Goal: Communication & Community: Answer question/provide support

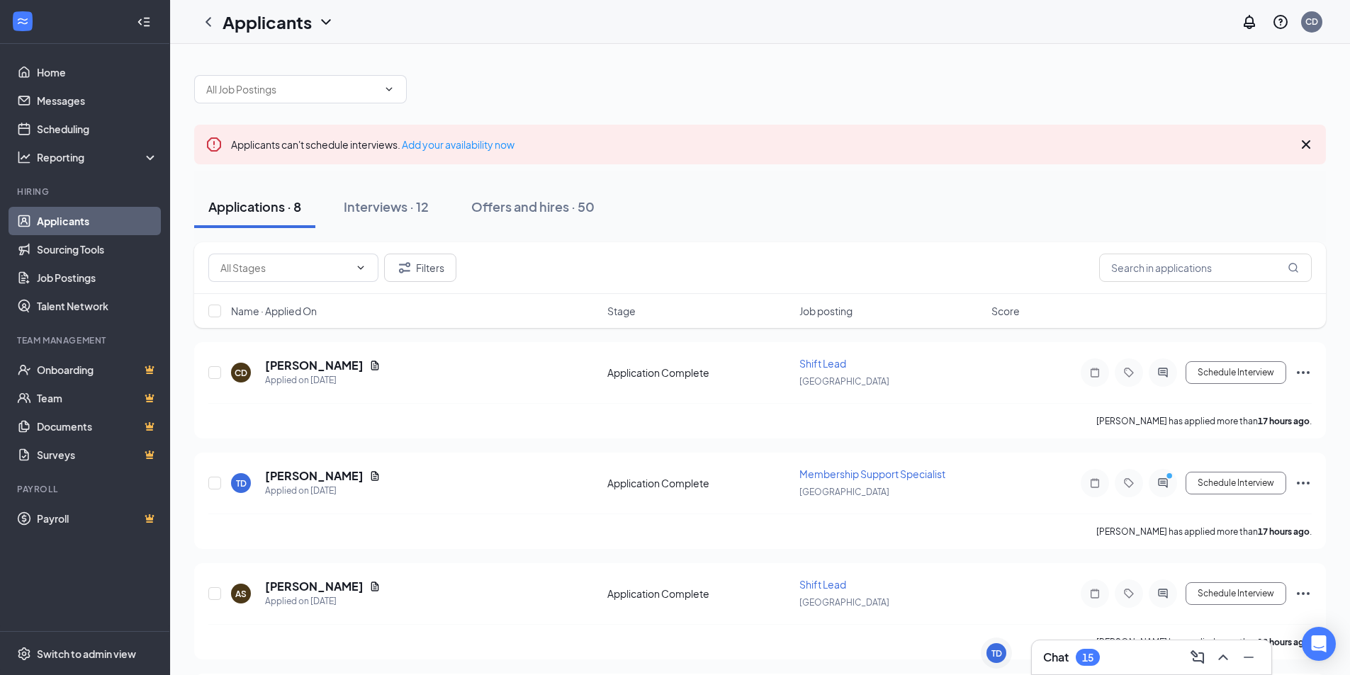
click at [701, 650] on div "Chat 15" at bounding box center [1151, 657] width 217 height 23
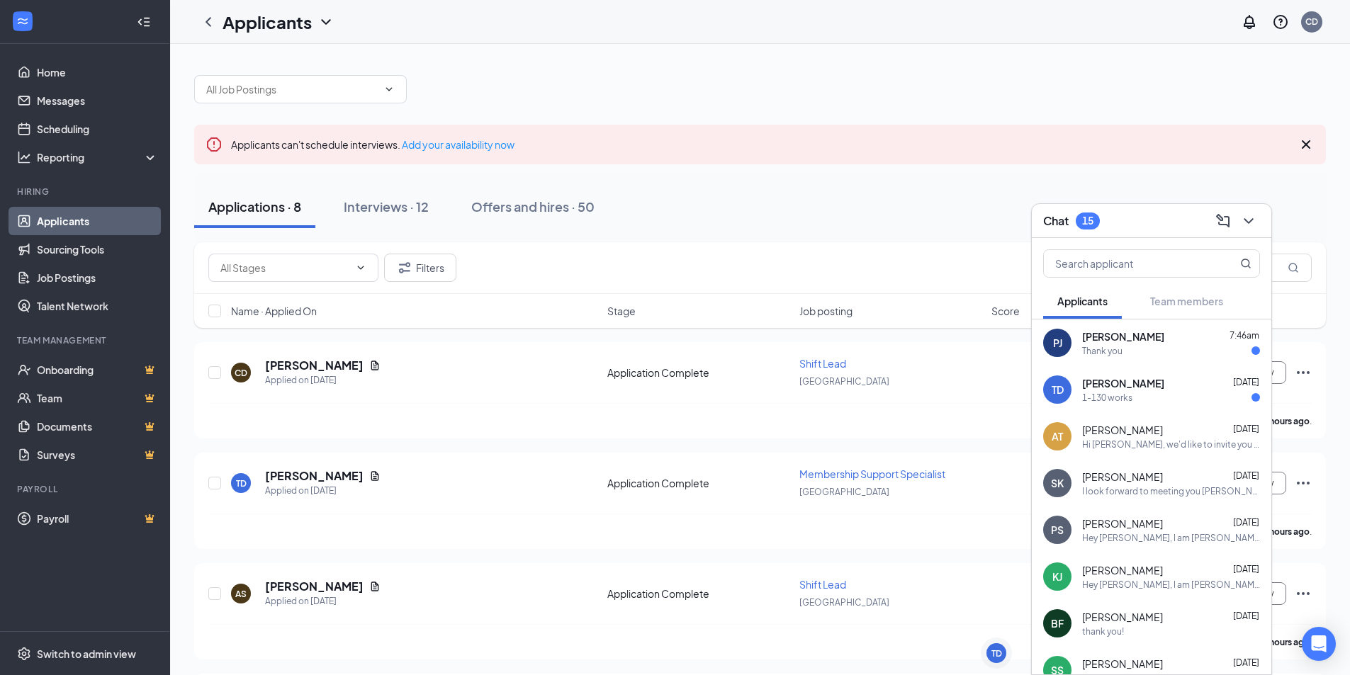
click at [701, 398] on div "1-130 works" at bounding box center [1171, 398] width 178 height 12
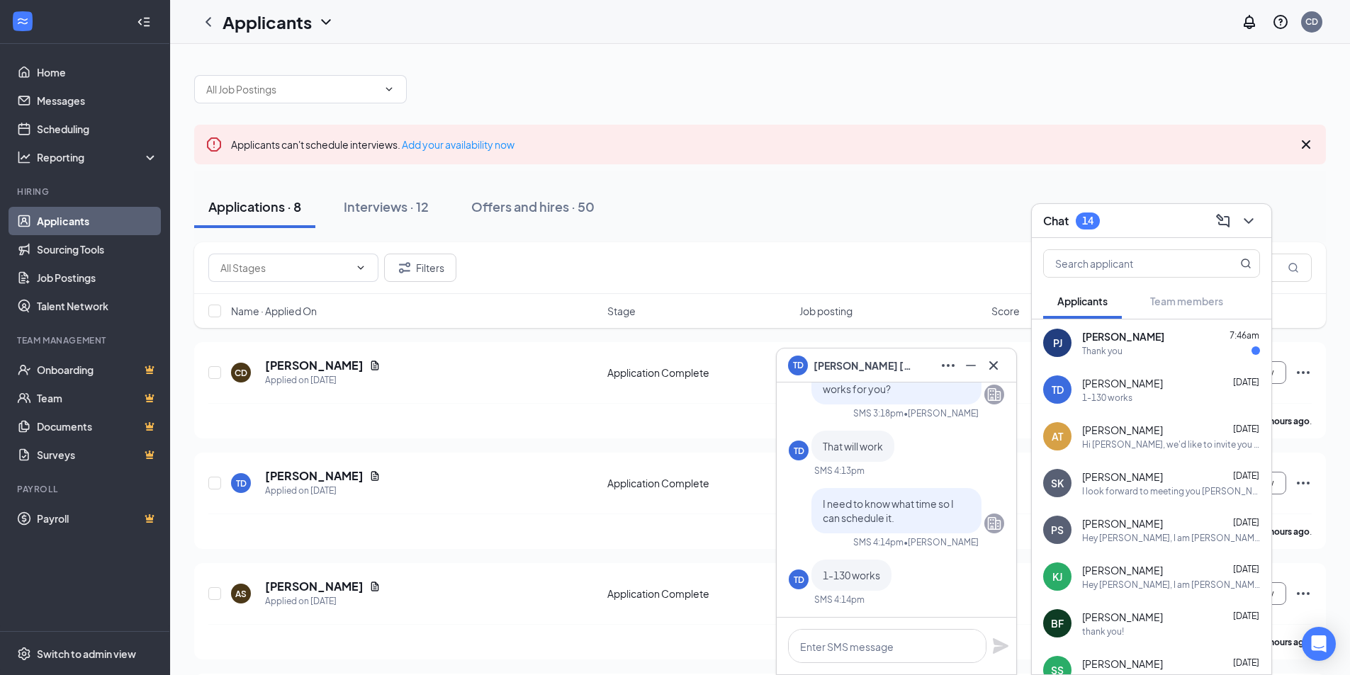
click at [701, 495] on div "I look forward to meeting you [PERSON_NAME] thank you" at bounding box center [1171, 491] width 178 height 12
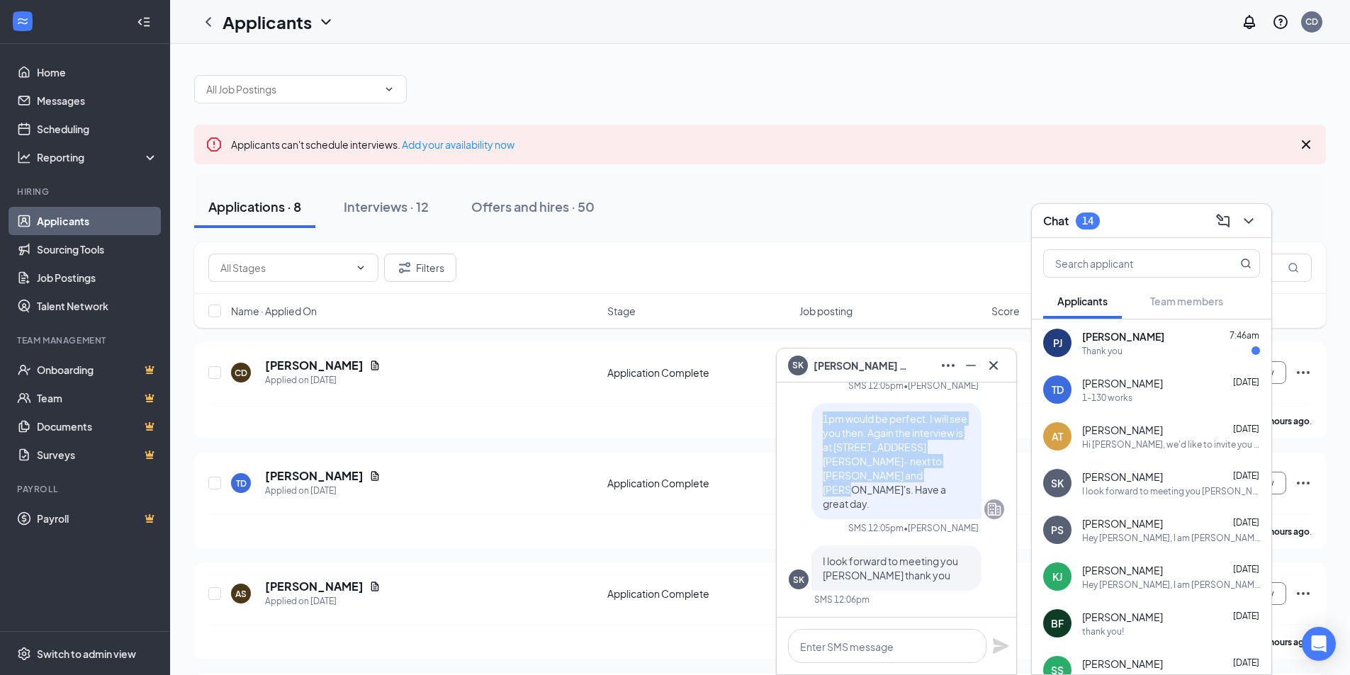
drag, startPoint x: 864, startPoint y: 501, endPoint x: 812, endPoint y: 441, distance: 79.4
click at [701, 441] on p "1pm would be perfect. I will see you then. Again the interview is at [STREET_AD…" at bounding box center [896, 461] width 147 height 99
copy span "1pm would be perfect. I will see you then. Again the interview is at [STREET_AD…"
drag, startPoint x: 973, startPoint y: 368, endPoint x: 1124, endPoint y: 356, distance: 151.4
click at [701, 368] on icon "Minimize" at bounding box center [970, 365] width 17 height 17
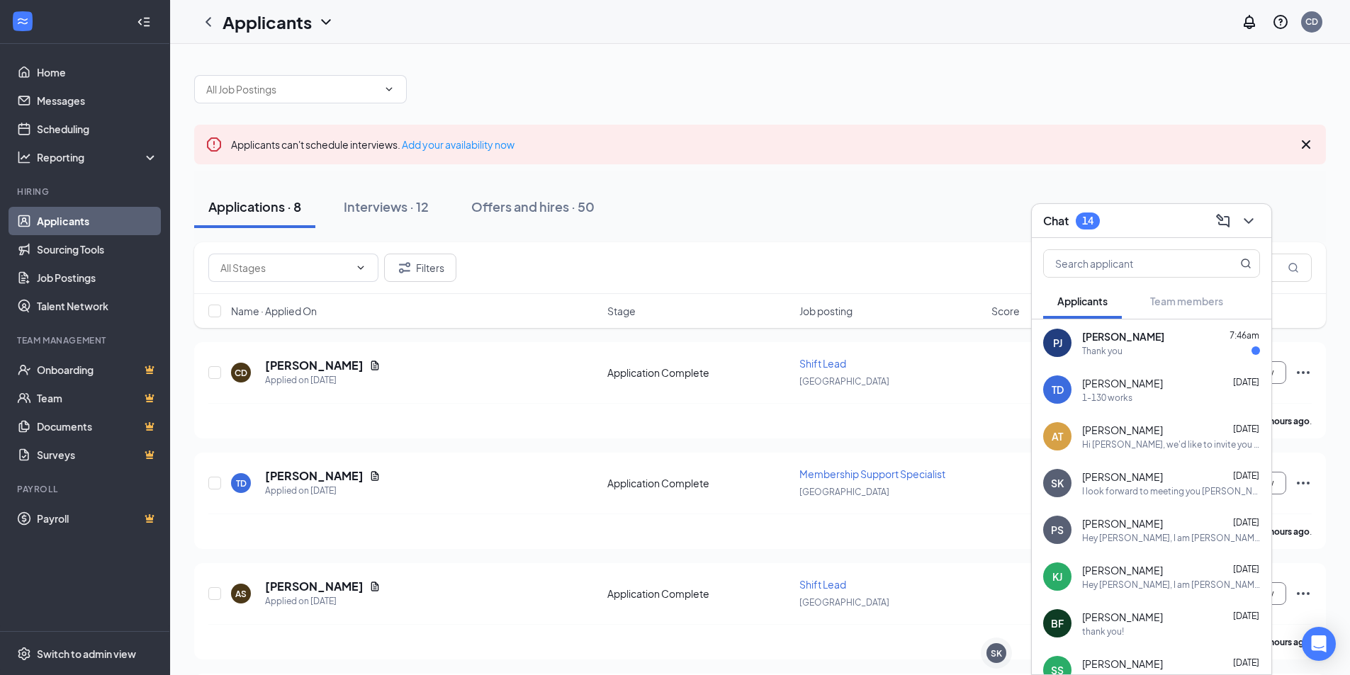
click at [701, 390] on div "[PERSON_NAME] [DATE] 1-130 works" at bounding box center [1171, 390] width 178 height 28
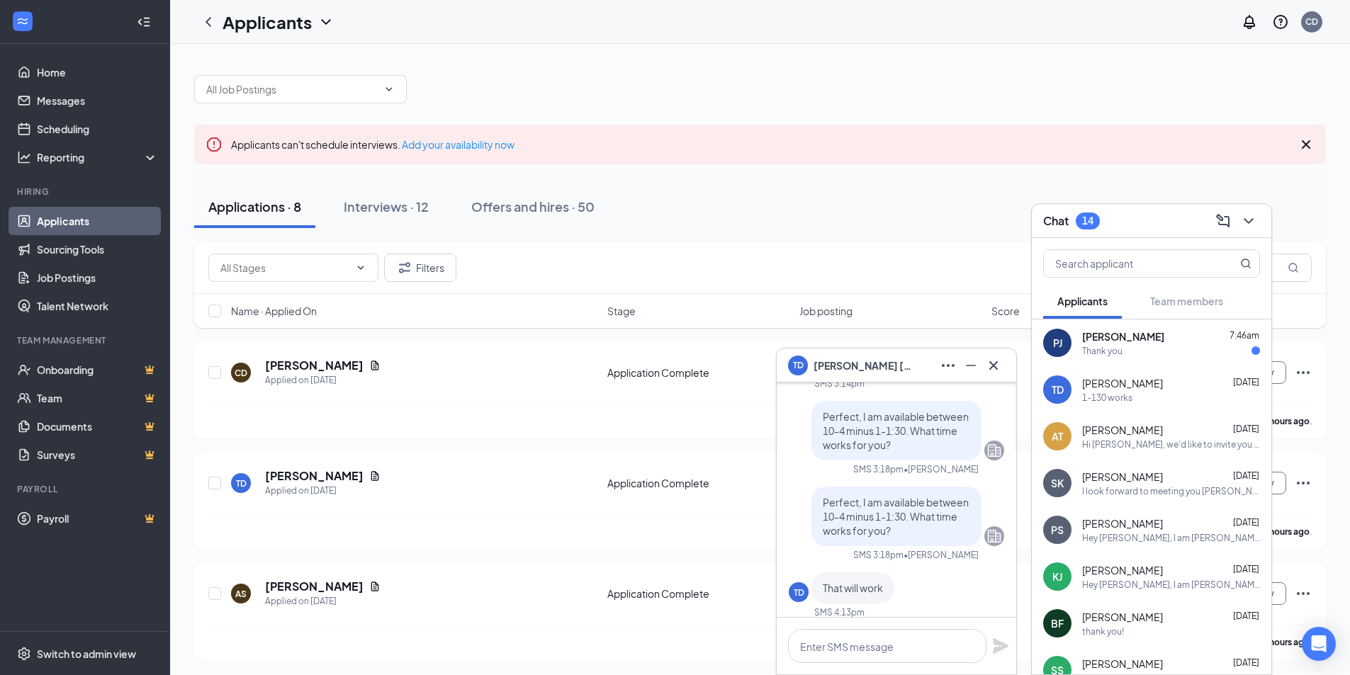
scroll to position [1, 0]
click at [701, 650] on textarea at bounding box center [887, 646] width 198 height 34
paste textarea "1pm would be perfect. I will see you then. Again the interview is at [STREET_AD…"
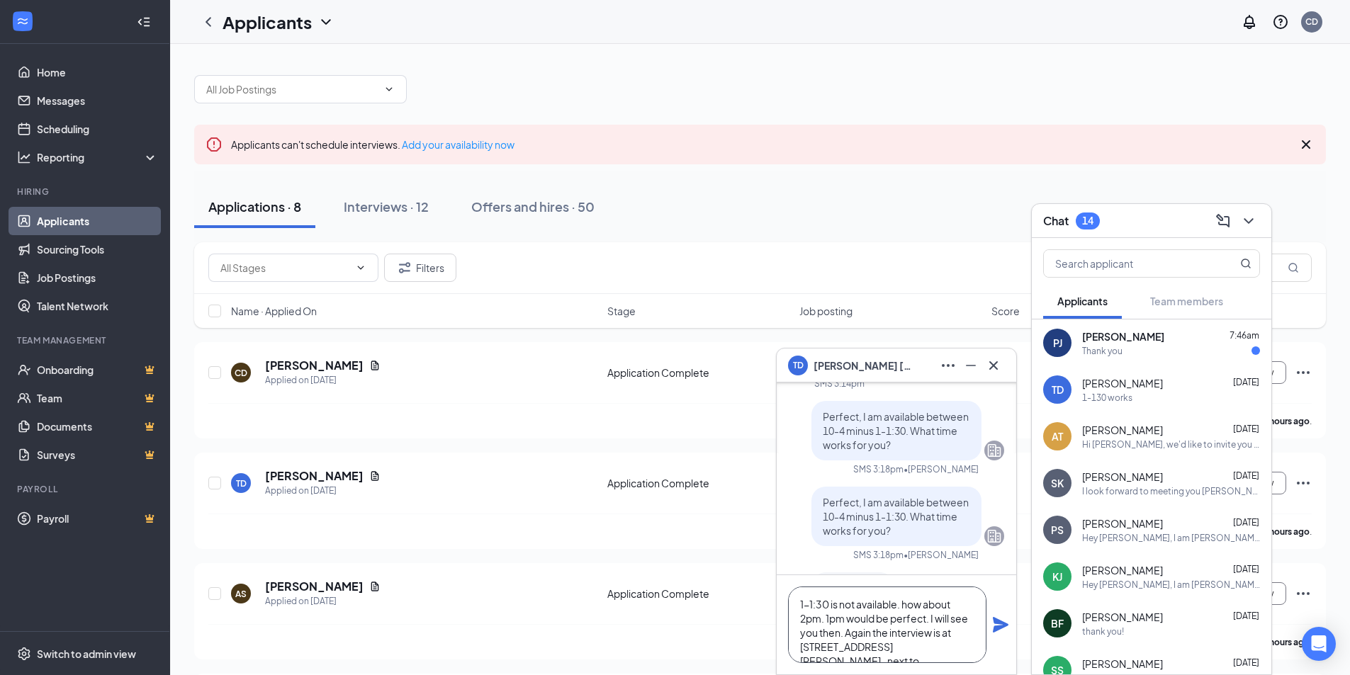
scroll to position [16, 0]
drag, startPoint x: 827, startPoint y: 604, endPoint x: 846, endPoint y: 623, distance: 27.1
click at [701, 623] on textarea "1-1:30 is not available. how about 2pm. 1pm would be perfect. I will see you th…" at bounding box center [887, 625] width 198 height 77
drag, startPoint x: 924, startPoint y: 650, endPoint x: 823, endPoint y: 618, distance: 106.2
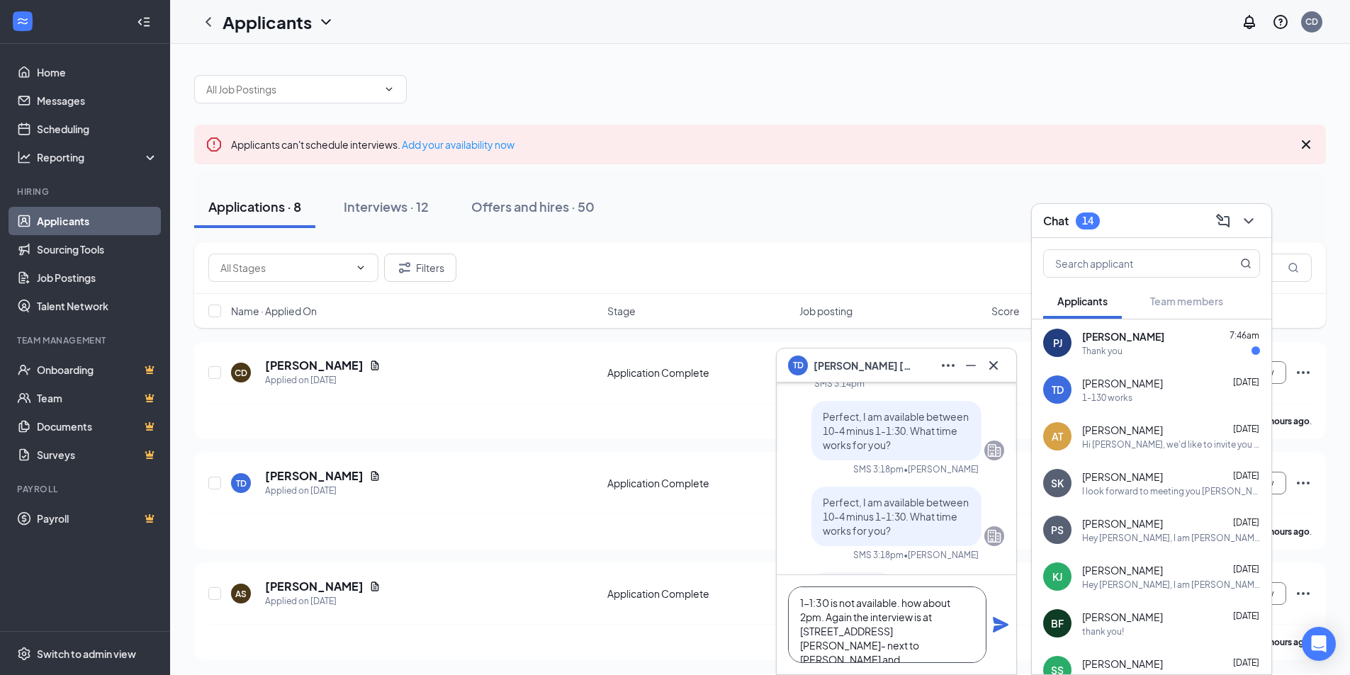
click at [701, 618] on textarea "1-1:30 is not available. how about 2pm. Again the interview is at [STREET_ADDRE…" at bounding box center [887, 625] width 198 height 77
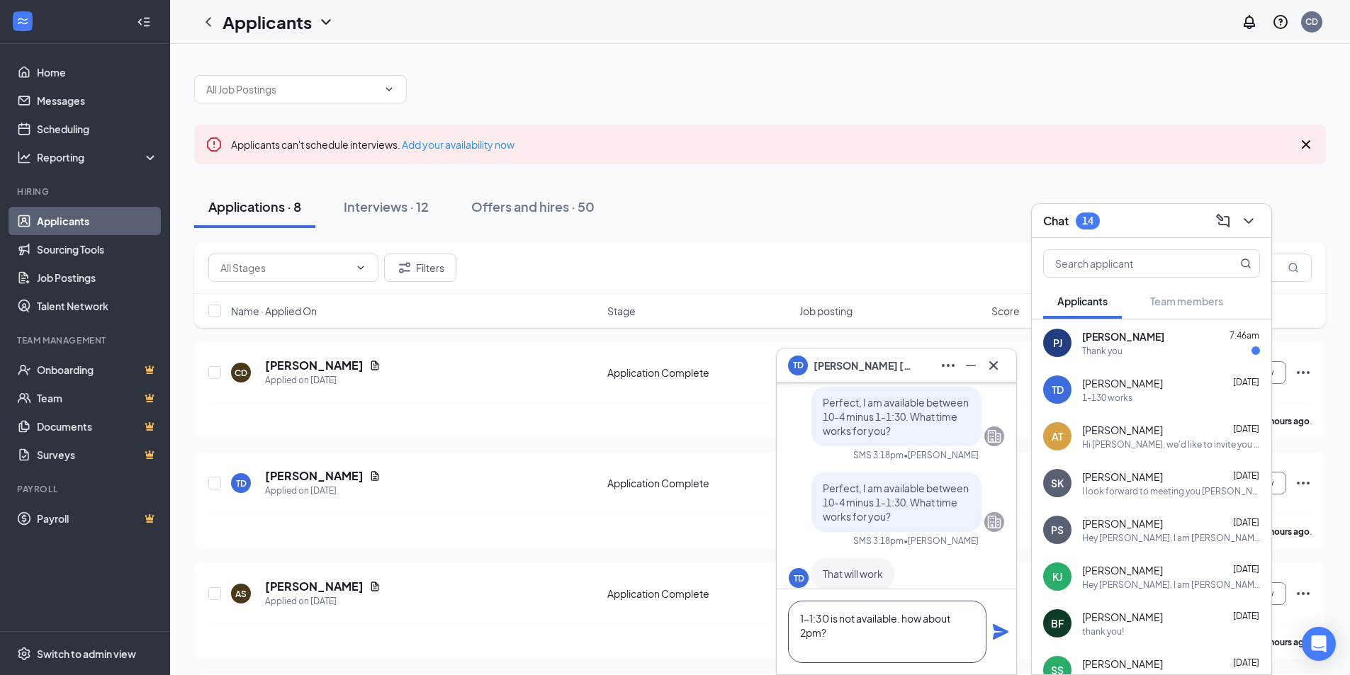
scroll to position [-170, 0]
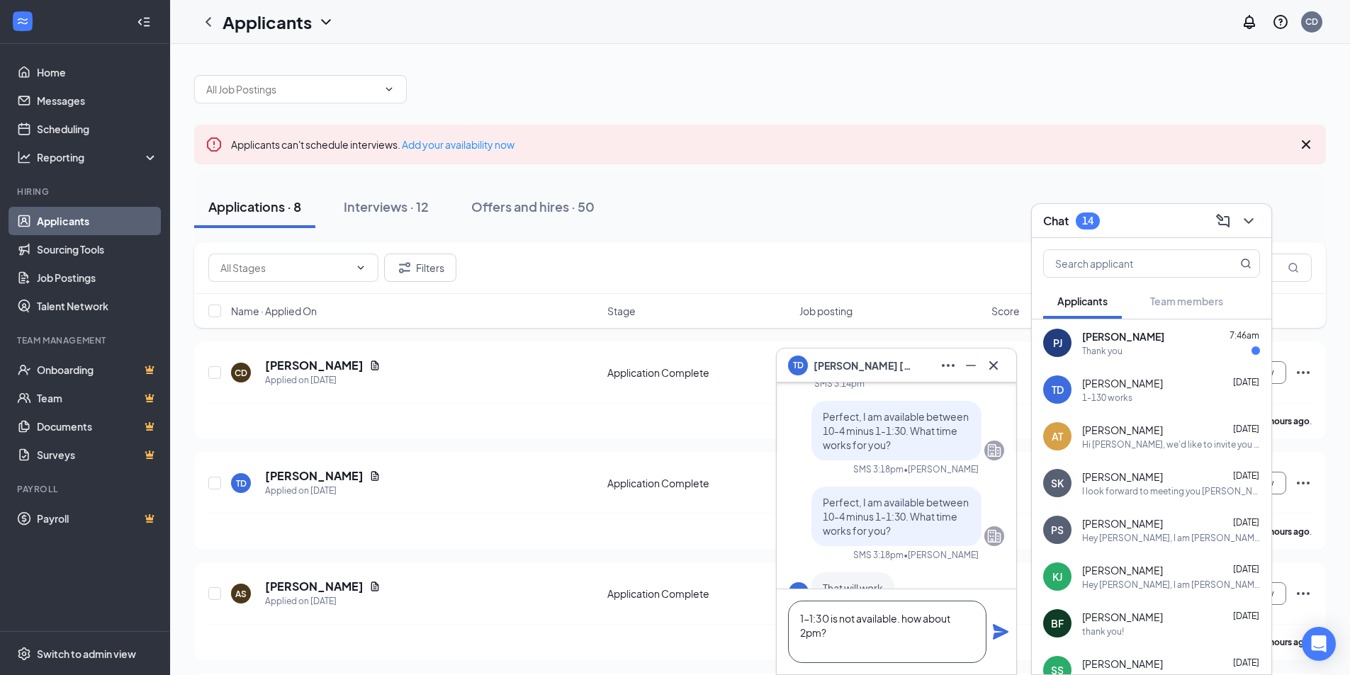
type textarea "1-1:30 is not available. how about 2pm?"
click at [701, 635] on icon "Plane" at bounding box center [1001, 632] width 16 height 16
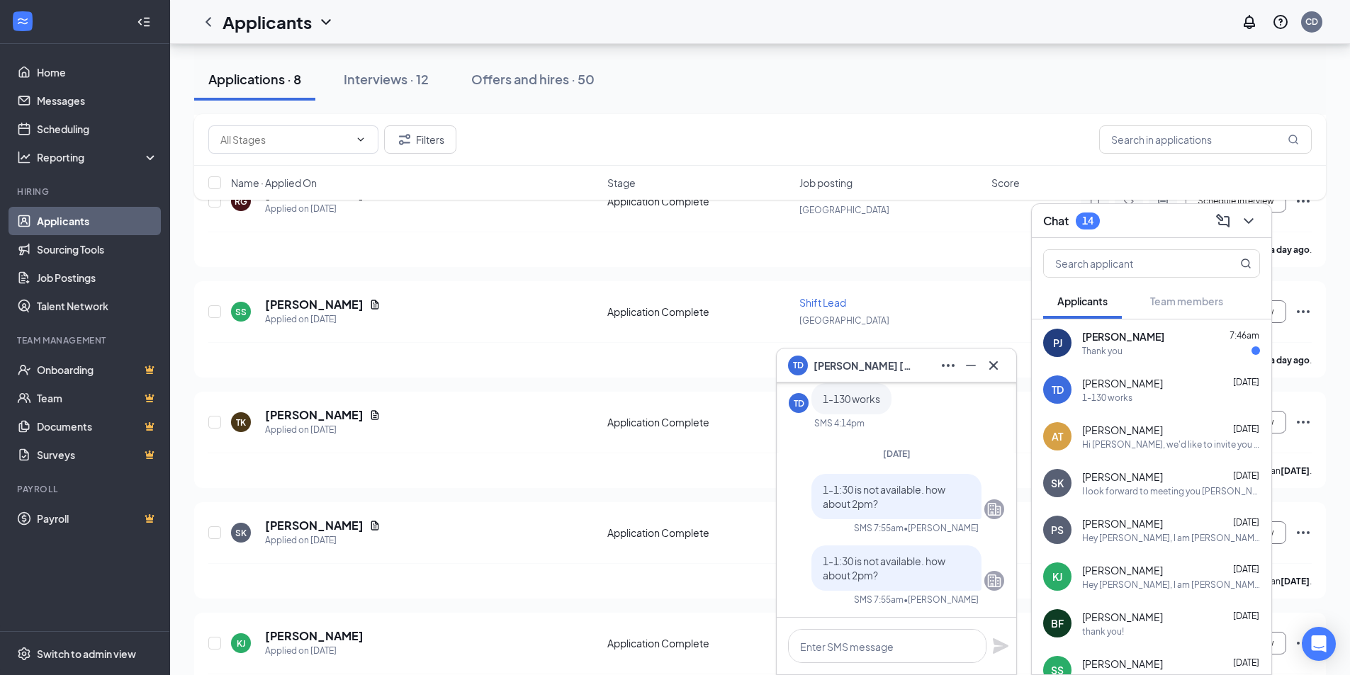
scroll to position [996, 0]
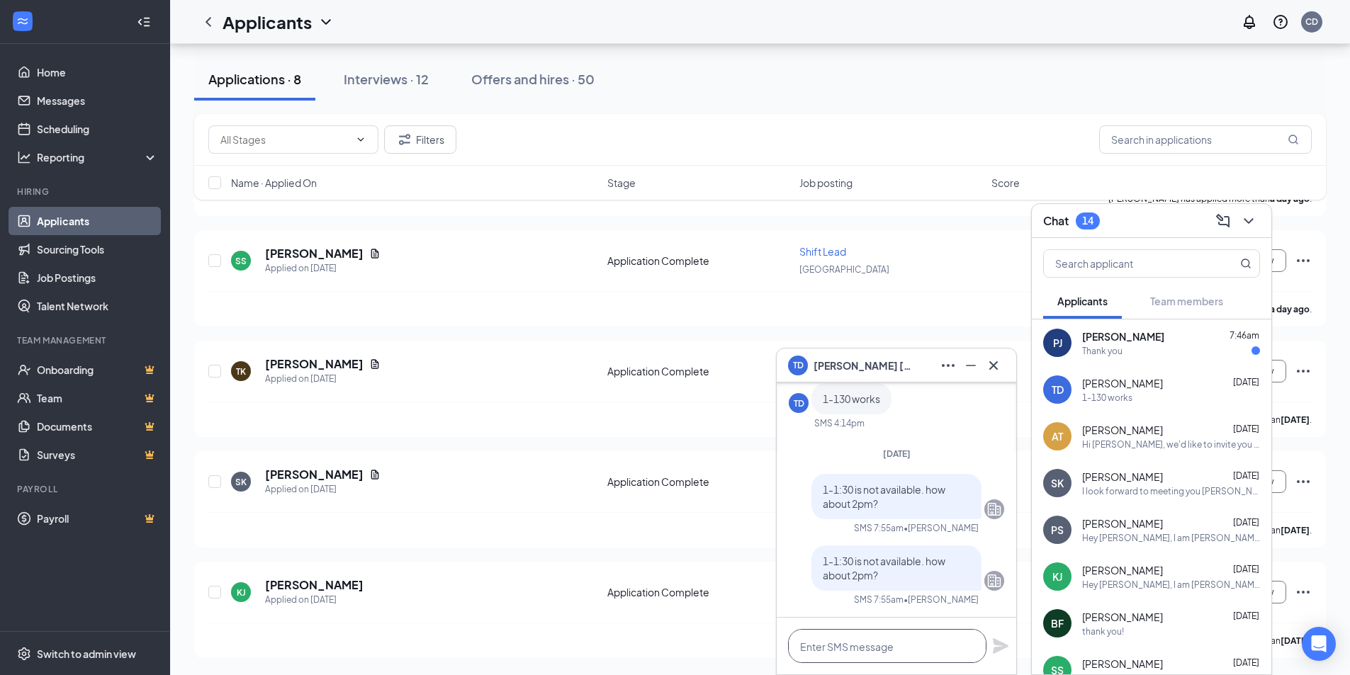
click at [701, 654] on textarea at bounding box center [887, 646] width 198 height 34
type textarea "Or 1:30 arrival"
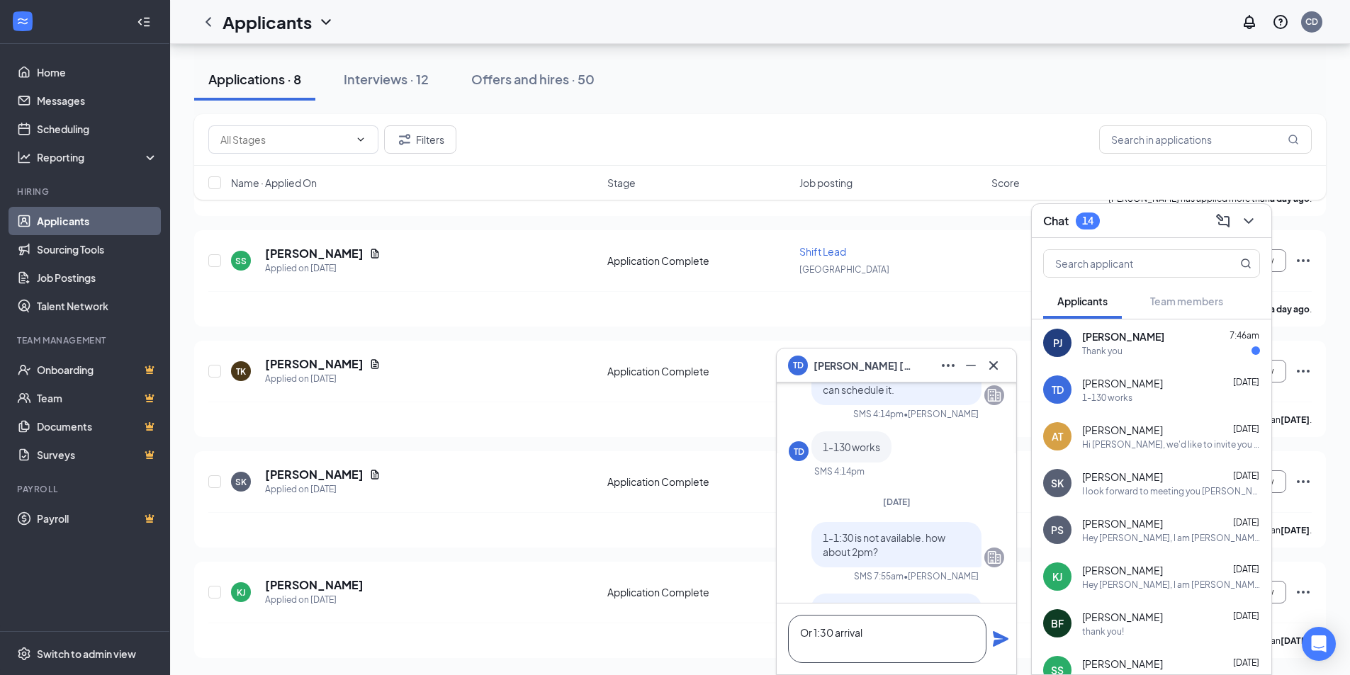
scroll to position [0, 0]
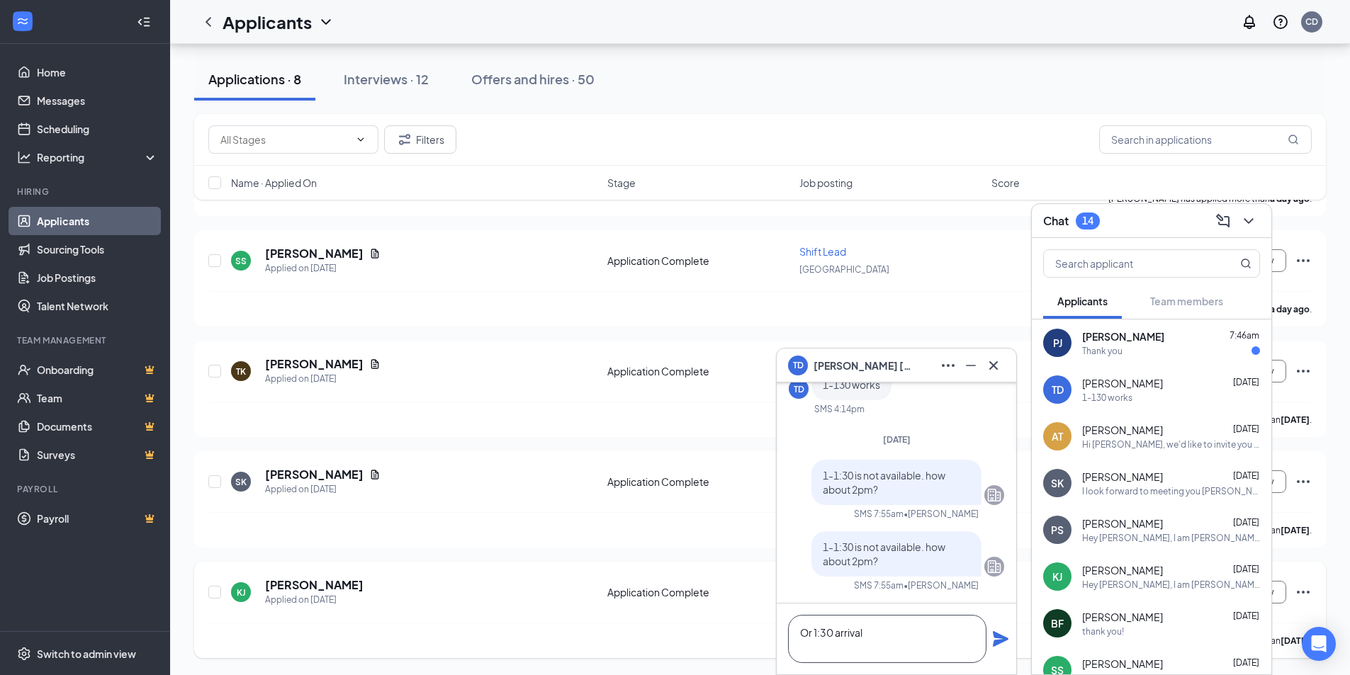
drag, startPoint x: 859, startPoint y: 648, endPoint x: 694, endPoint y: 592, distance: 173.9
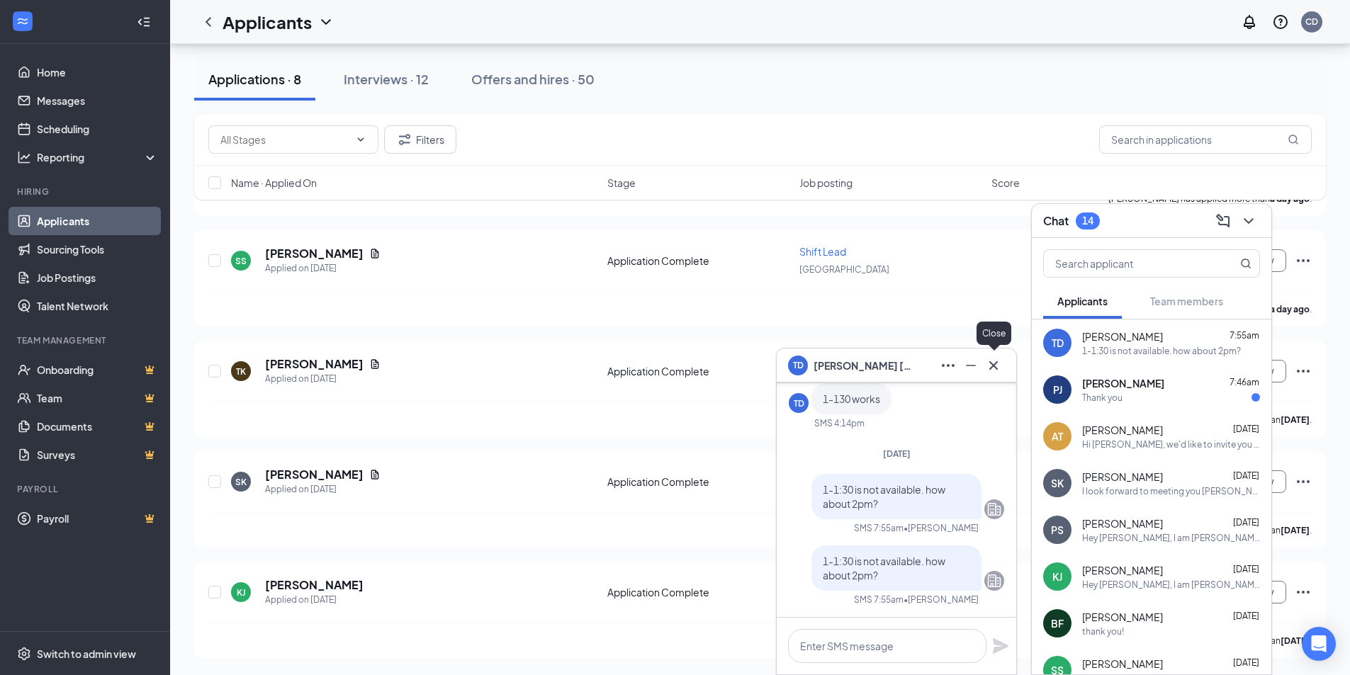
click at [701, 366] on icon "Cross" at bounding box center [993, 365] width 17 height 17
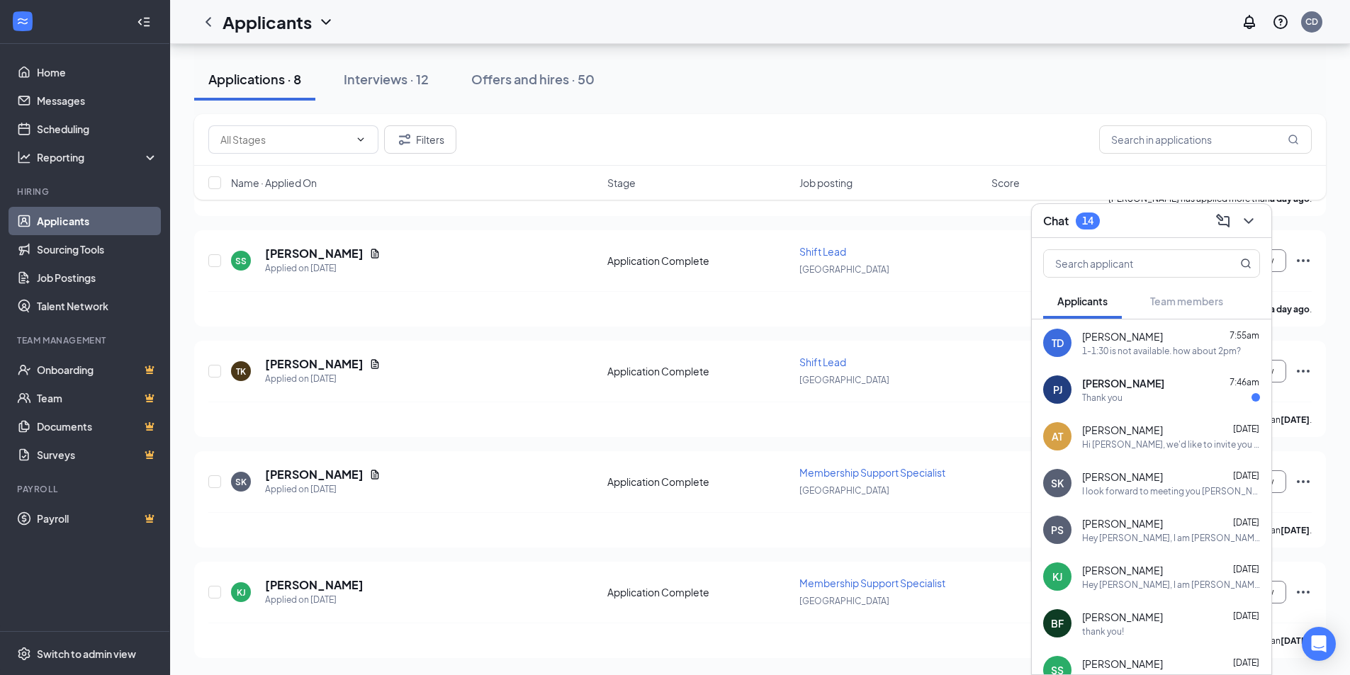
click at [701, 439] on div "Hi [PERSON_NAME], we'd like to invite you to a meeting with Mr. Splash Car Wash…" at bounding box center [1171, 445] width 178 height 12
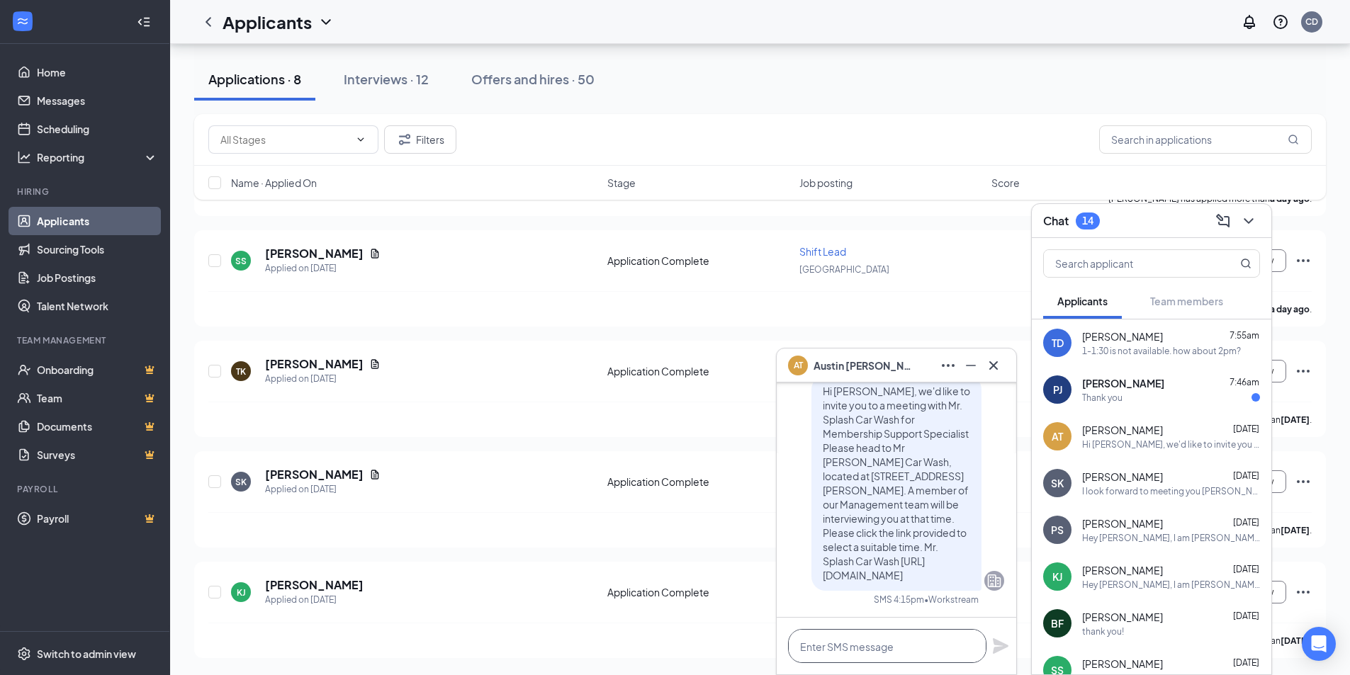
click at [701, 645] on textarea at bounding box center [887, 646] width 198 height 34
click at [701, 371] on icon "Cross" at bounding box center [993, 365] width 17 height 17
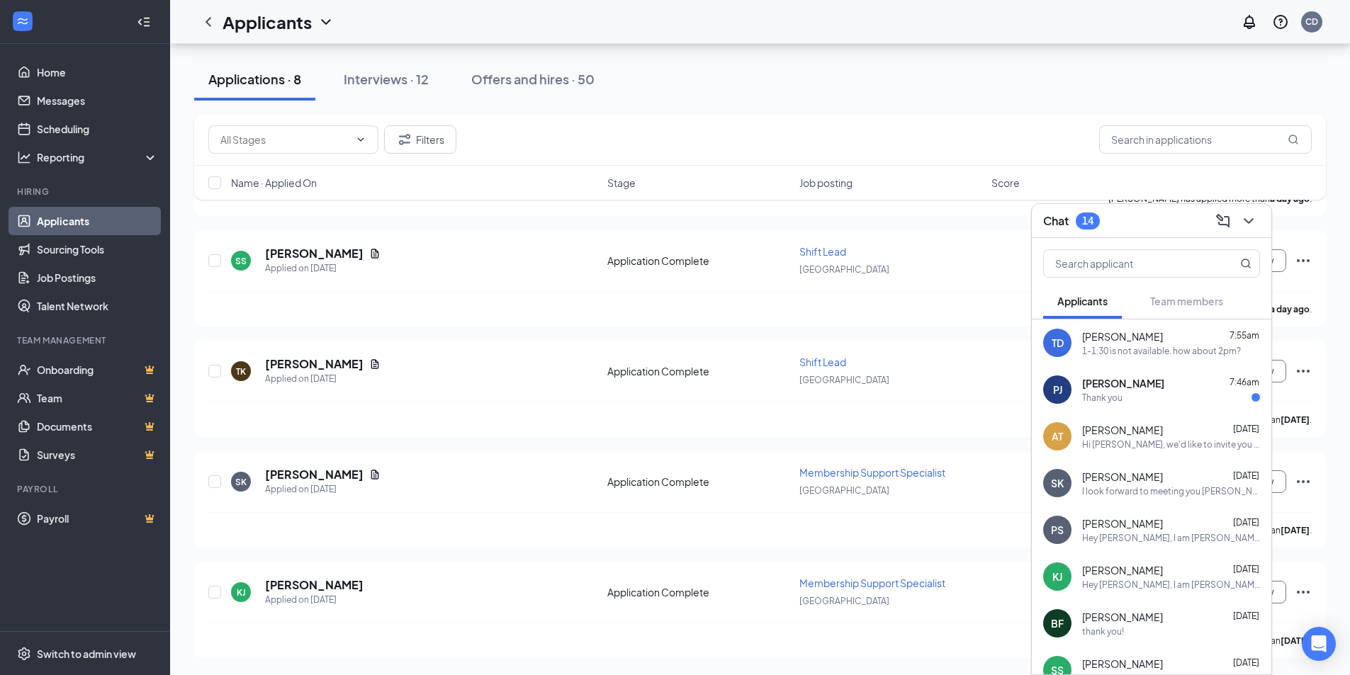
click at [701, 434] on div "[PERSON_NAME] [DATE]" at bounding box center [1171, 430] width 178 height 14
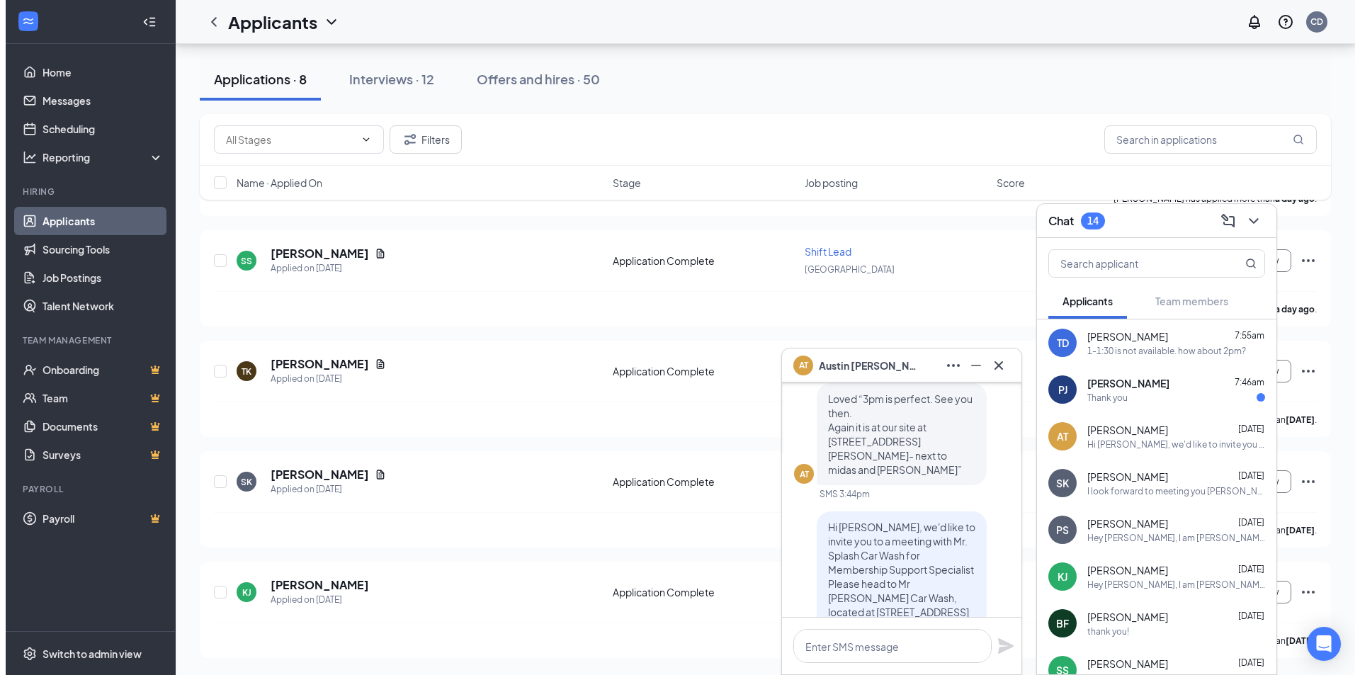
scroll to position [-142, 0]
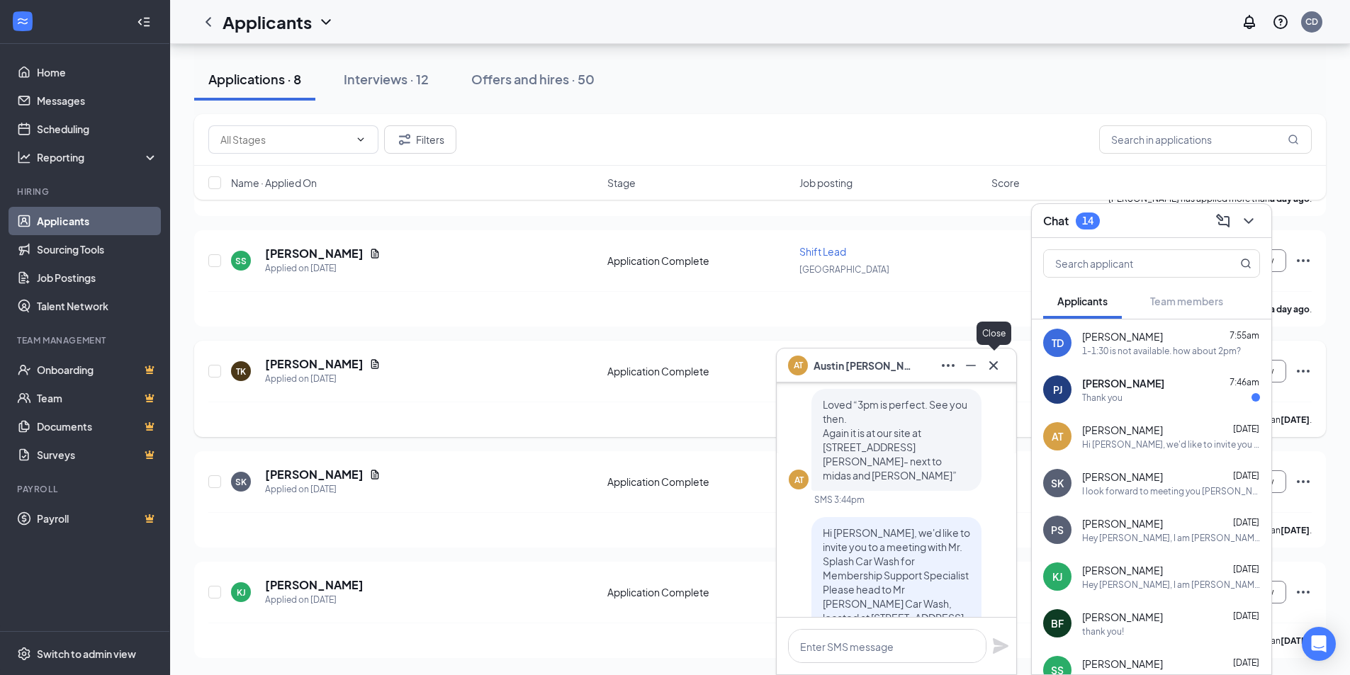
drag, startPoint x: 993, startPoint y: 365, endPoint x: 966, endPoint y: 384, distance: 33.0
click at [701, 366] on icon "Cross" at bounding box center [993, 365] width 9 height 9
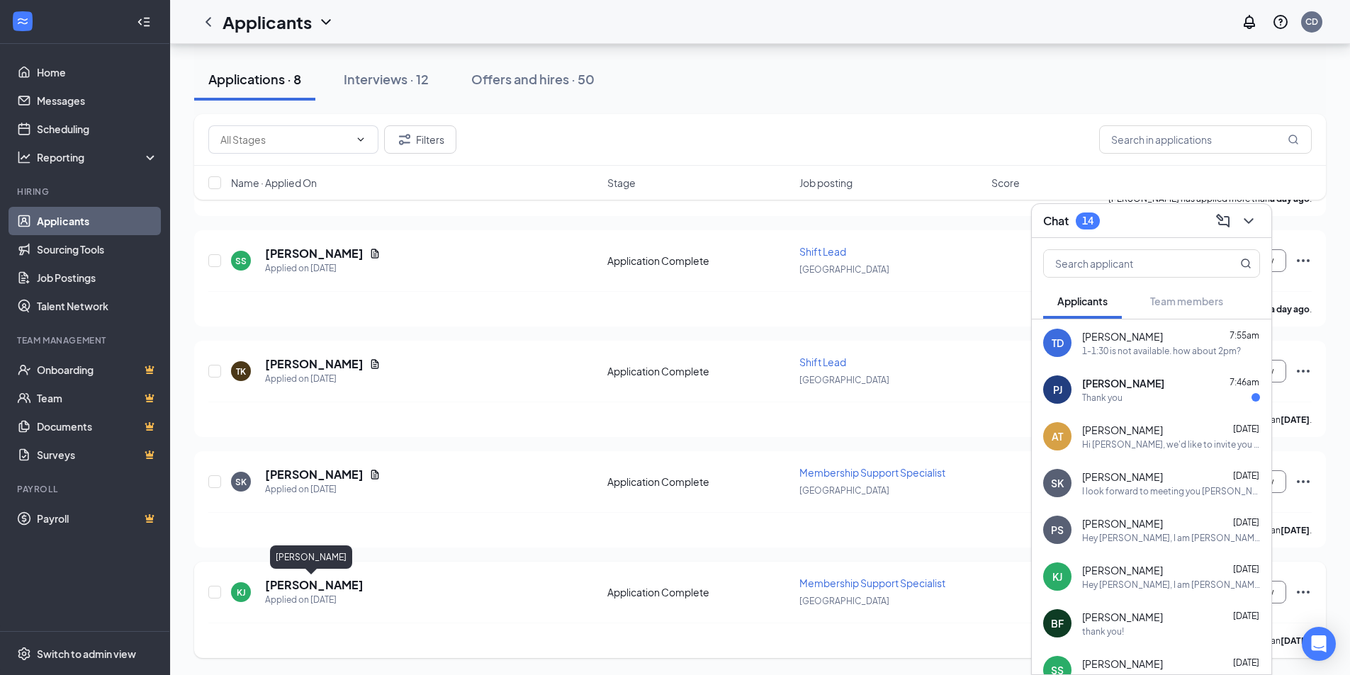
click at [327, 583] on h5 "[PERSON_NAME]" at bounding box center [314, 585] width 98 height 16
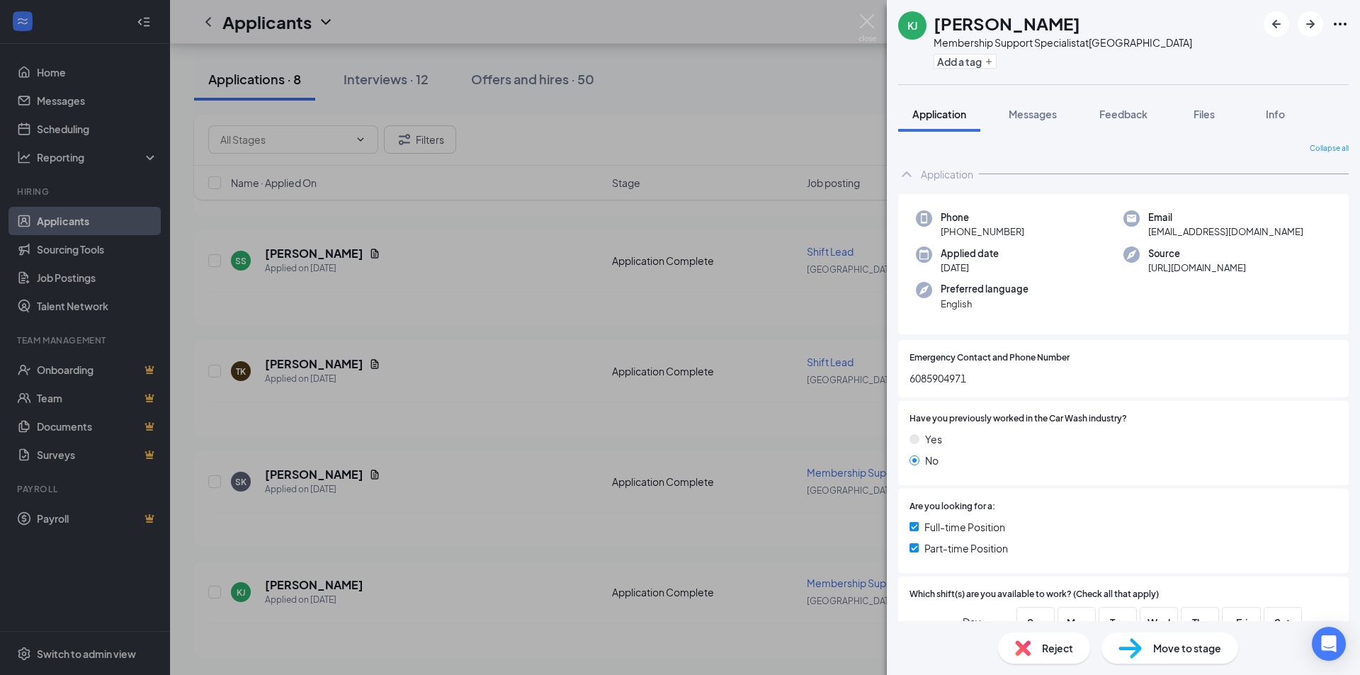
click at [701, 649] on div "Move to stage" at bounding box center [1170, 648] width 137 height 31
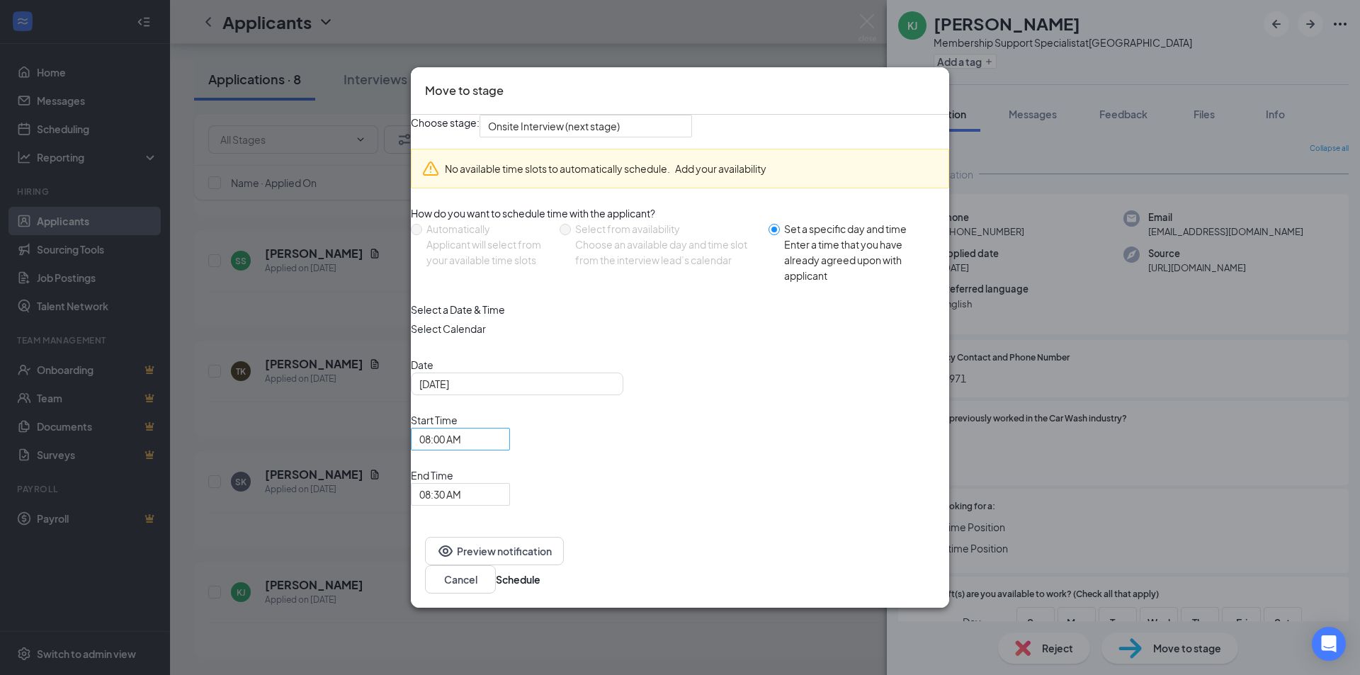
click at [489, 467] on span "08:00 AM" at bounding box center [453, 448] width 69 height 38
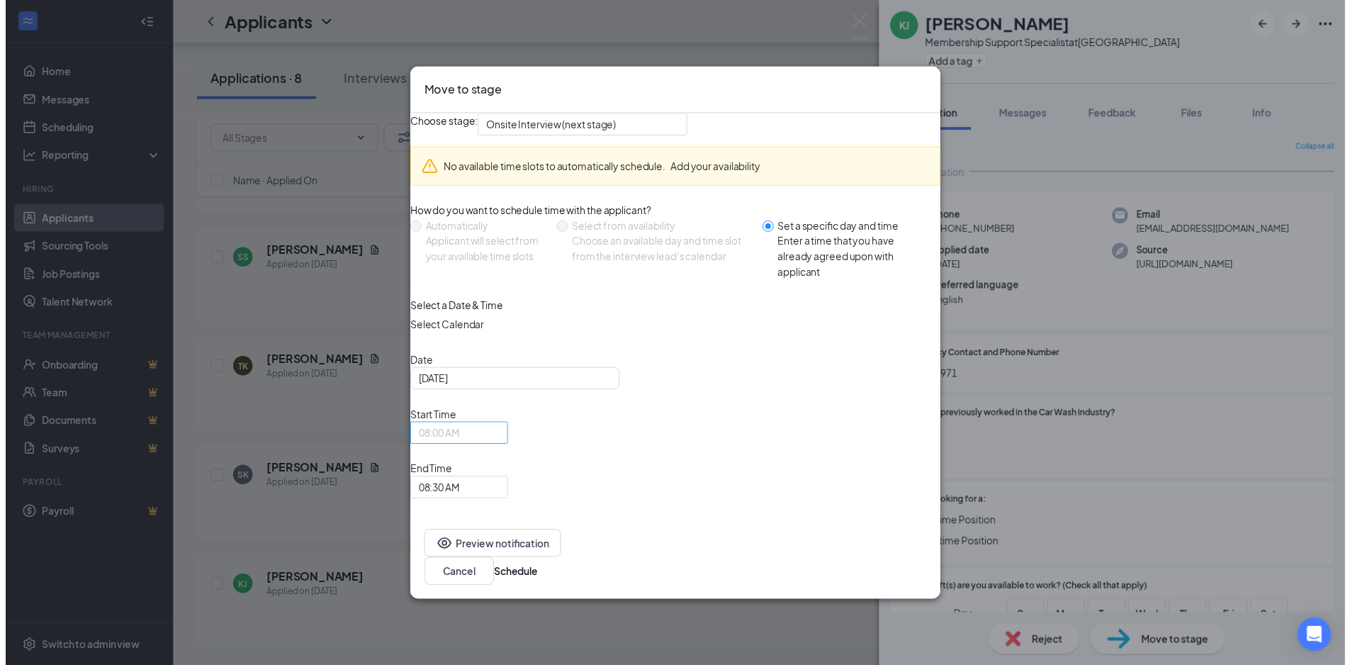
scroll to position [896, 0]
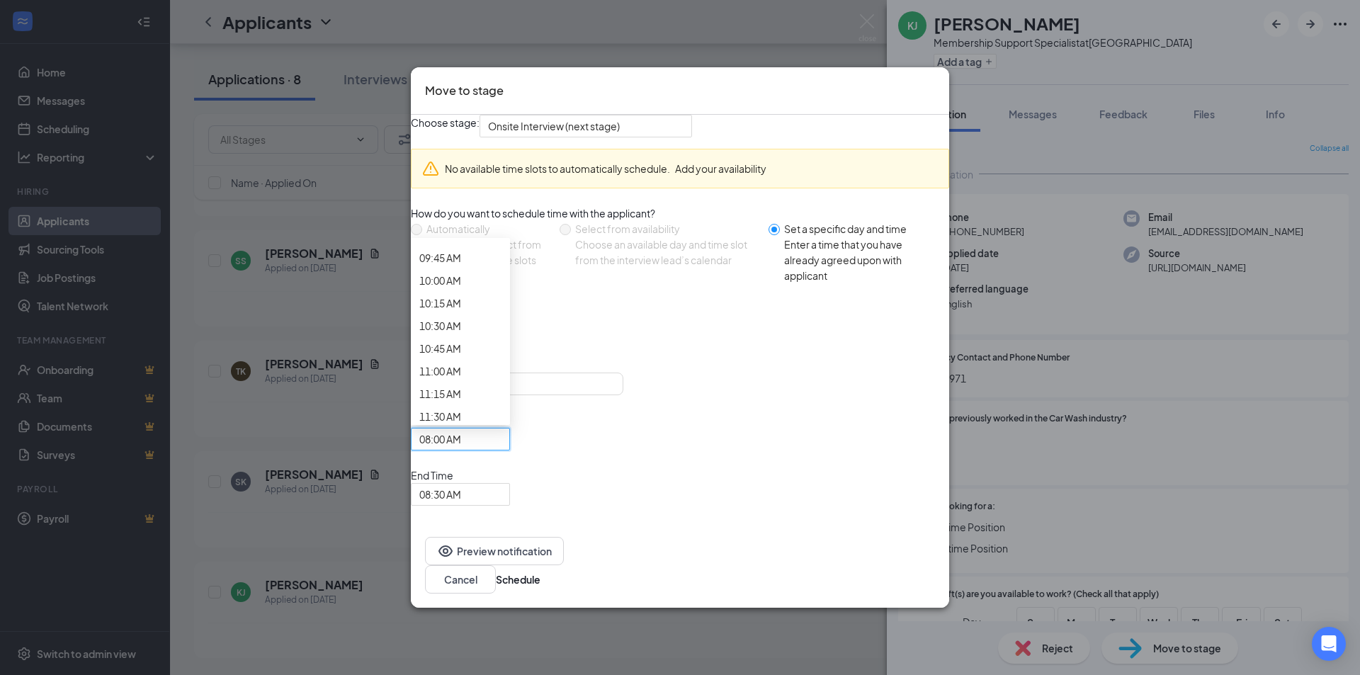
click at [701, 81] on icon "Cross" at bounding box center [935, 81] width 0 height 0
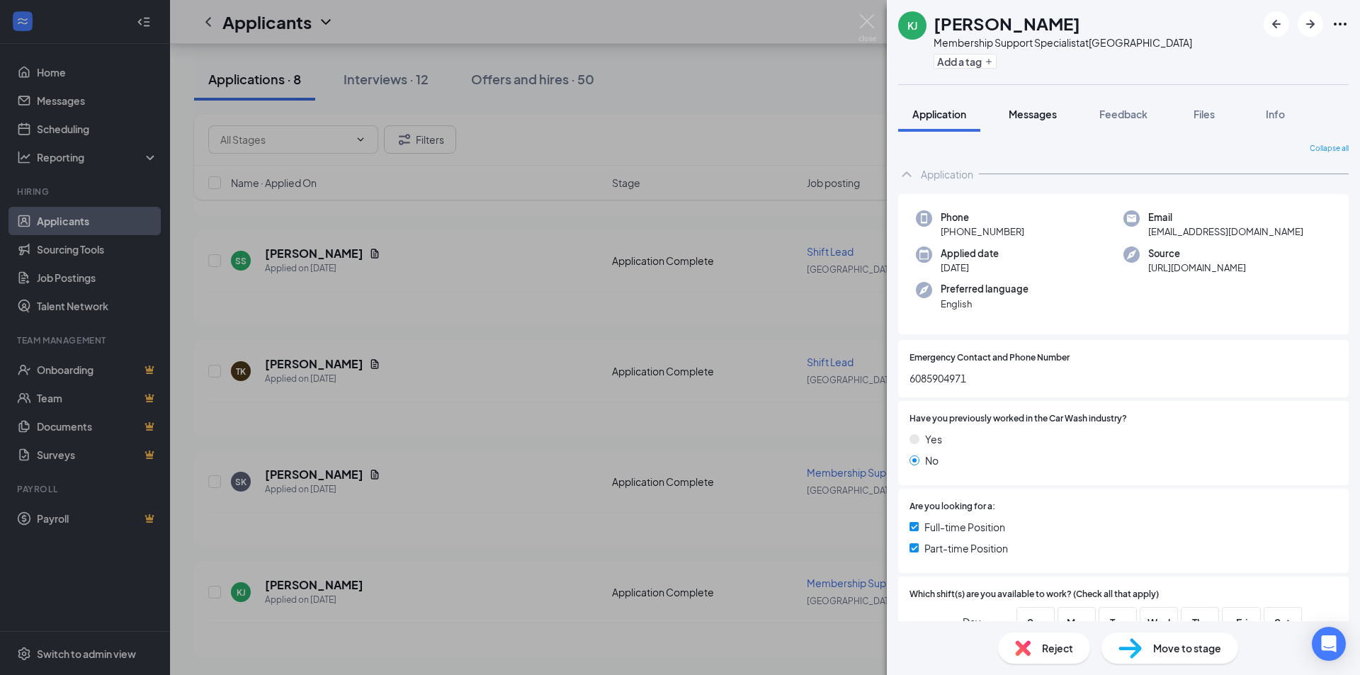
click at [701, 106] on button "Messages" at bounding box center [1033, 113] width 77 height 35
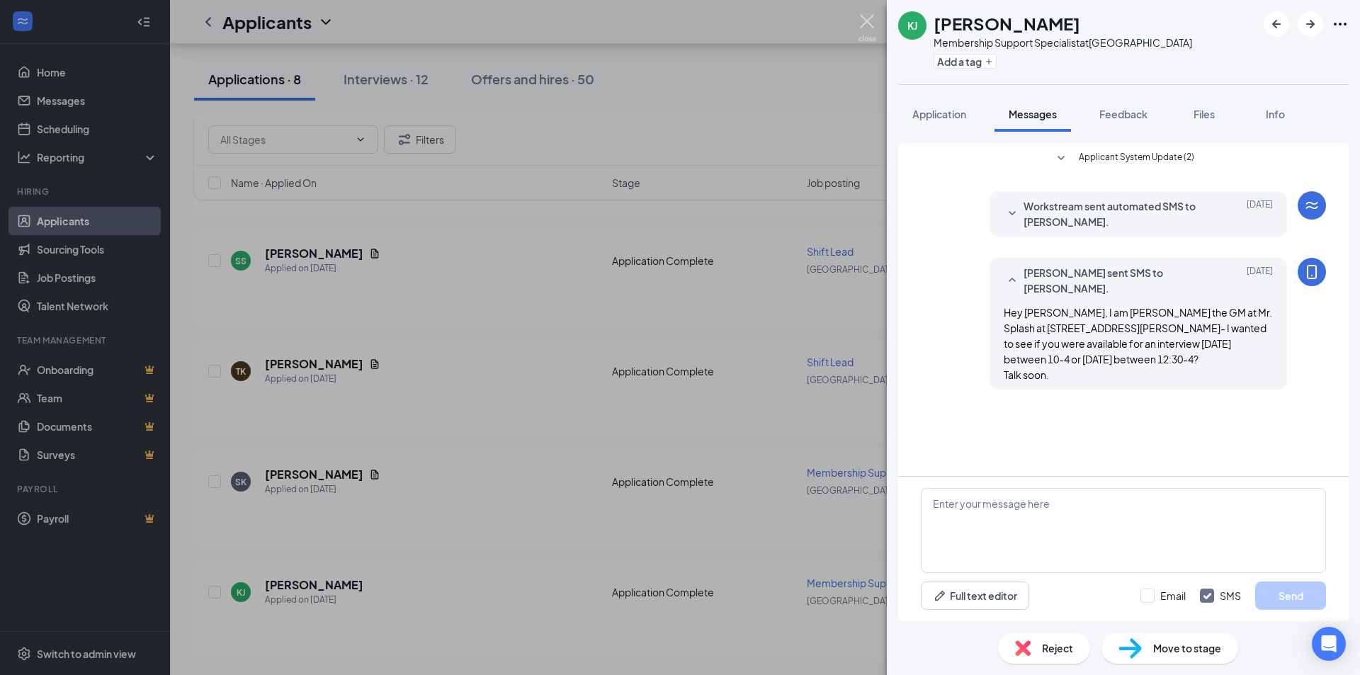
click at [701, 26] on img at bounding box center [868, 28] width 18 height 28
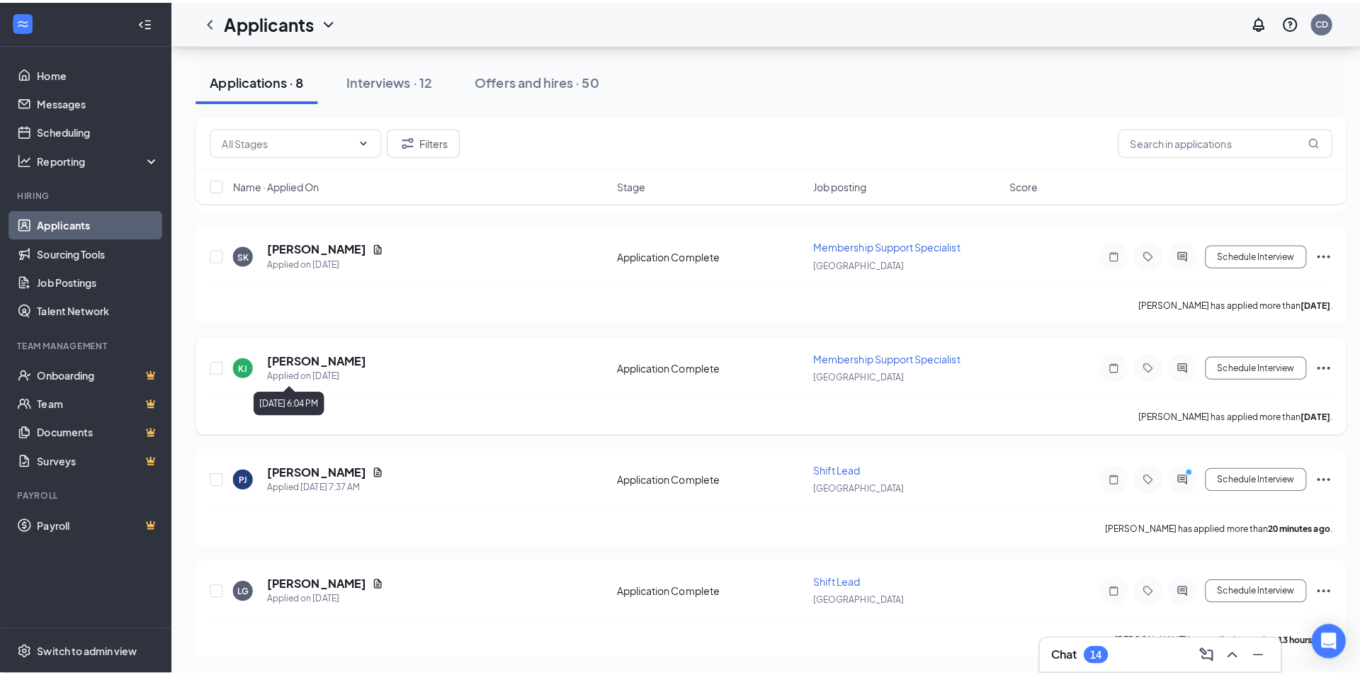
scroll to position [713, 0]
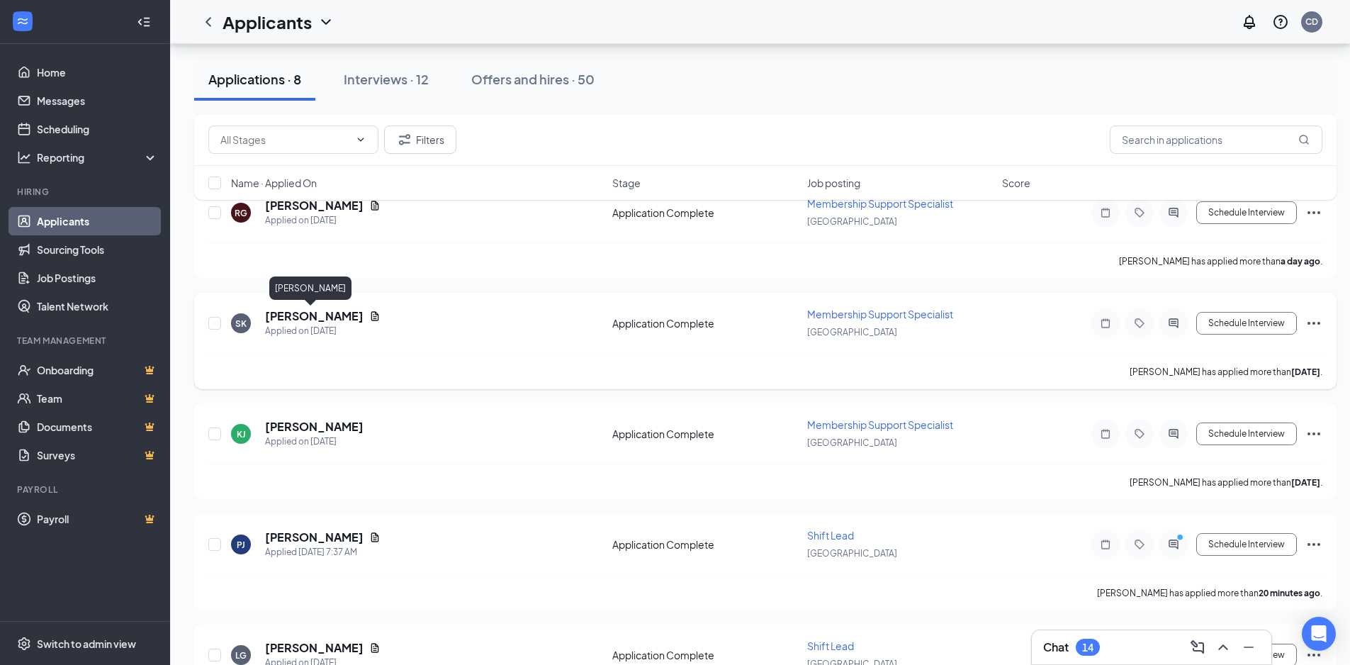
click at [295, 317] on h5 "[PERSON_NAME]" at bounding box center [314, 316] width 98 height 16
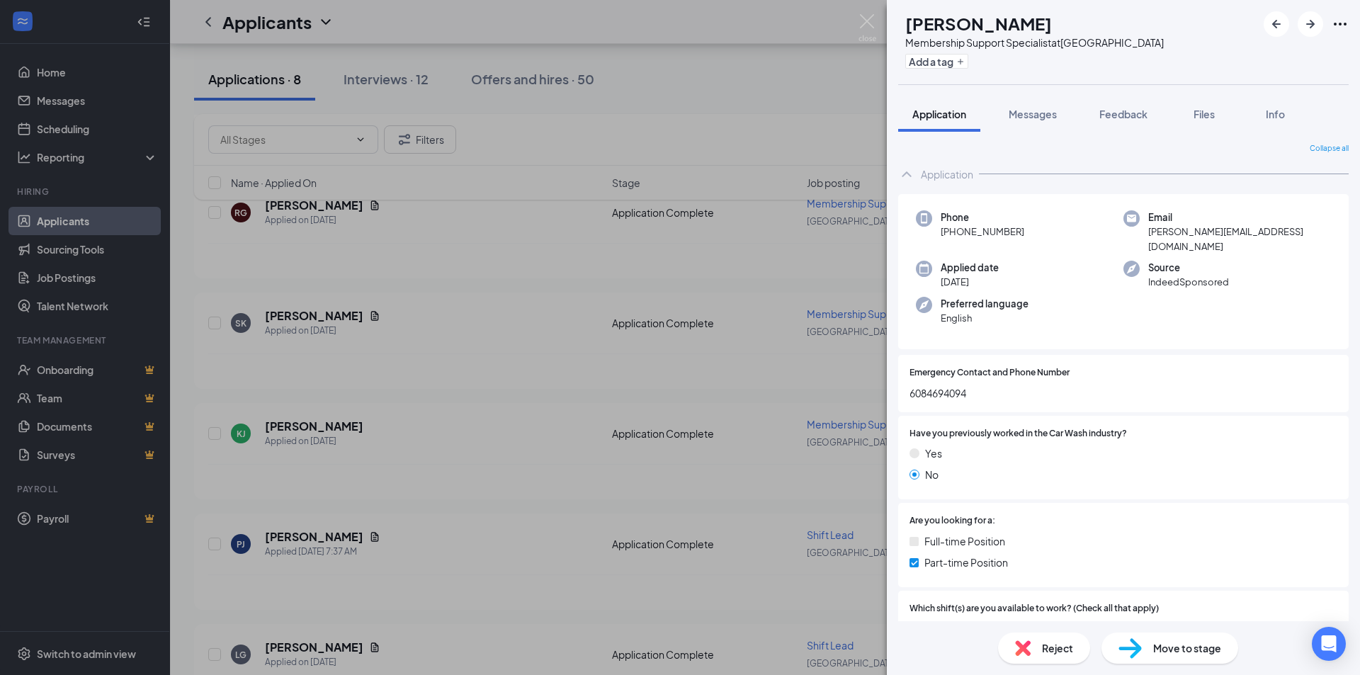
click at [701, 648] on span "Move to stage" at bounding box center [1187, 648] width 68 height 16
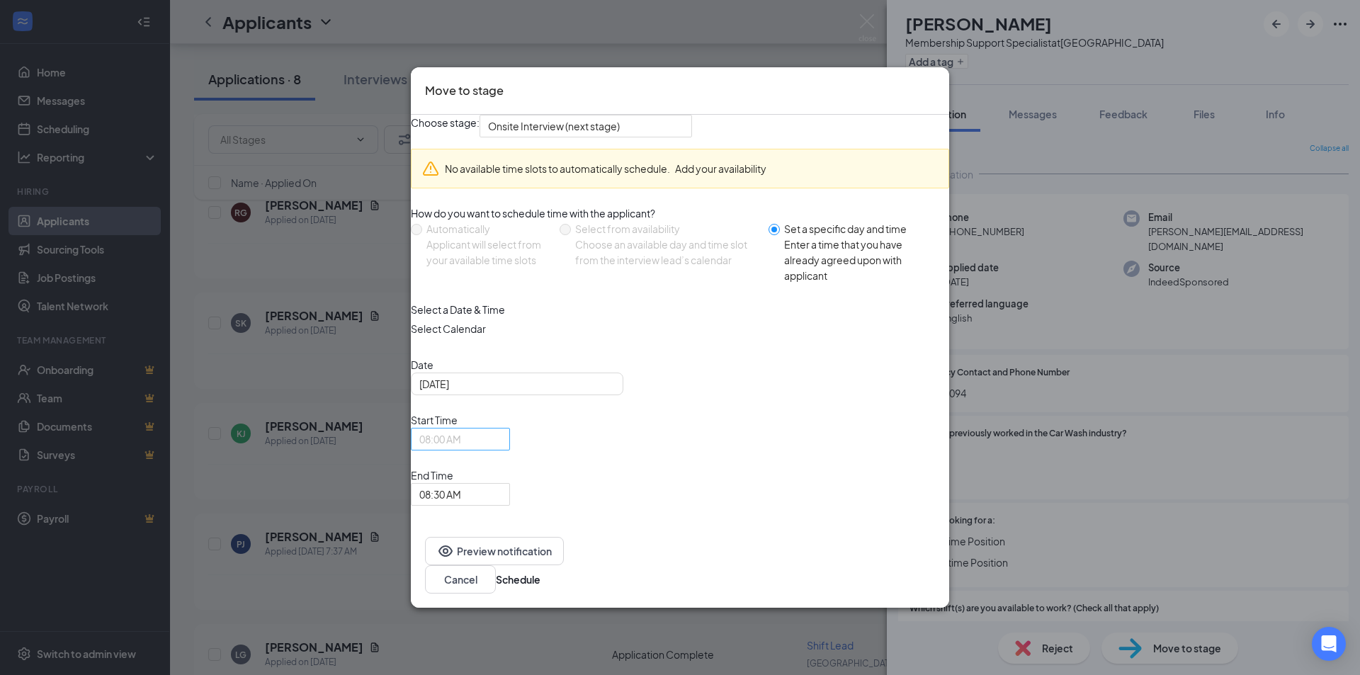
click at [502, 450] on span "08:00 AM" at bounding box center [460, 439] width 82 height 21
drag, startPoint x: 672, startPoint y: 373, endPoint x: 681, endPoint y: 381, distance: 12.0
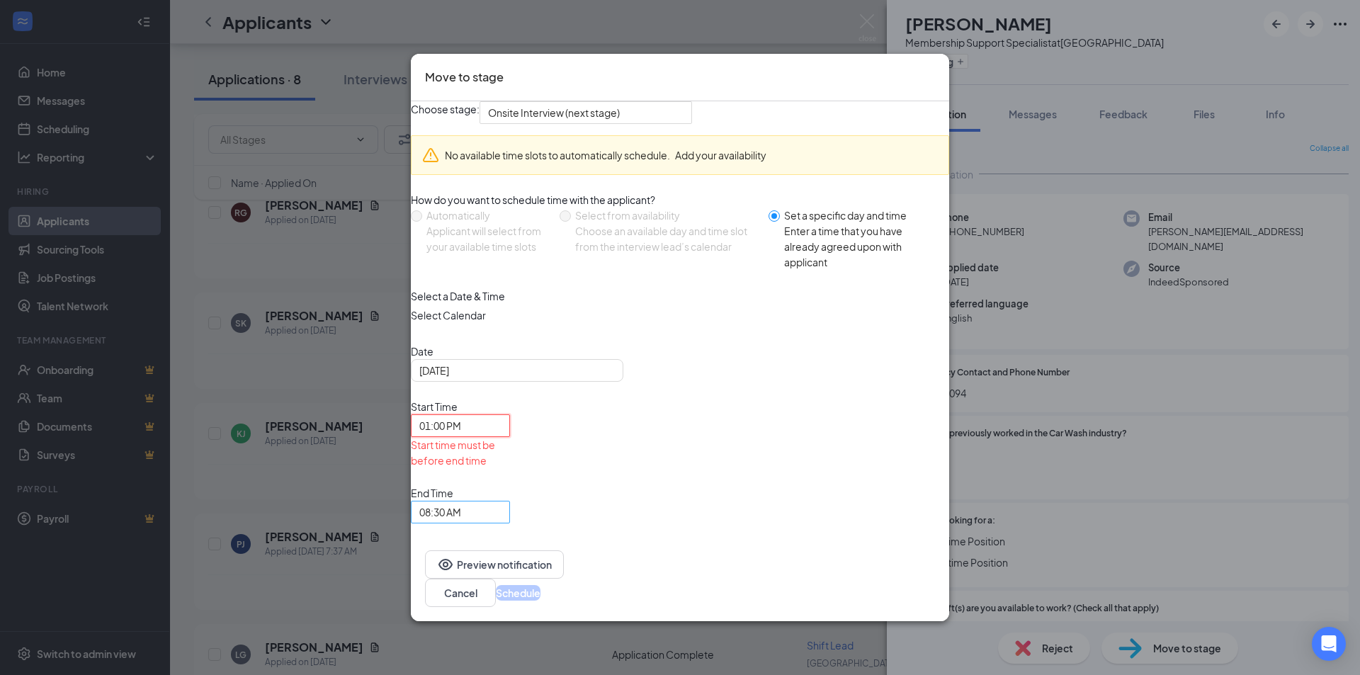
click at [461, 502] on span "08:30 AM" at bounding box center [440, 512] width 42 height 21
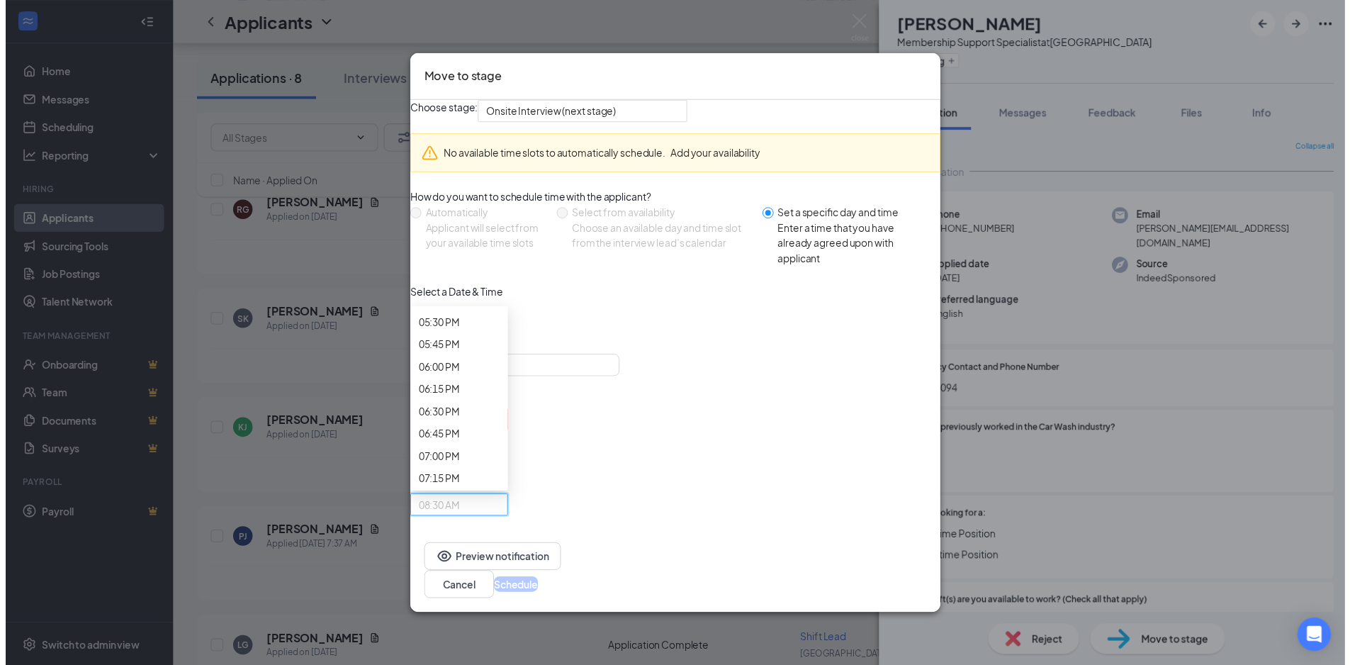
scroll to position [1598, 0]
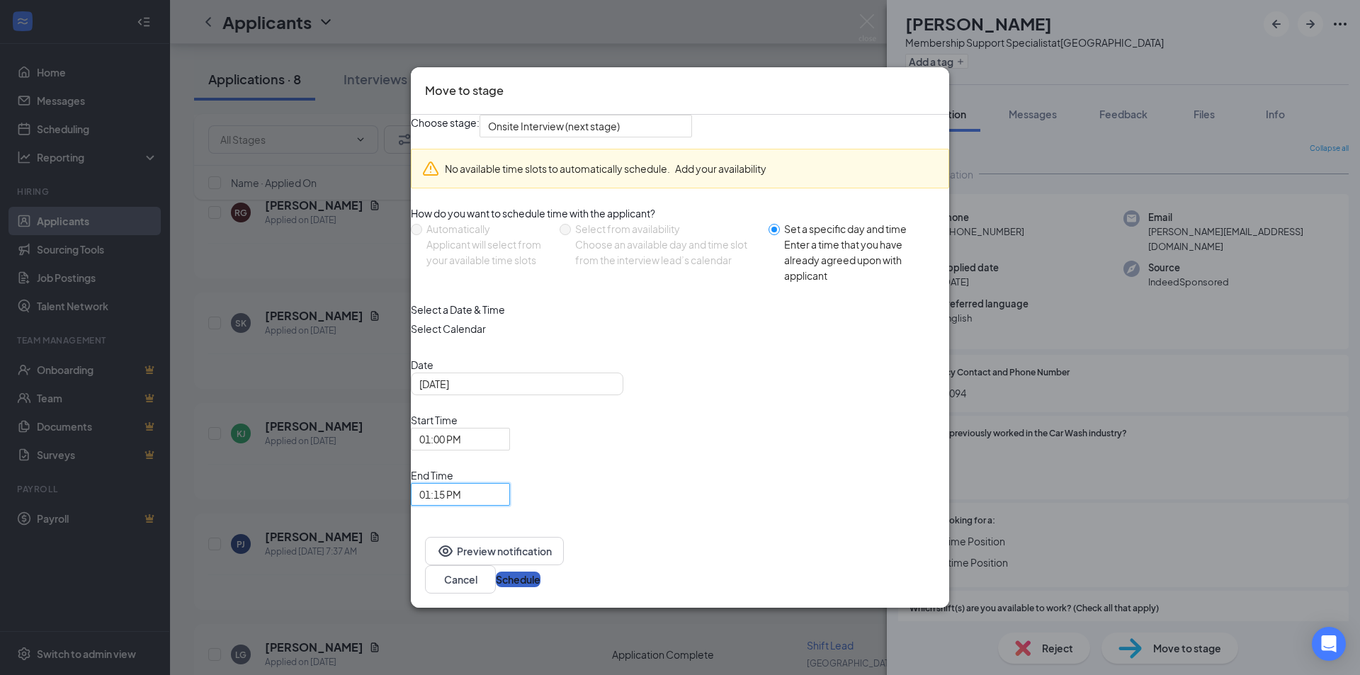
click at [541, 572] on button "Schedule" at bounding box center [518, 580] width 45 height 16
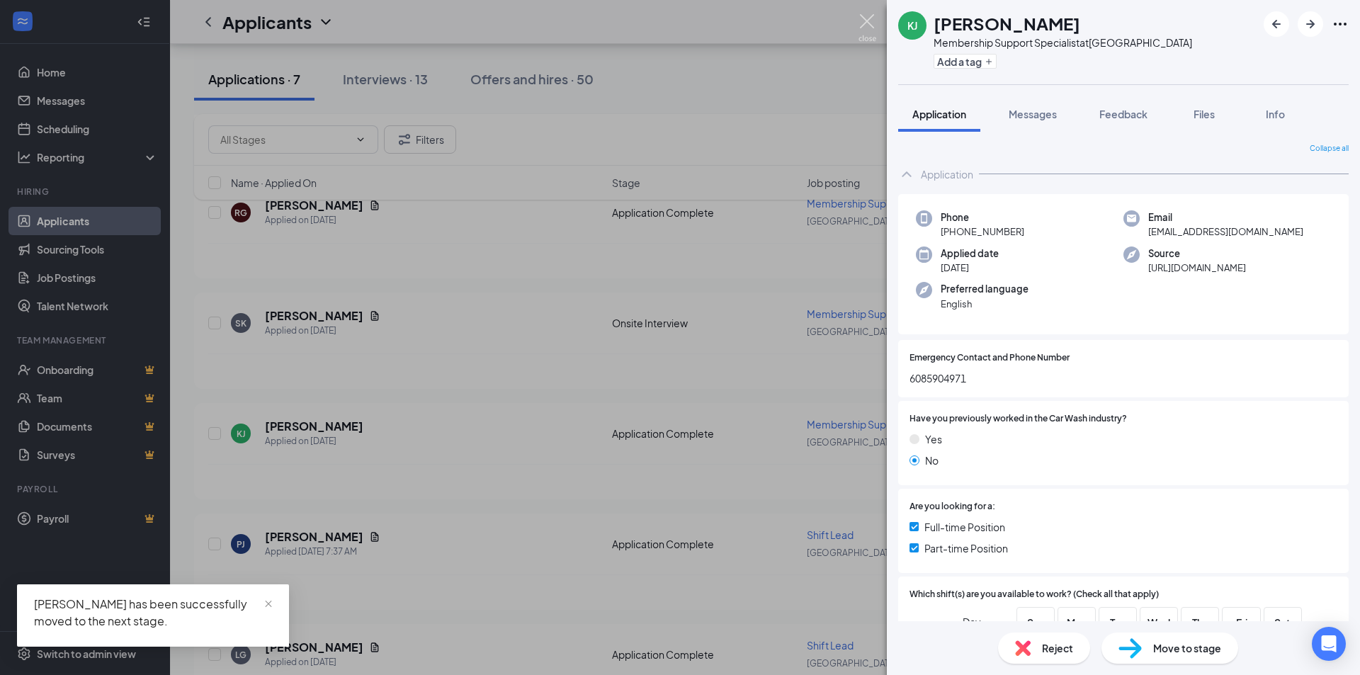
click at [701, 21] on img at bounding box center [868, 28] width 18 height 28
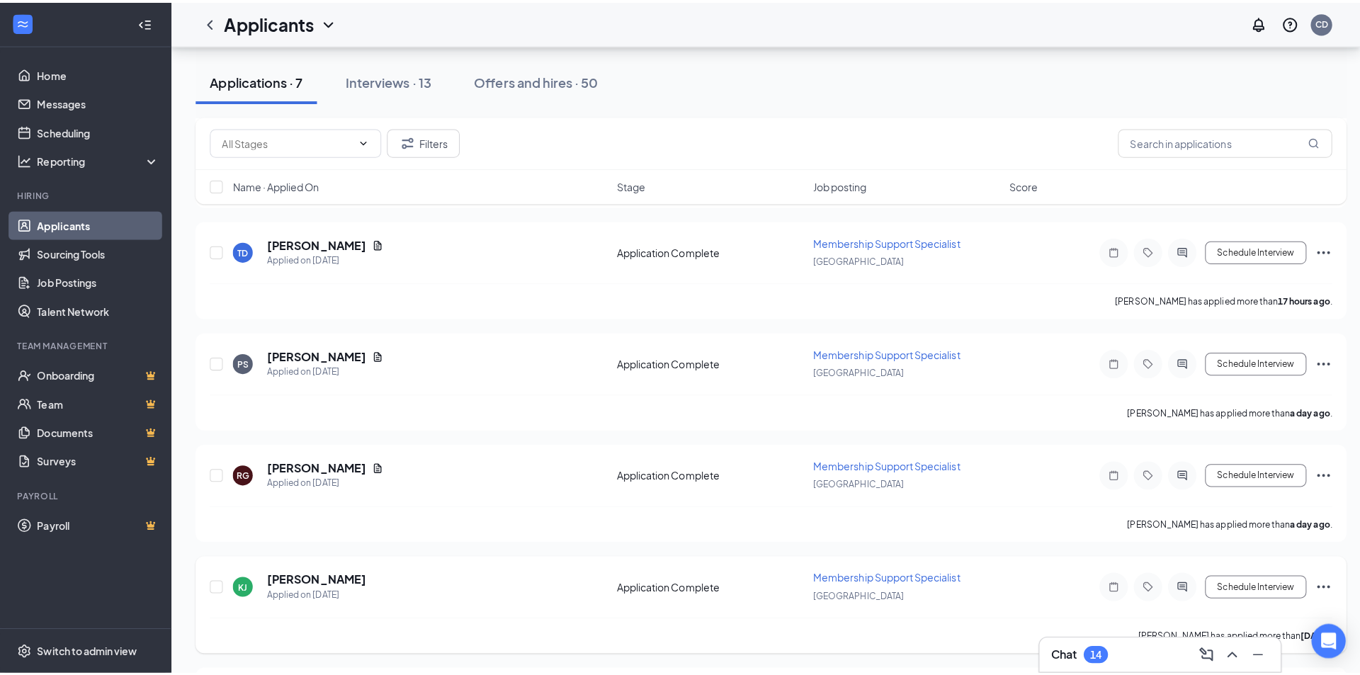
scroll to position [429, 0]
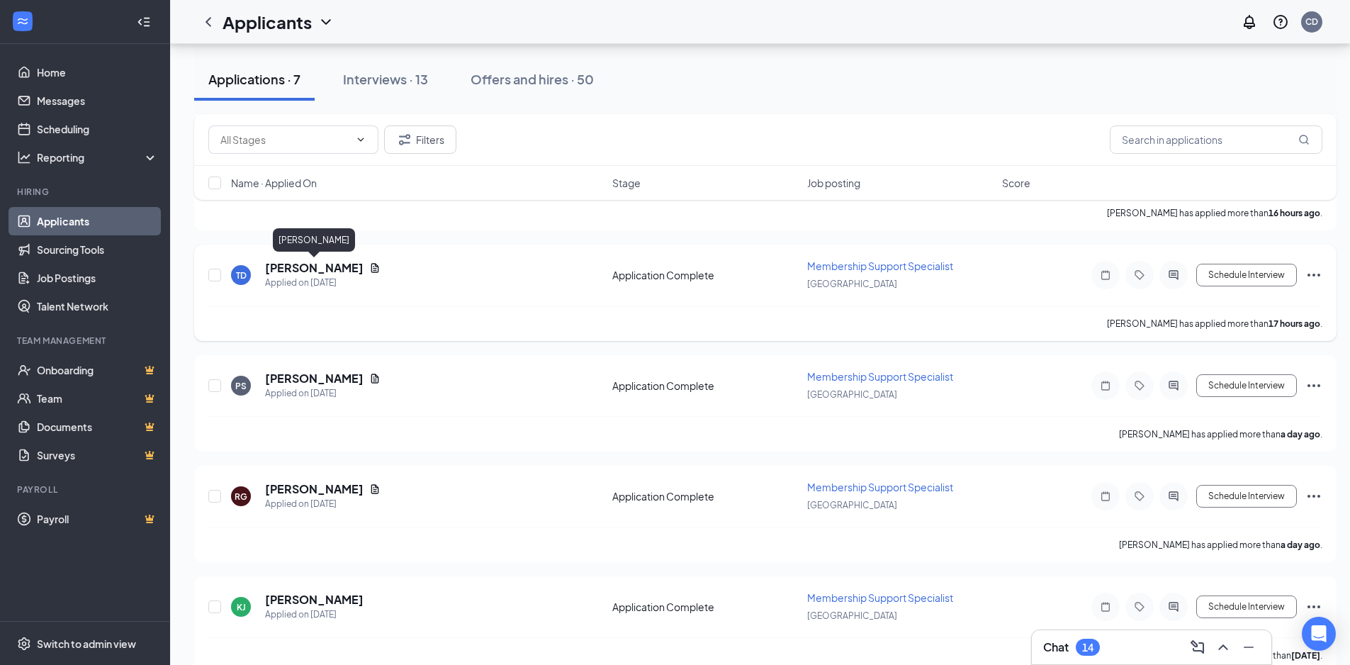
click at [337, 263] on h5 "[PERSON_NAME]" at bounding box center [314, 268] width 98 height 16
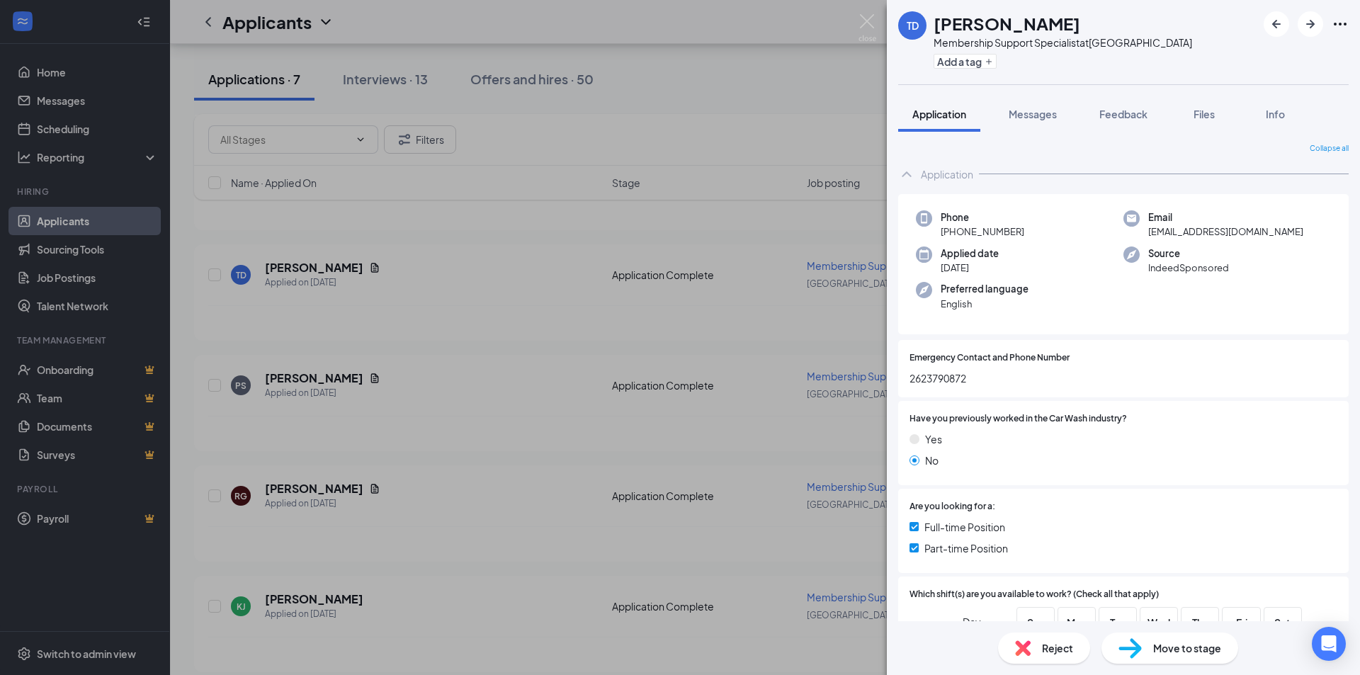
click at [701, 645] on span "Move to stage" at bounding box center [1187, 648] width 68 height 16
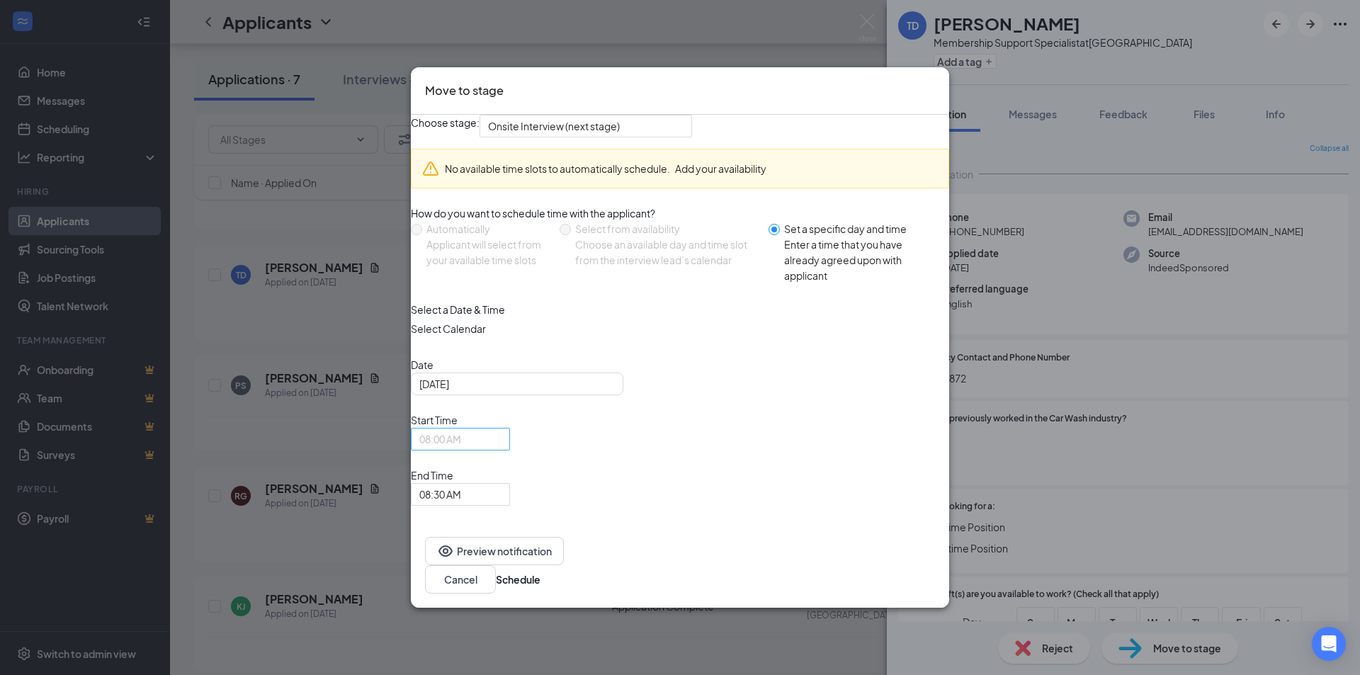
click at [461, 450] on span "08:00 AM" at bounding box center [440, 439] width 42 height 21
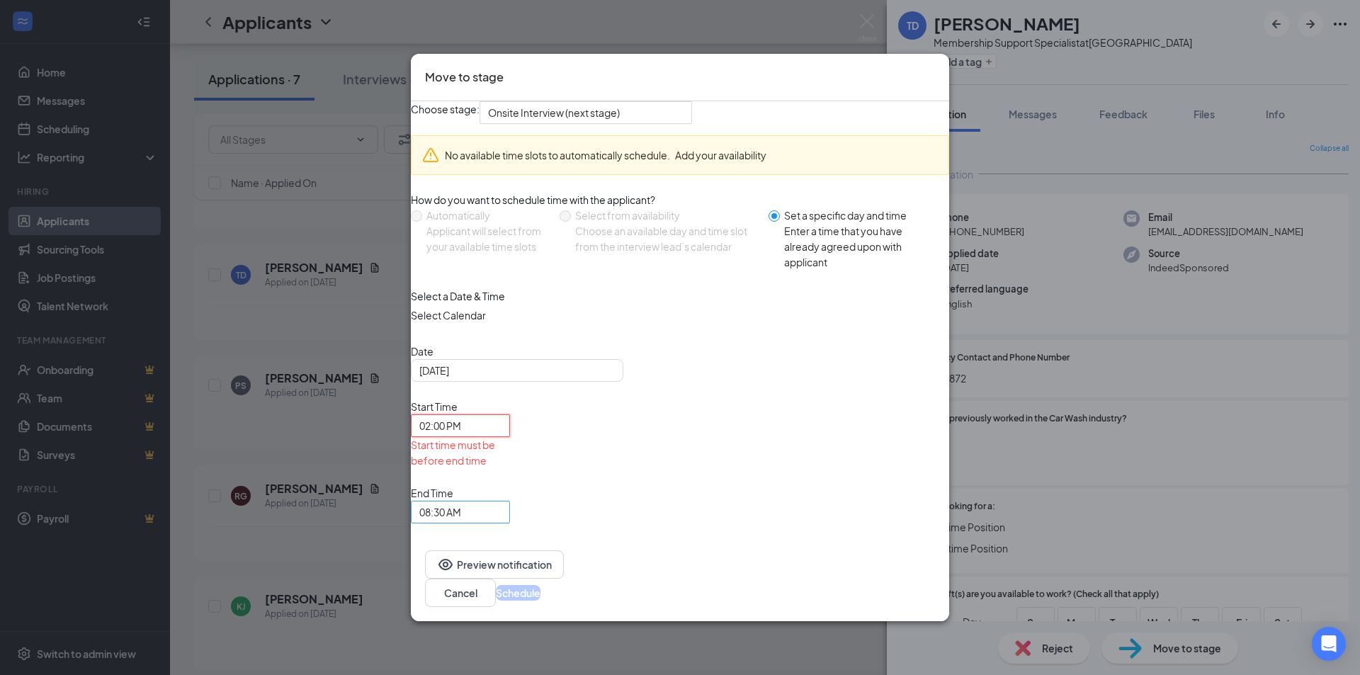
click at [461, 502] on span "08:30 AM" at bounding box center [440, 512] width 42 height 21
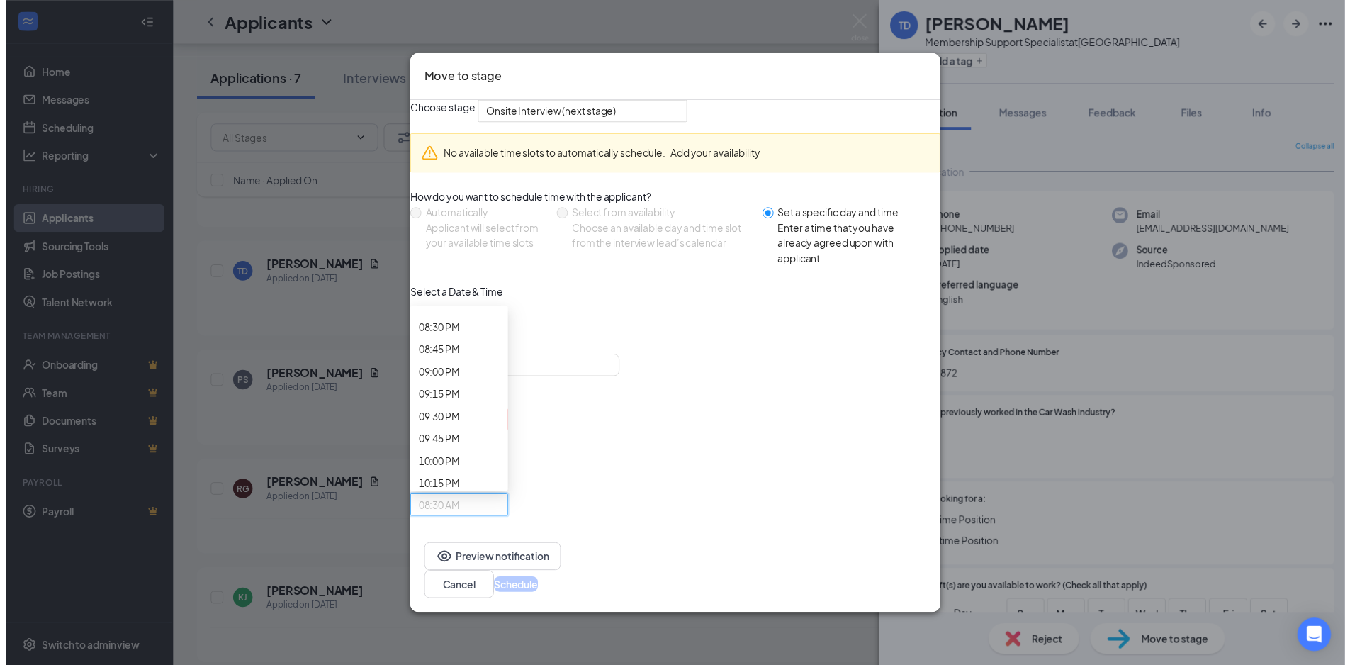
scroll to position [1842, 0]
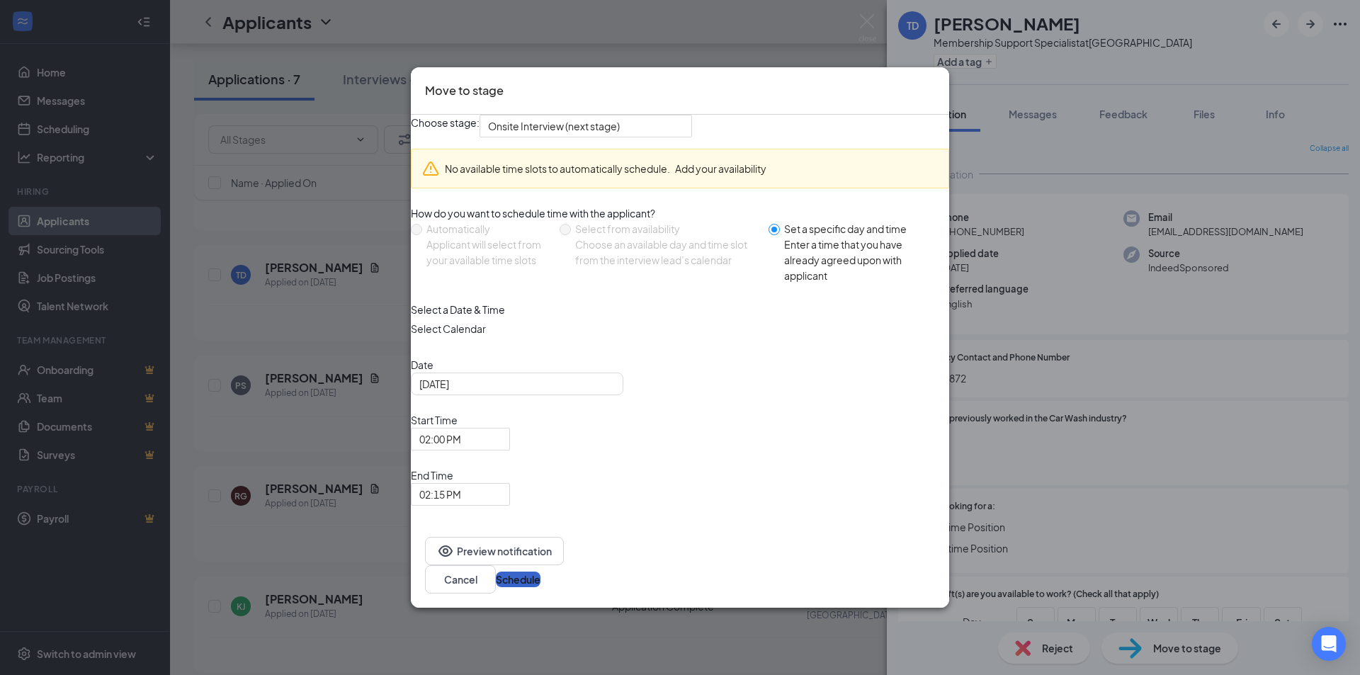
click at [541, 572] on button "Schedule" at bounding box center [518, 580] width 45 height 16
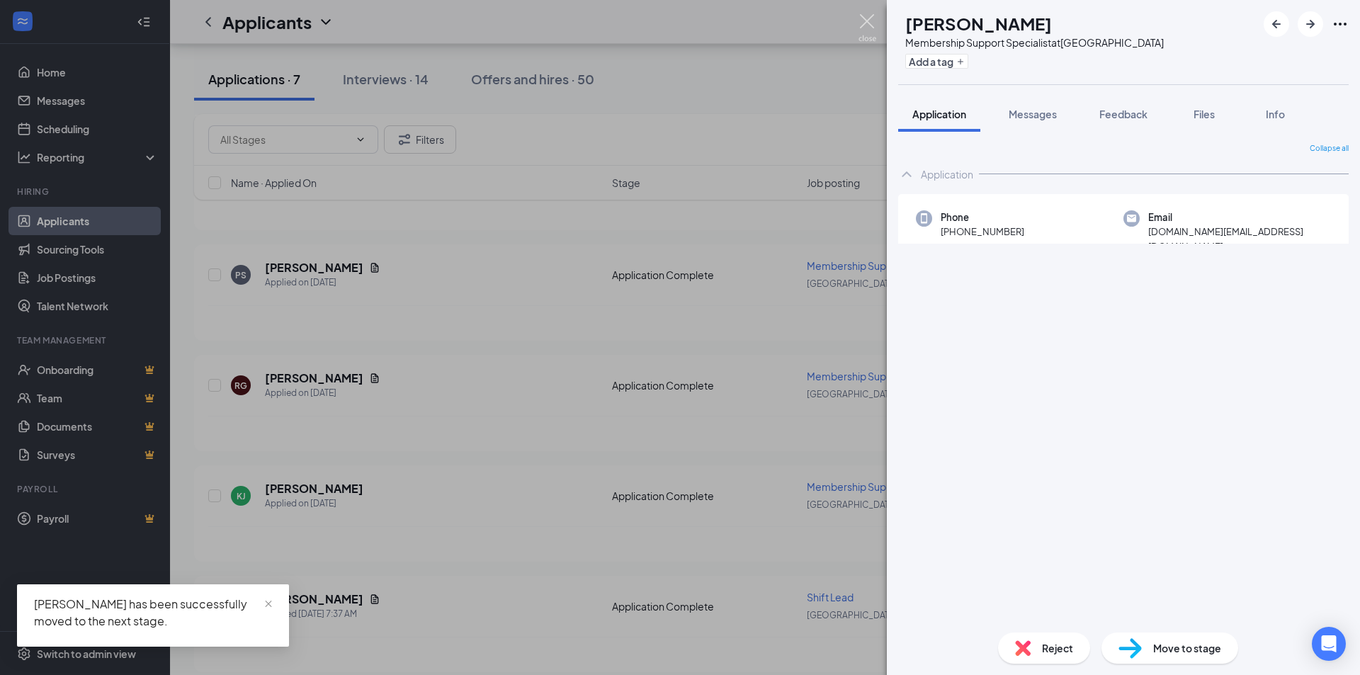
click at [701, 21] on img at bounding box center [868, 28] width 18 height 28
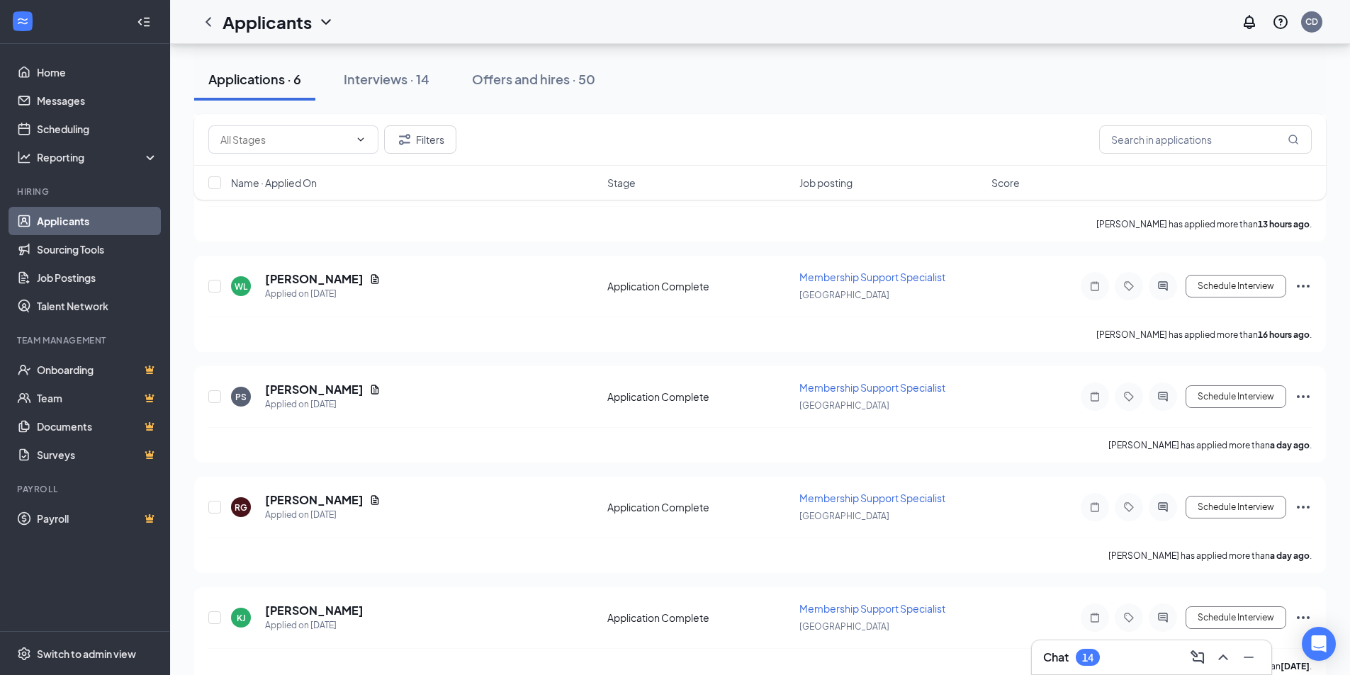
scroll to position [996, 0]
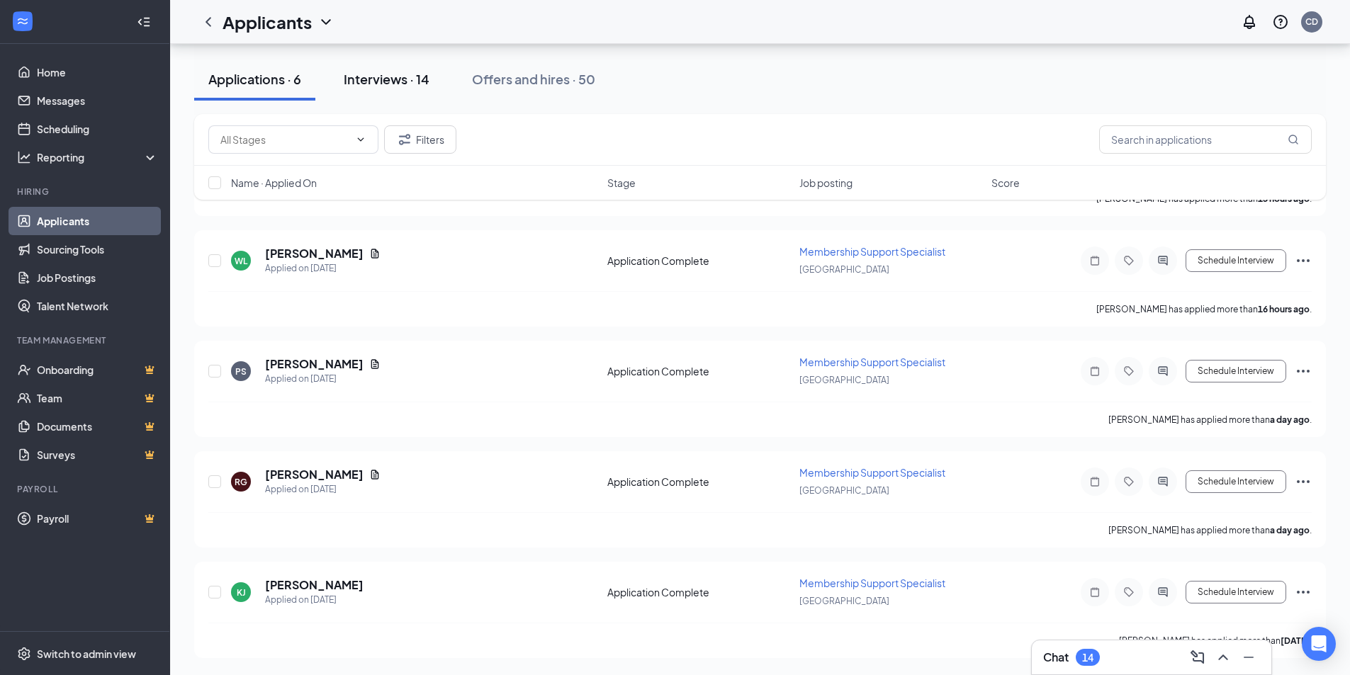
click at [379, 71] on div "Interviews · 14" at bounding box center [387, 79] width 86 height 18
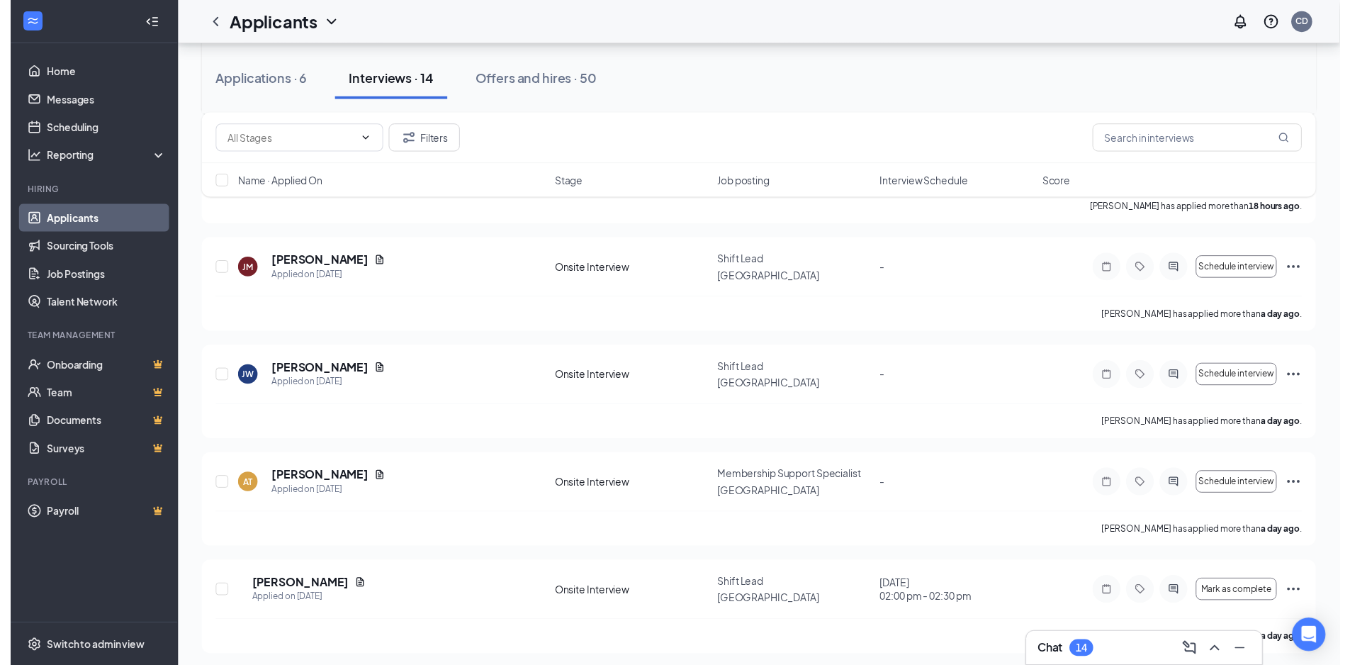
scroll to position [354, 0]
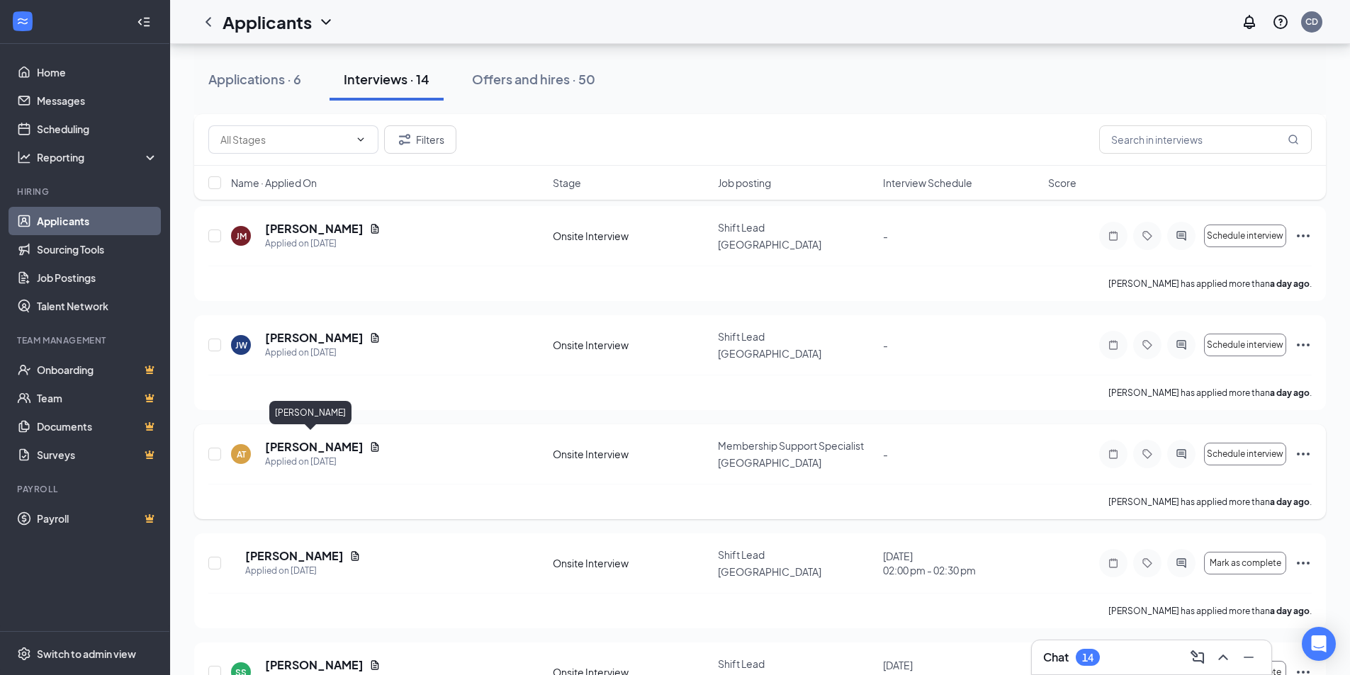
click at [305, 442] on h5 "[PERSON_NAME]" at bounding box center [314, 447] width 98 height 16
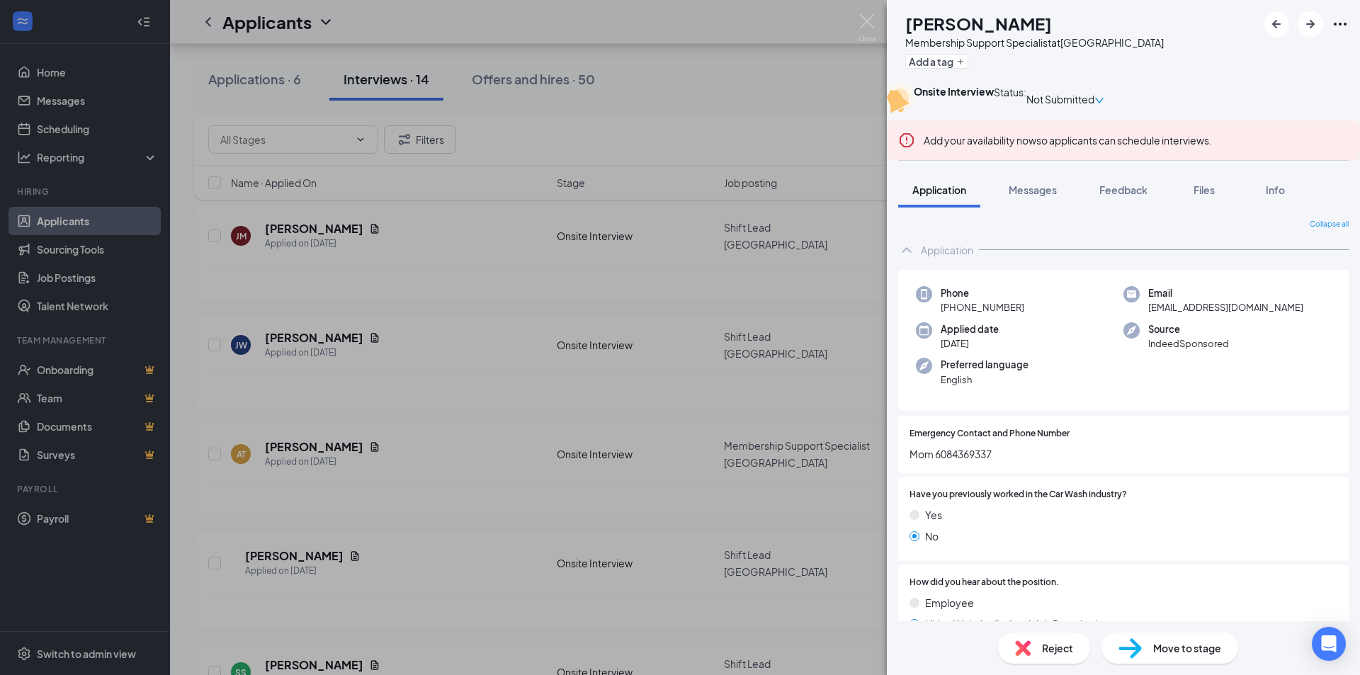
click at [701, 645] on span "Move to stage" at bounding box center [1187, 648] width 68 height 16
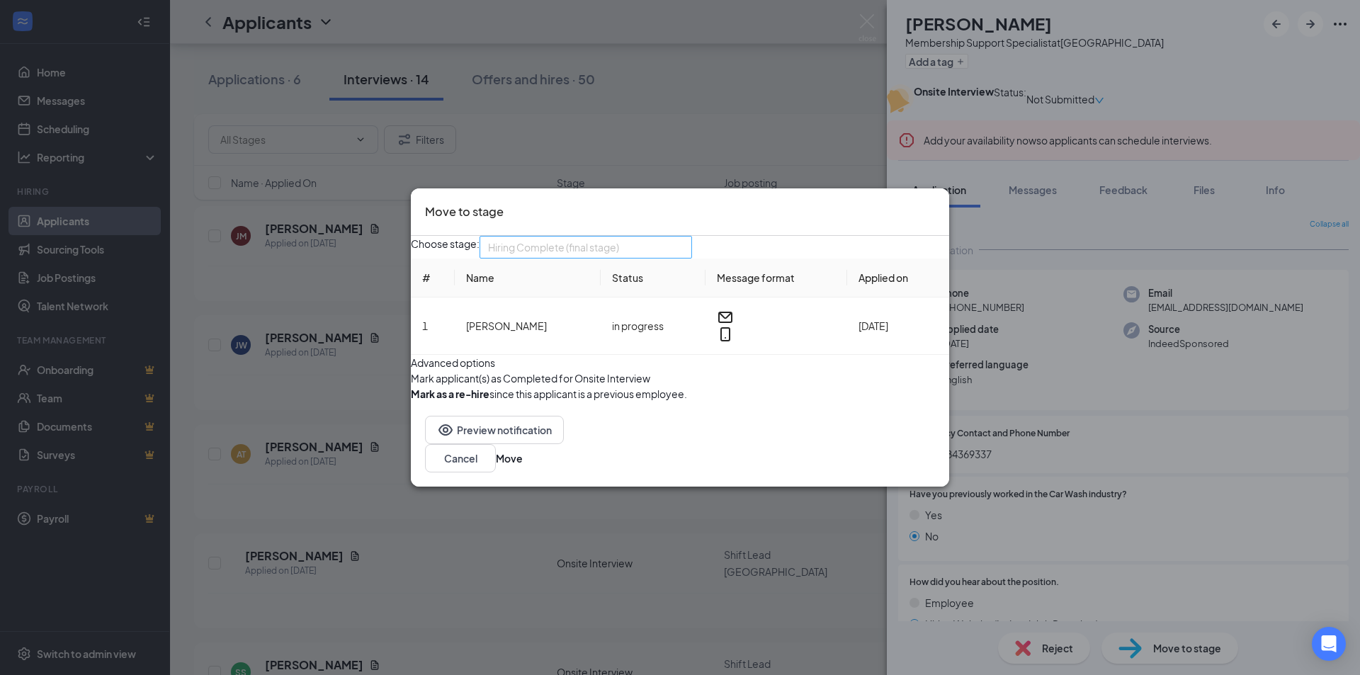
click at [589, 237] on span "Hiring Complete (final stage)" at bounding box center [553, 247] width 131 height 21
click at [701, 395] on form "Advanced options Mark applicant(s) as Completed for Onsite Interview [PERSON_NA…" at bounding box center [680, 378] width 538 height 47
click at [661, 237] on span "Hiring Complete (final stage)" at bounding box center [579, 256] width 183 height 38
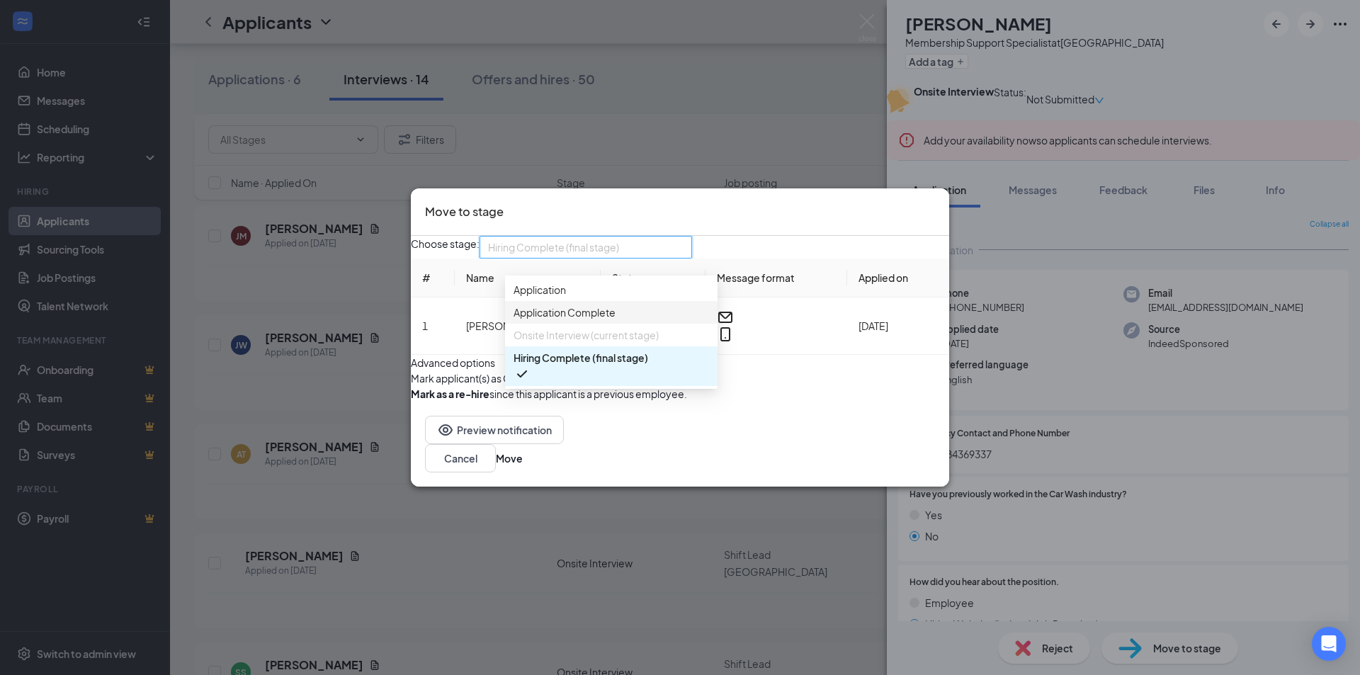
click at [613, 330] on div "Onsite Interview (current stage)" at bounding box center [611, 335] width 213 height 23
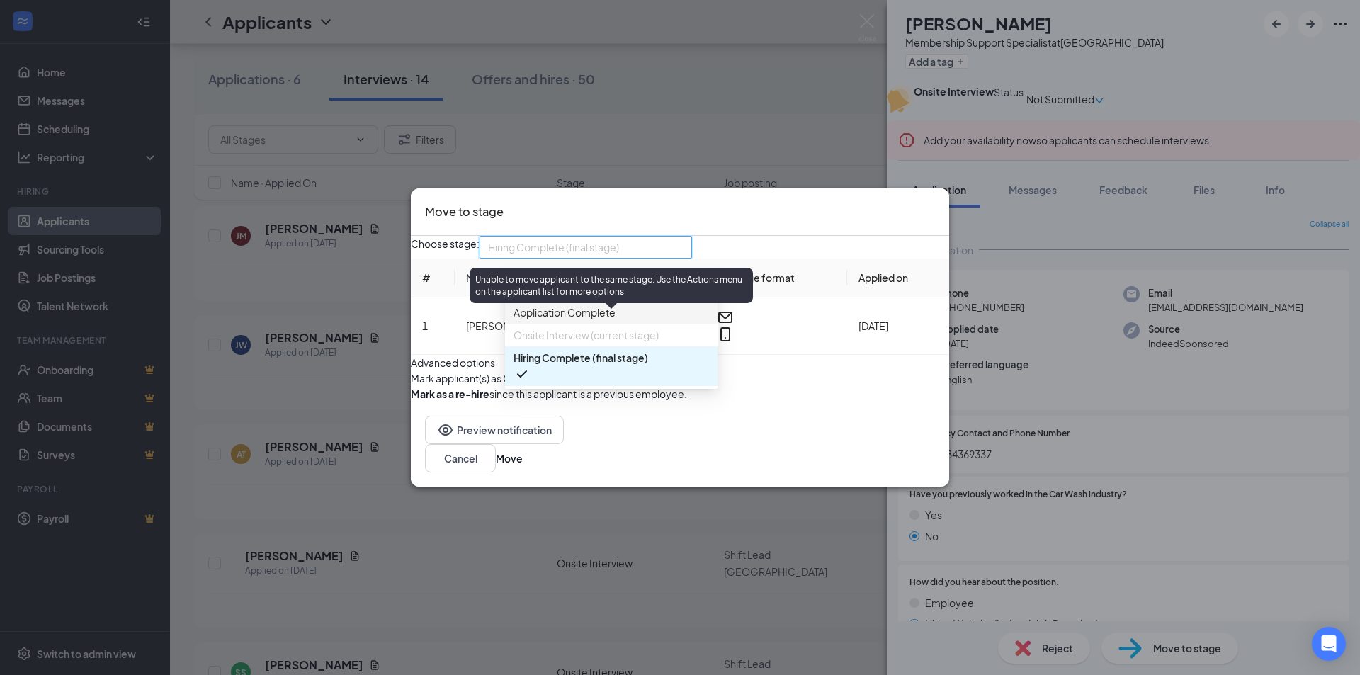
click at [622, 327] on span "Onsite Interview (current stage)" at bounding box center [586, 335] width 145 height 16
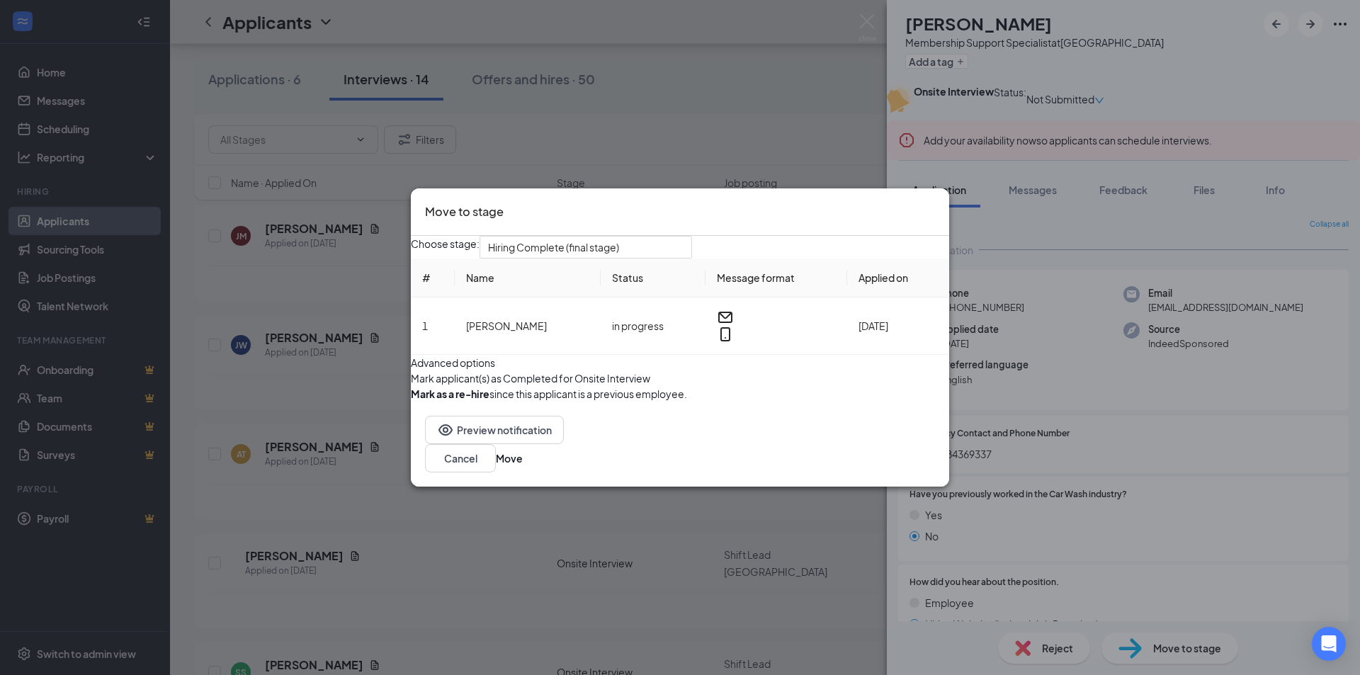
click at [701, 236] on div "Choose stage: Hiring Complete (final stage) 3216750 3216751 3216752 Application…" at bounding box center [680, 319] width 538 height 166
click at [496, 473] on button "Cancel" at bounding box center [460, 458] width 71 height 28
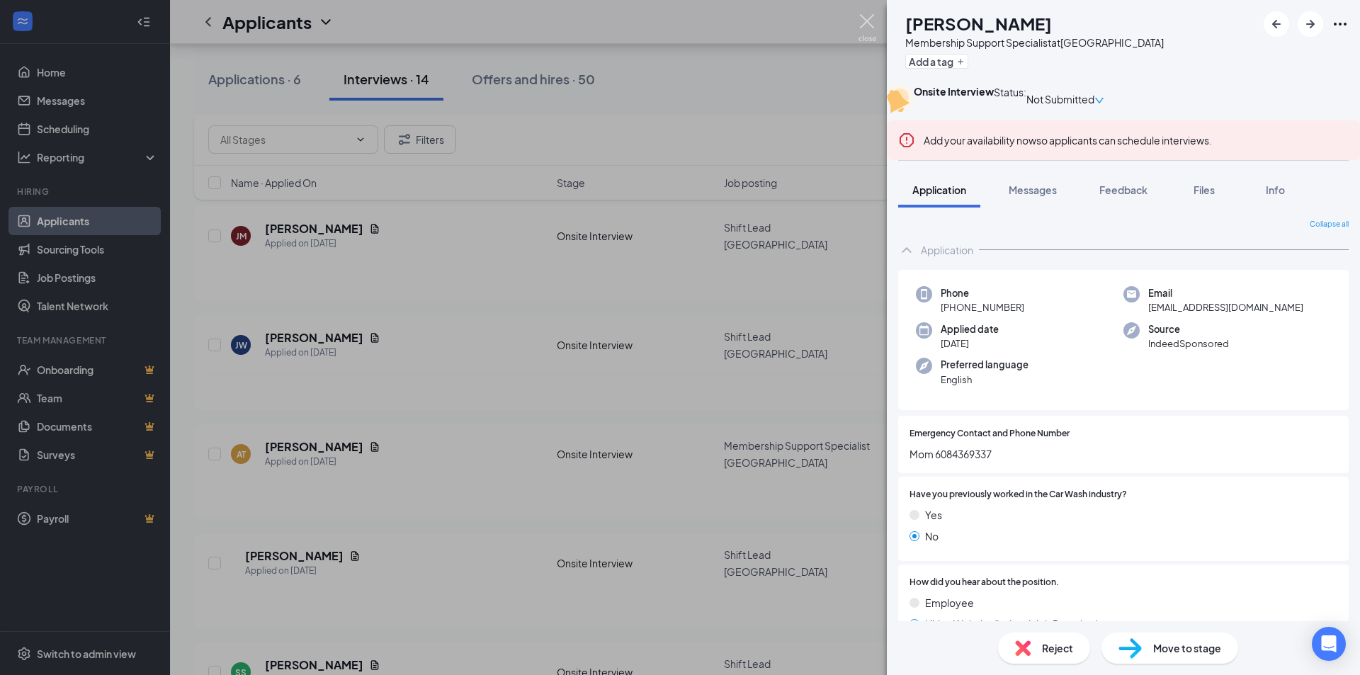
click at [701, 24] on img at bounding box center [868, 28] width 18 height 28
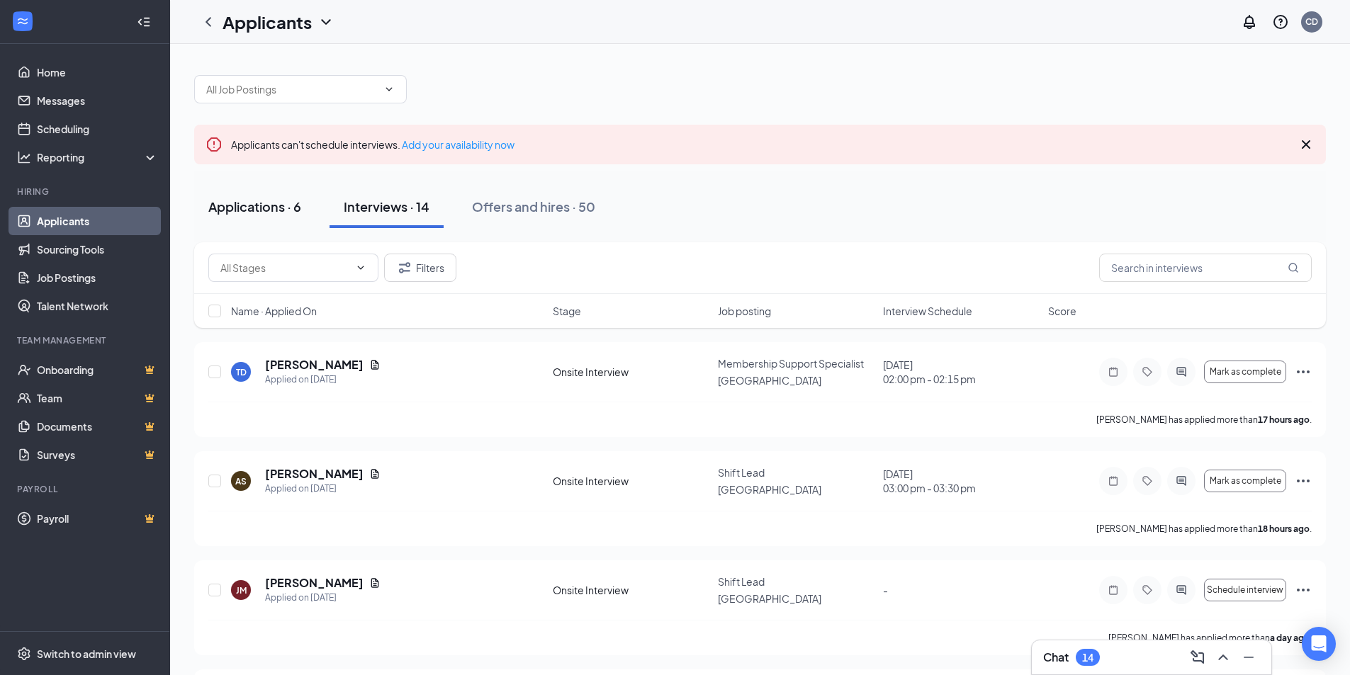
click at [276, 212] on div "Applications · 6" at bounding box center [254, 207] width 93 height 18
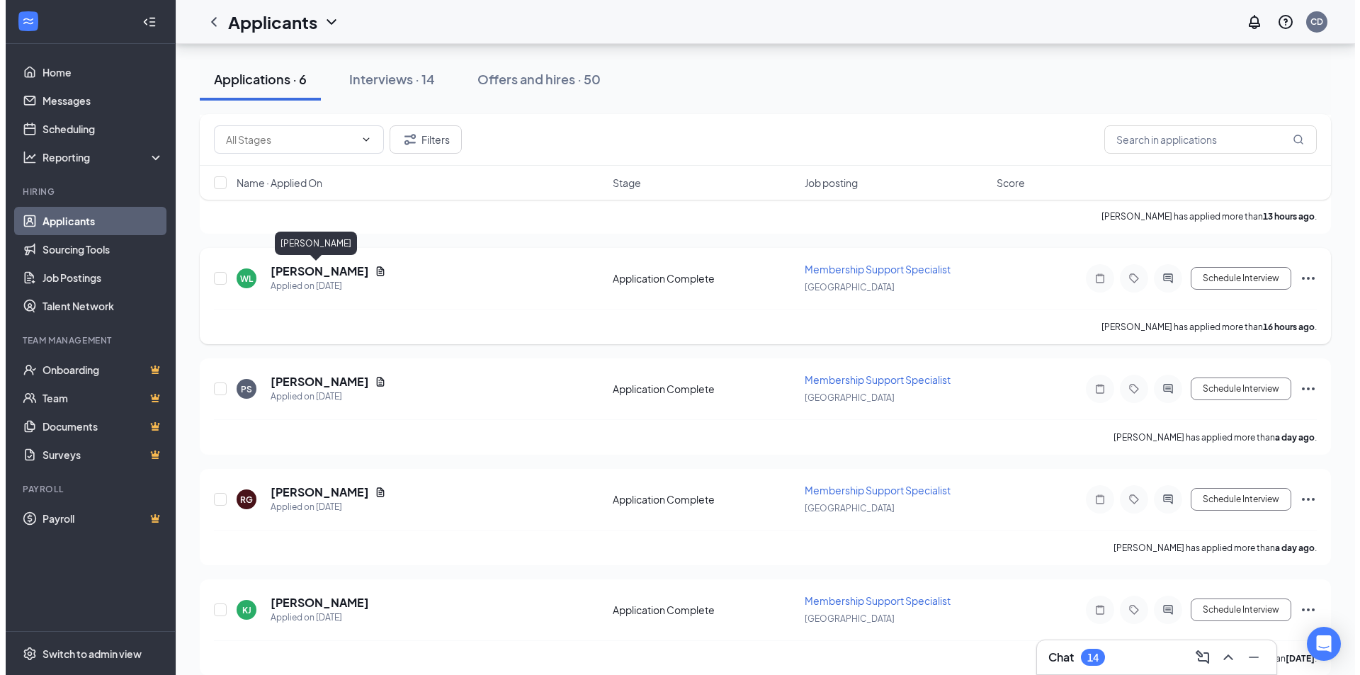
scroll to position [333, 0]
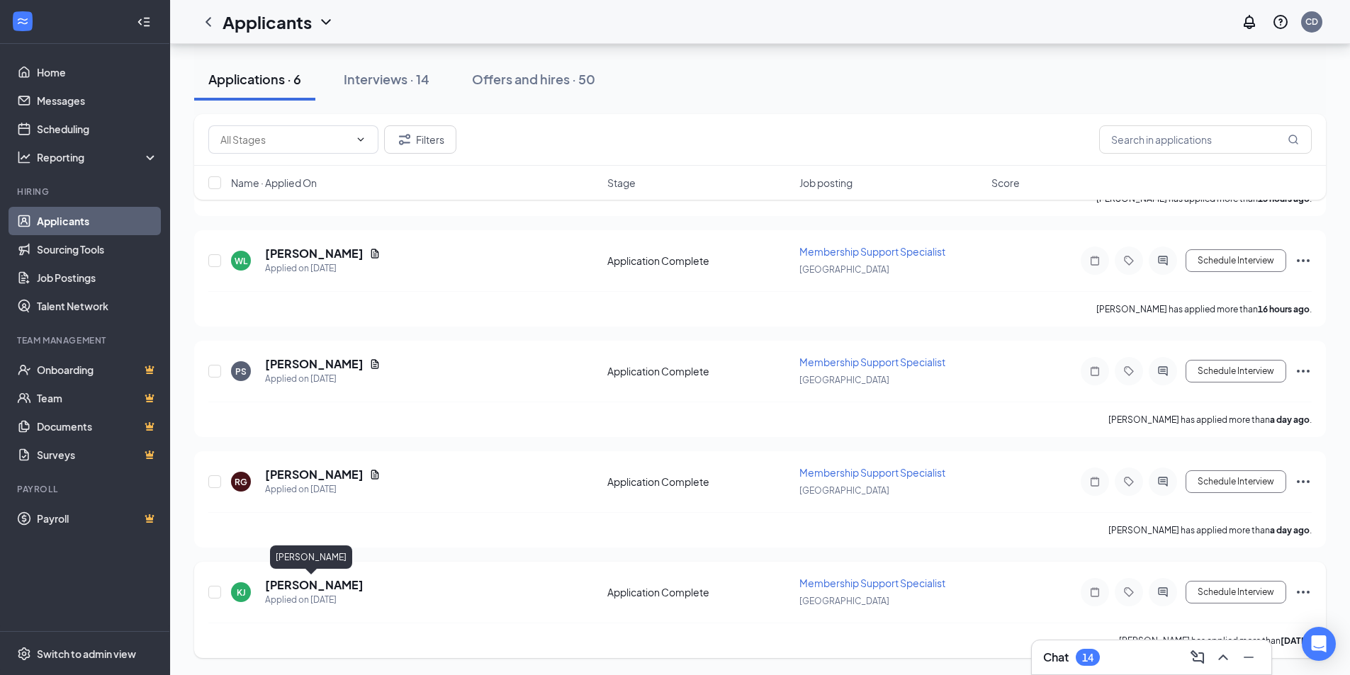
click at [294, 586] on h5 "[PERSON_NAME]" at bounding box center [314, 585] width 98 height 16
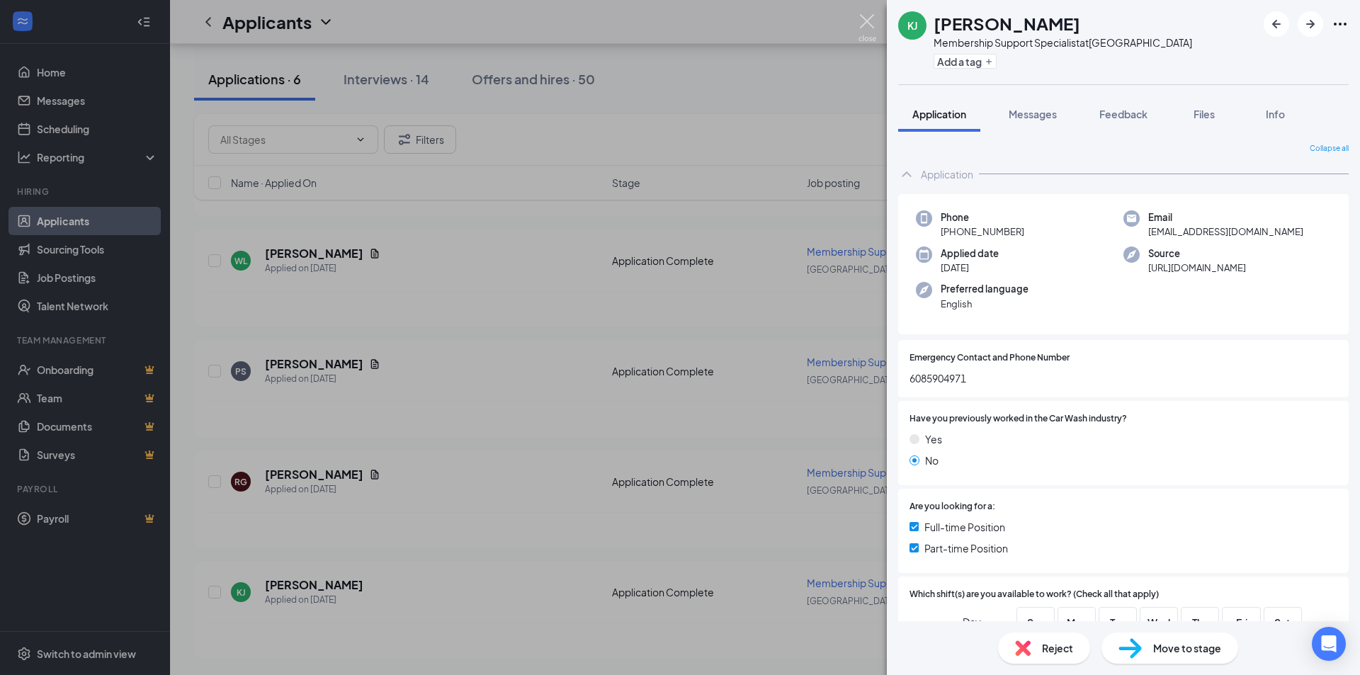
click at [701, 14] on img at bounding box center [868, 28] width 18 height 28
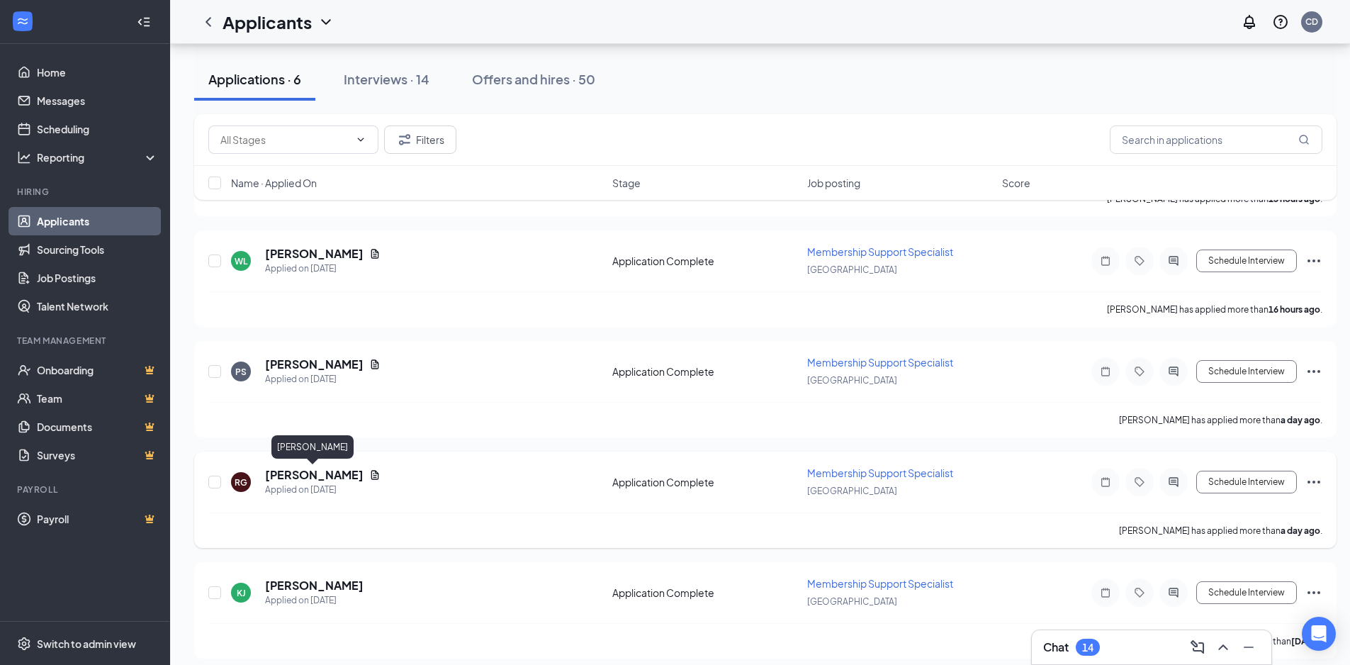
click at [327, 477] on h5 "[PERSON_NAME]" at bounding box center [314, 475] width 98 height 16
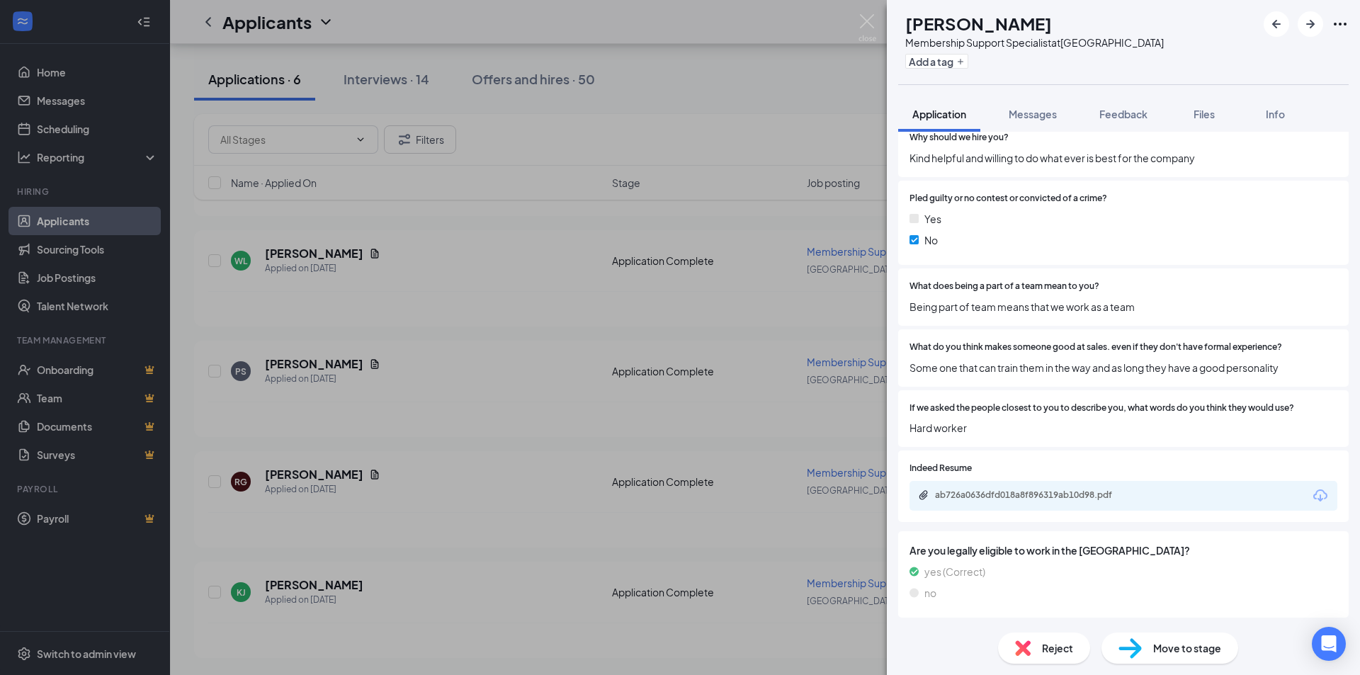
scroll to position [1501, 0]
click at [701, 495] on div "ab726a0636dfd018a8f896319ab10d98.pdf" at bounding box center [1034, 495] width 198 height 11
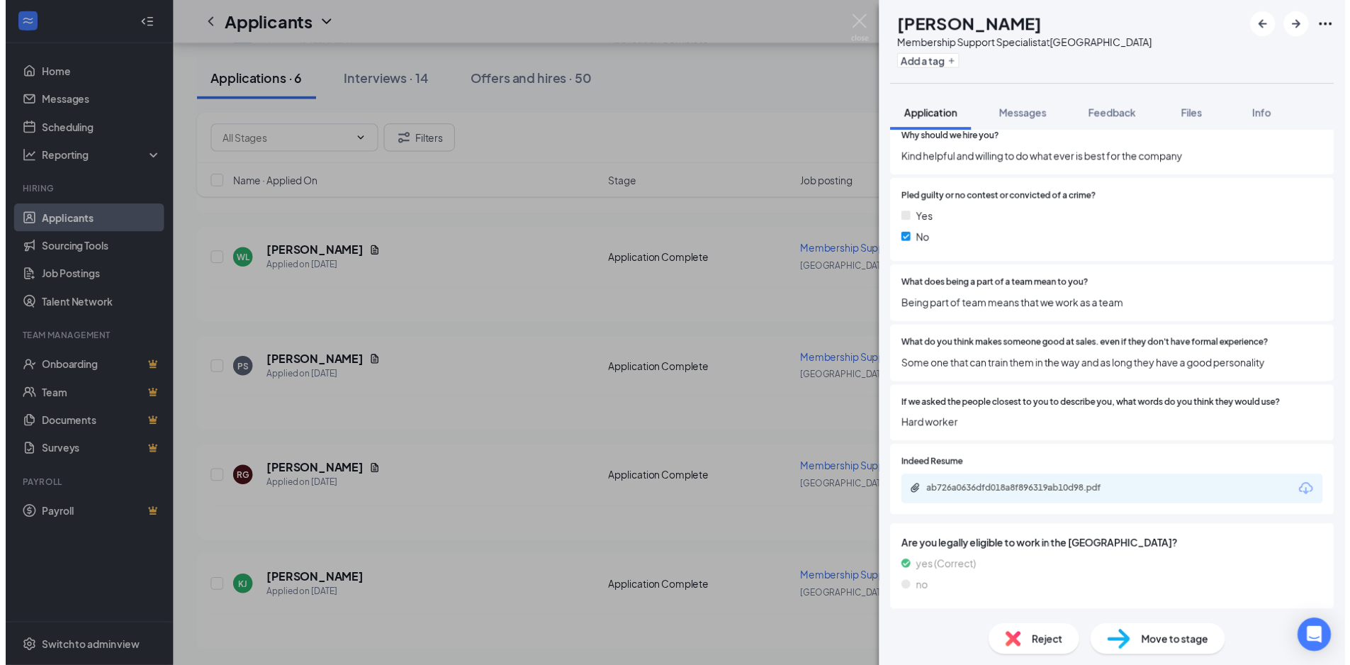
scroll to position [1496, 0]
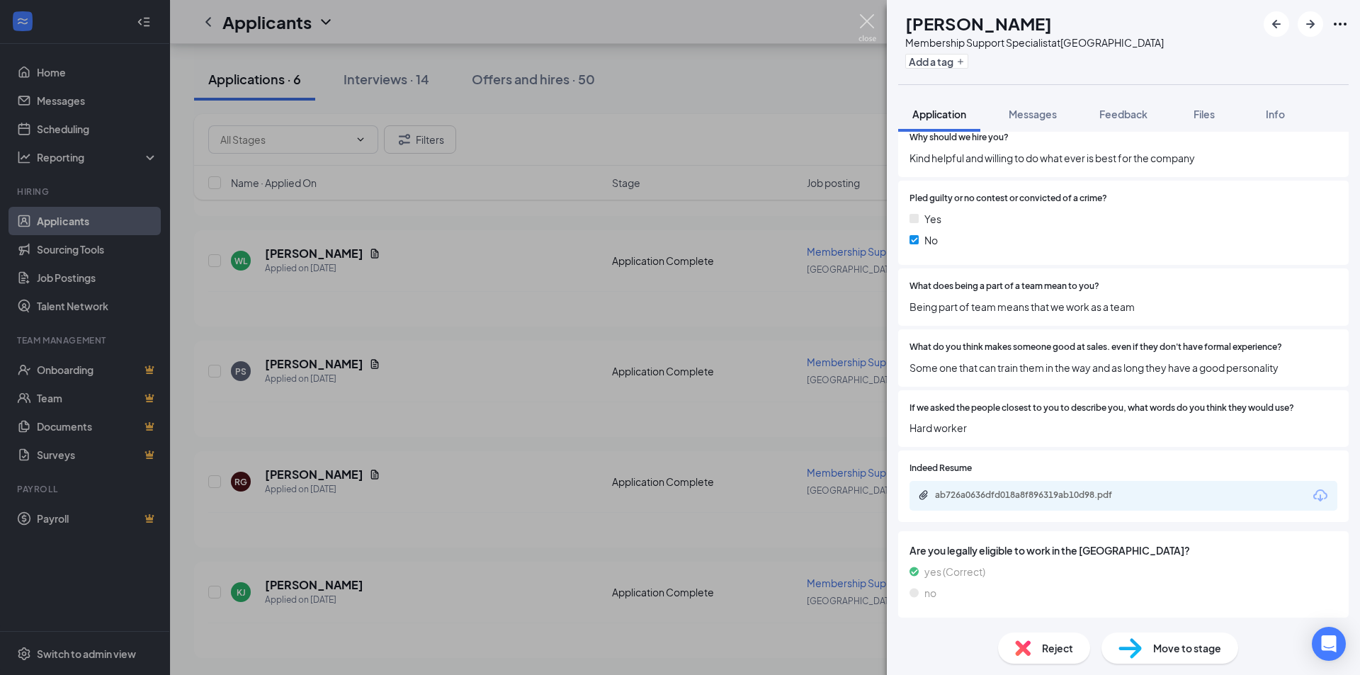
drag, startPoint x: 864, startPoint y: 23, endPoint x: 533, endPoint y: 208, distance: 380.0
click at [701, 23] on img at bounding box center [868, 28] width 18 height 28
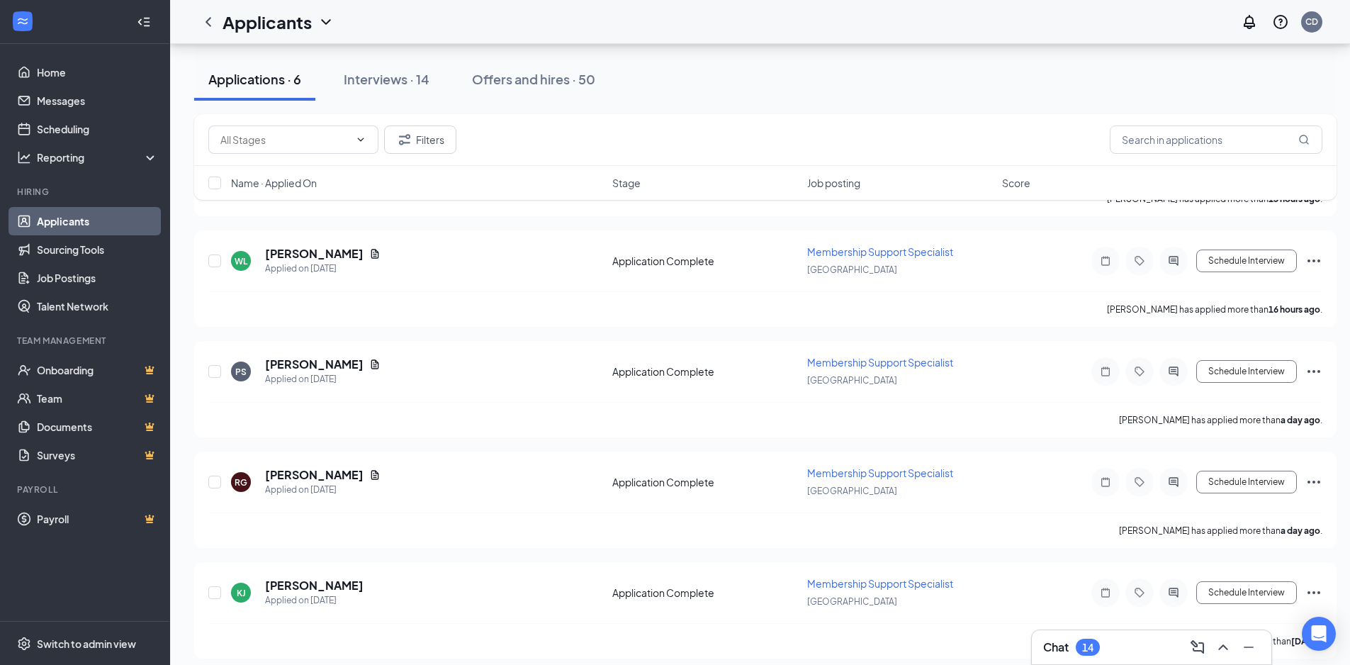
click at [701, 654] on div "Chat 14" at bounding box center [1151, 647] width 217 height 23
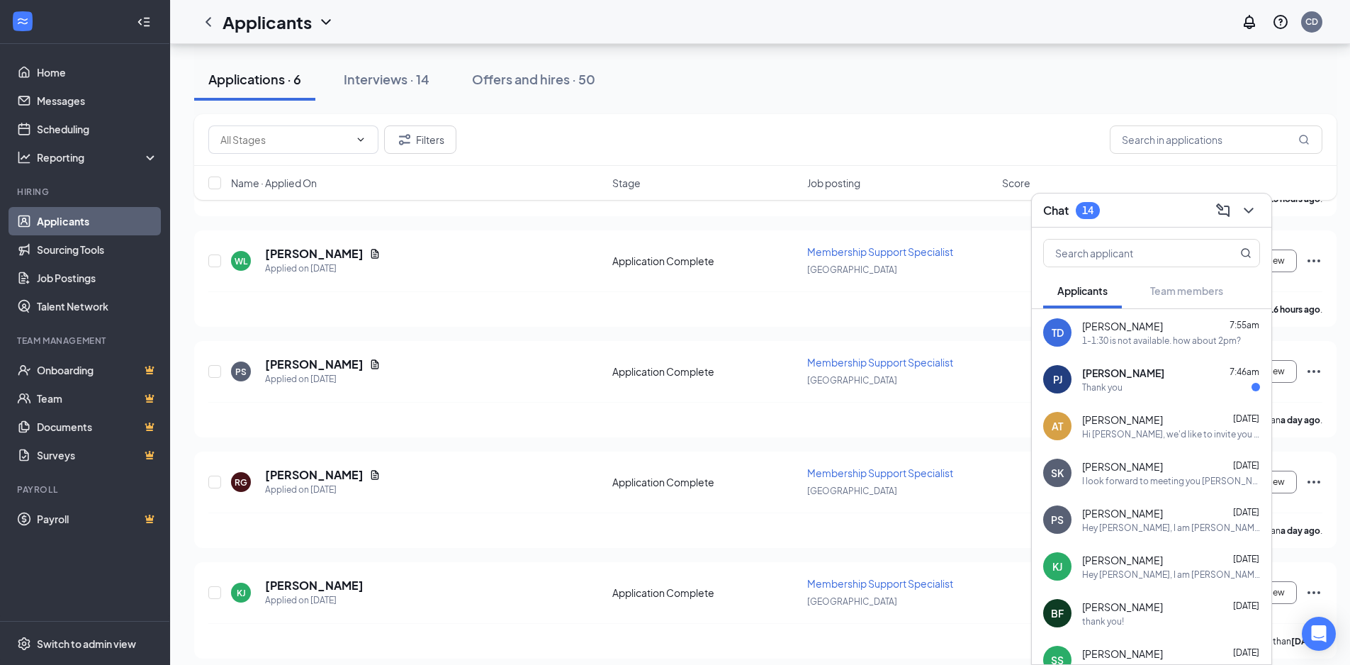
click at [701, 199] on div "Chat 14" at bounding box center [1151, 210] width 217 height 22
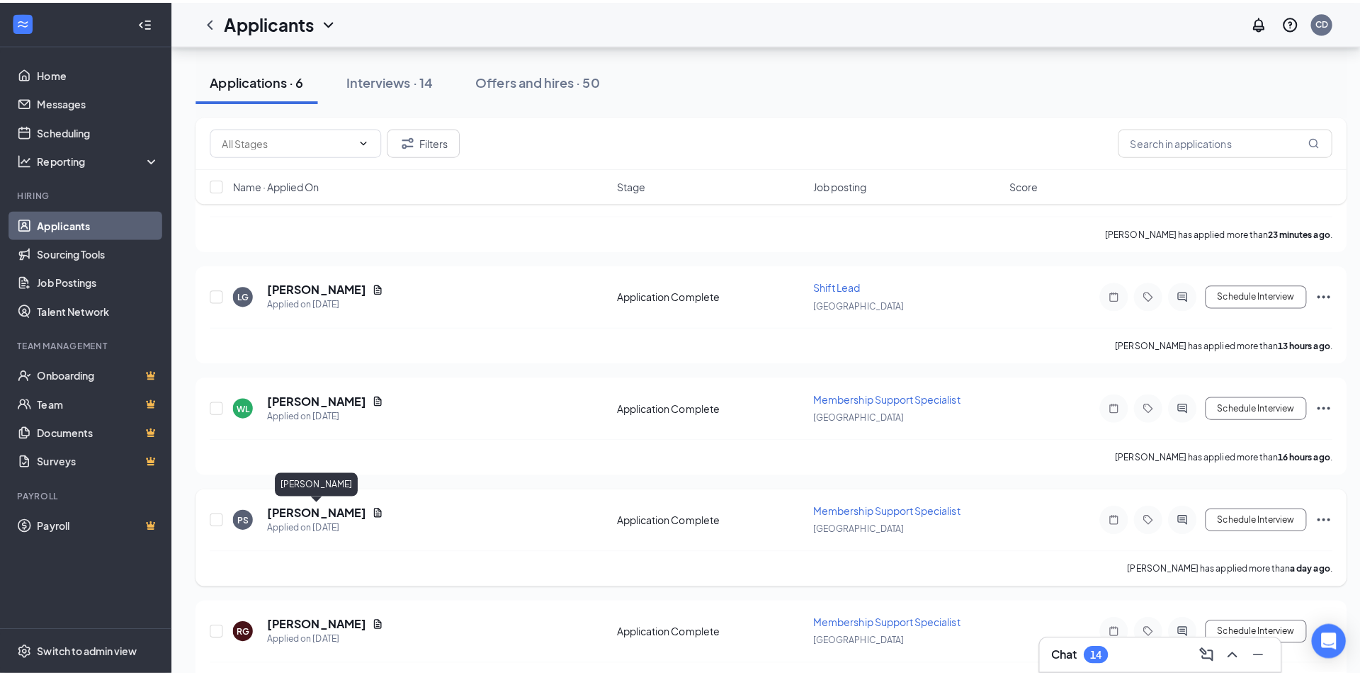
scroll to position [262, 0]
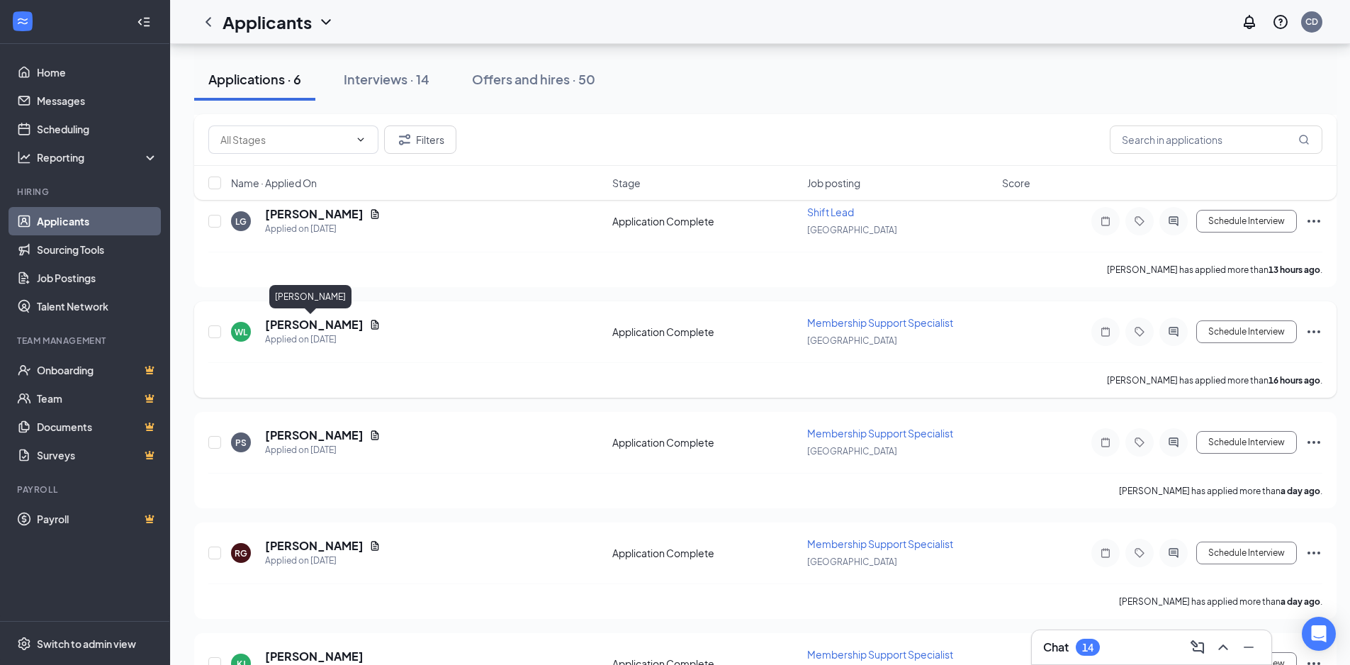
click at [306, 325] on h5 "[PERSON_NAME]" at bounding box center [314, 325] width 98 height 16
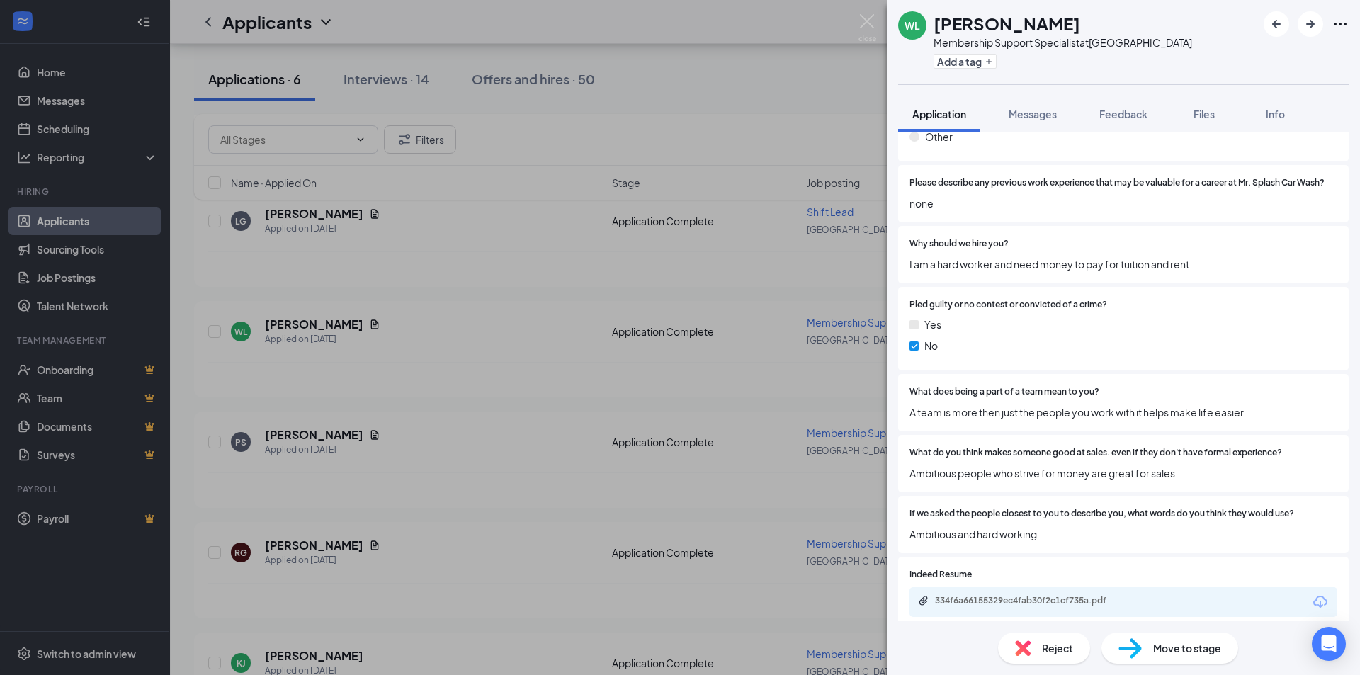
scroll to position [1637, 0]
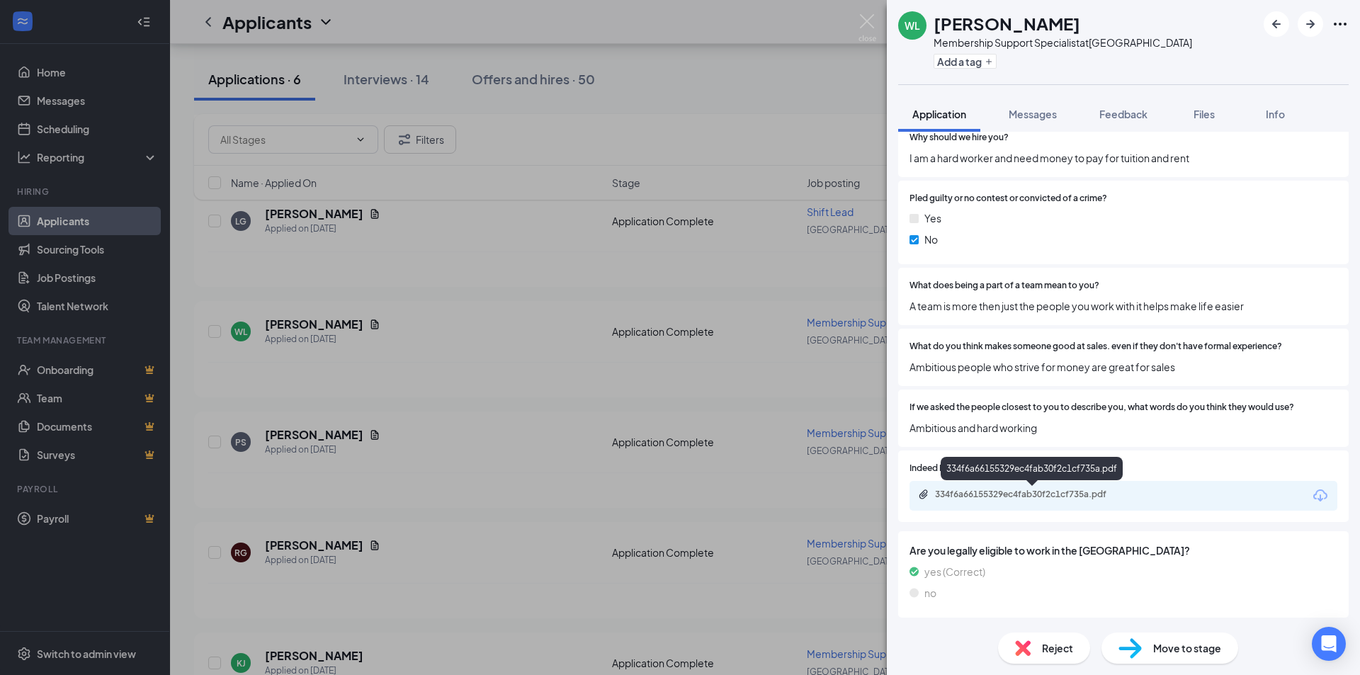
click at [701, 491] on div "334f6a66155329ec4fab30f2c1cf735a.pdf" at bounding box center [1034, 494] width 198 height 11
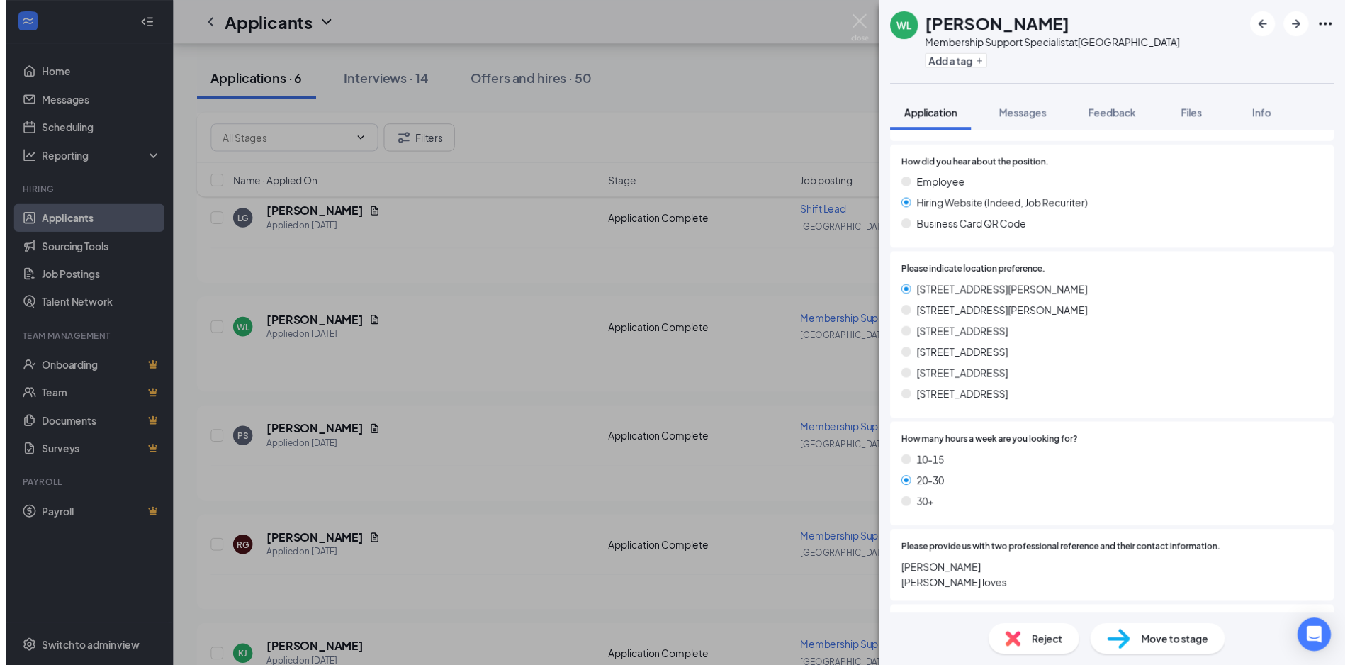
scroll to position [497, 0]
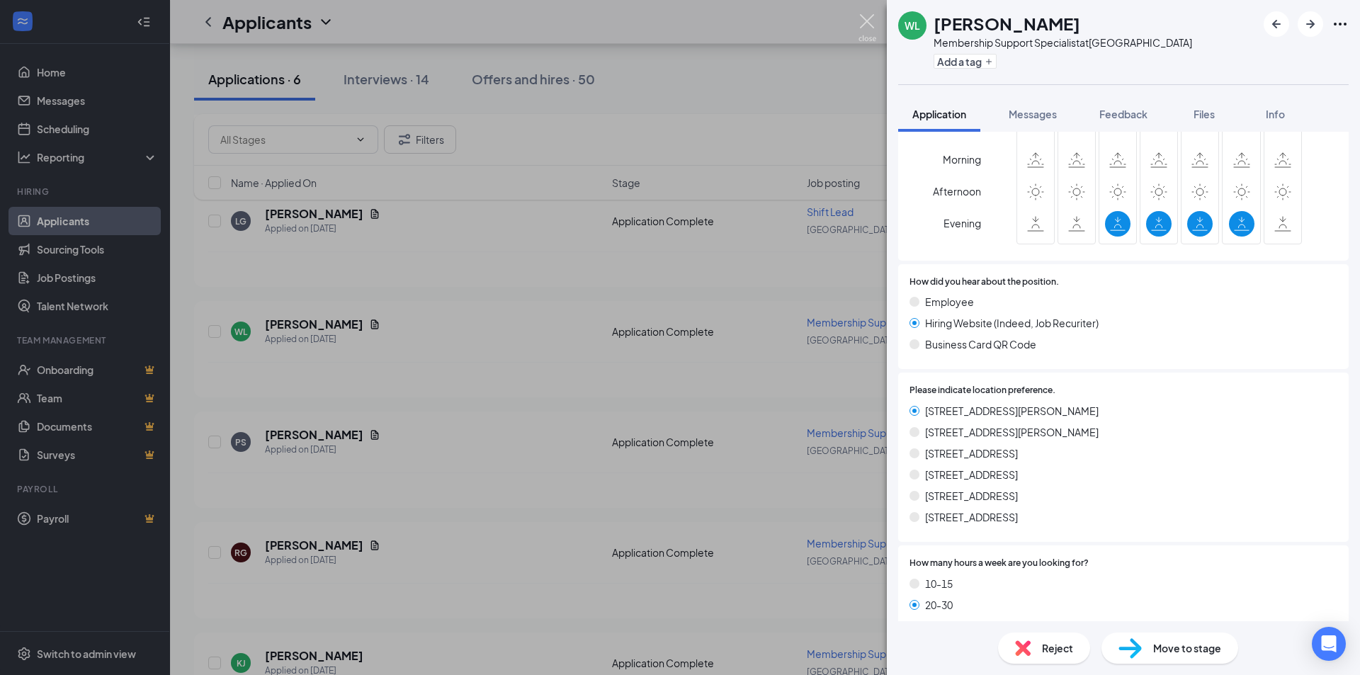
click at [701, 24] on img at bounding box center [868, 28] width 18 height 28
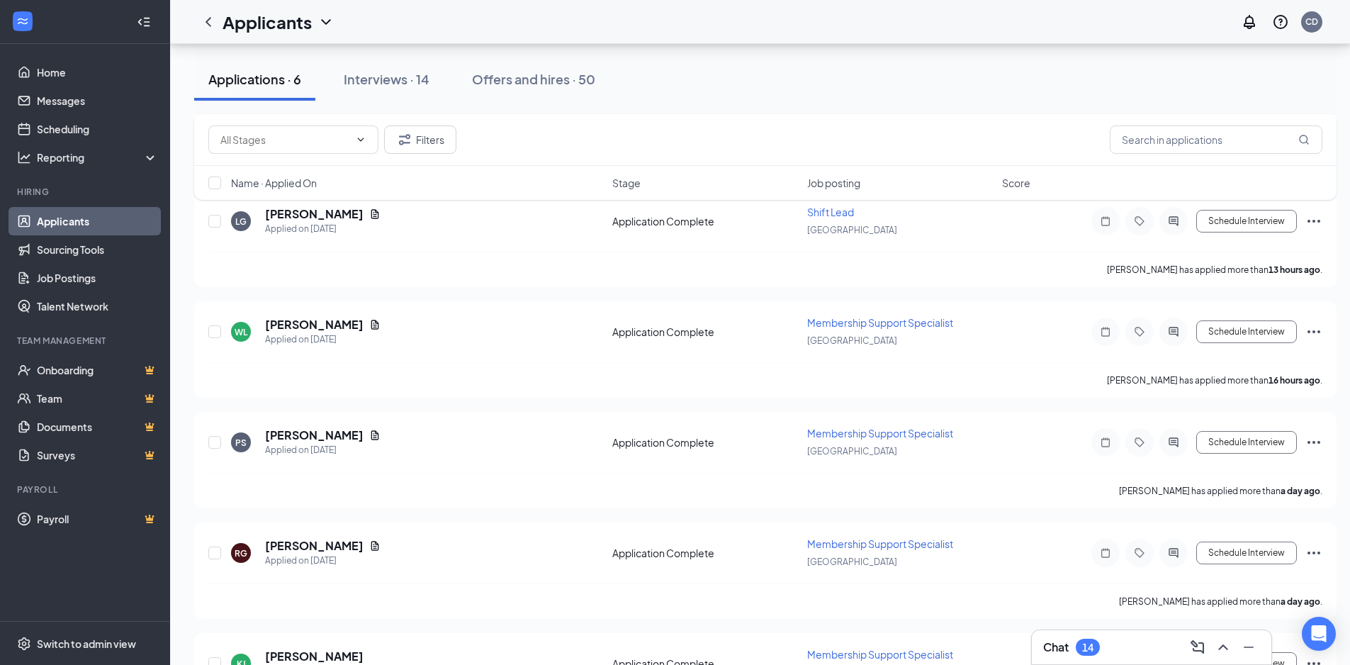
click at [701, 652] on div "Chat 14" at bounding box center [1151, 647] width 217 height 23
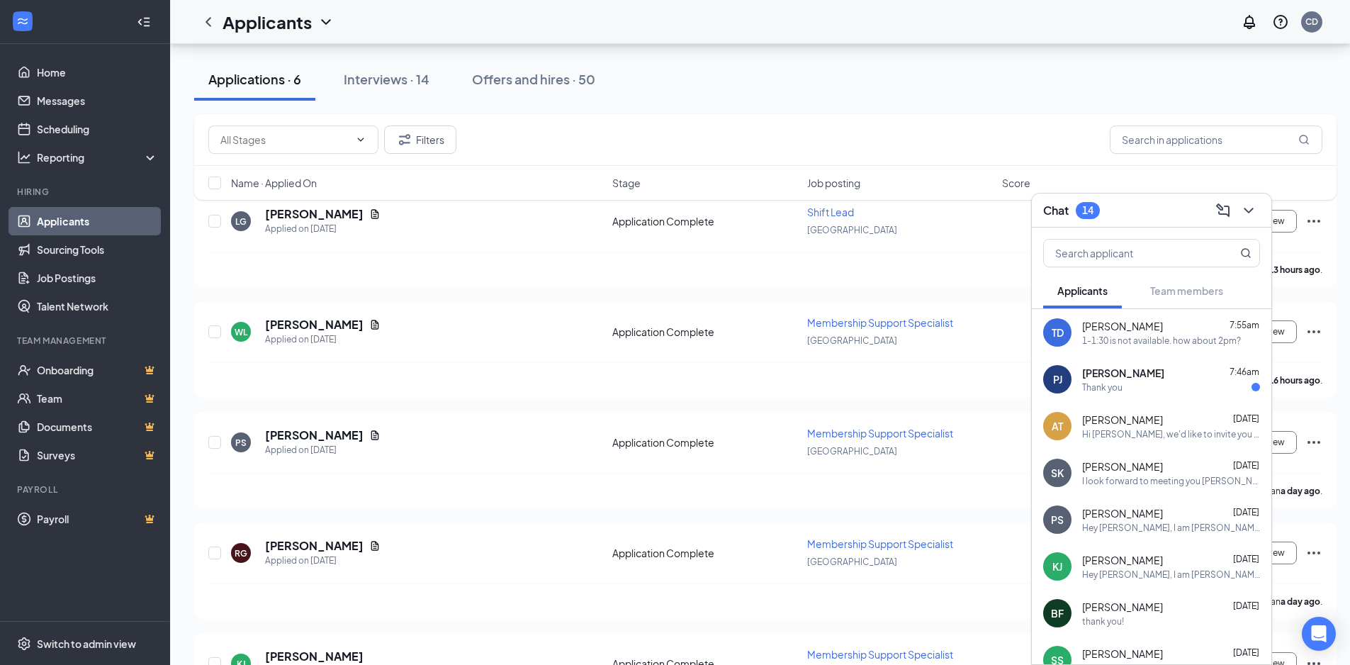
click at [701, 522] on div "Hey [PERSON_NAME], I am [PERSON_NAME] the GM at Mr. Splash at [STREET_ADDRESS][…" at bounding box center [1171, 527] width 178 height 12
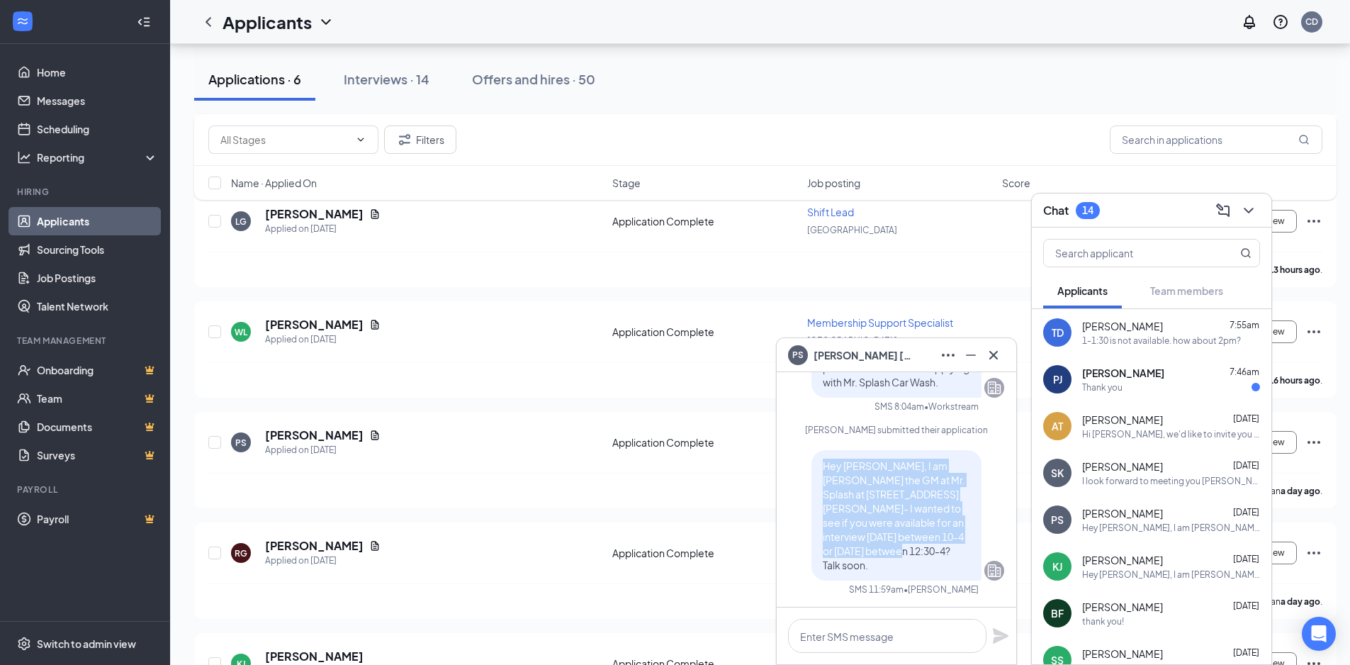
drag, startPoint x: 862, startPoint y: 570, endPoint x: 796, endPoint y: 467, distance: 121.7
click at [701, 467] on div "Hey [PERSON_NAME], I am [PERSON_NAME] the GM at Mr. Splash at [STREET_ADDRESS][…" at bounding box center [896, 515] width 215 height 130
copy span "Hey [PERSON_NAME], I am [PERSON_NAME] the GM at Mr. Splash at [STREET_ADDRESS][…"
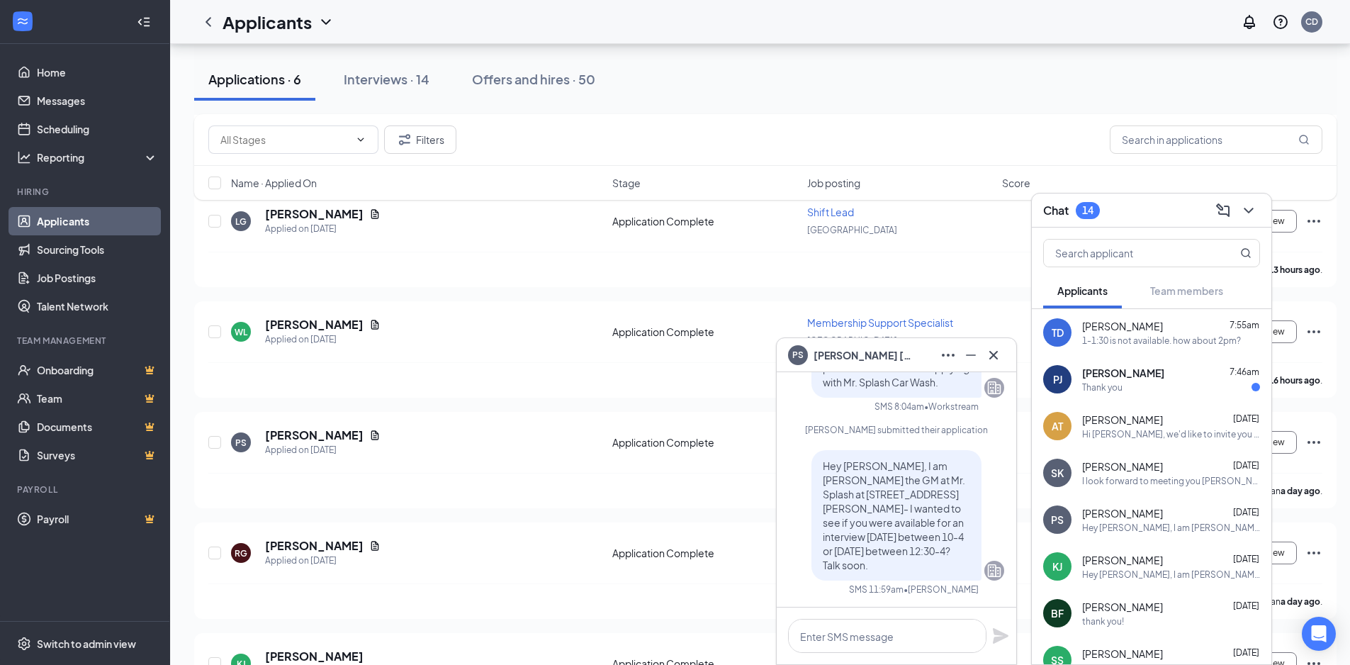
click at [701, 207] on div "Chat 14" at bounding box center [1151, 210] width 217 height 22
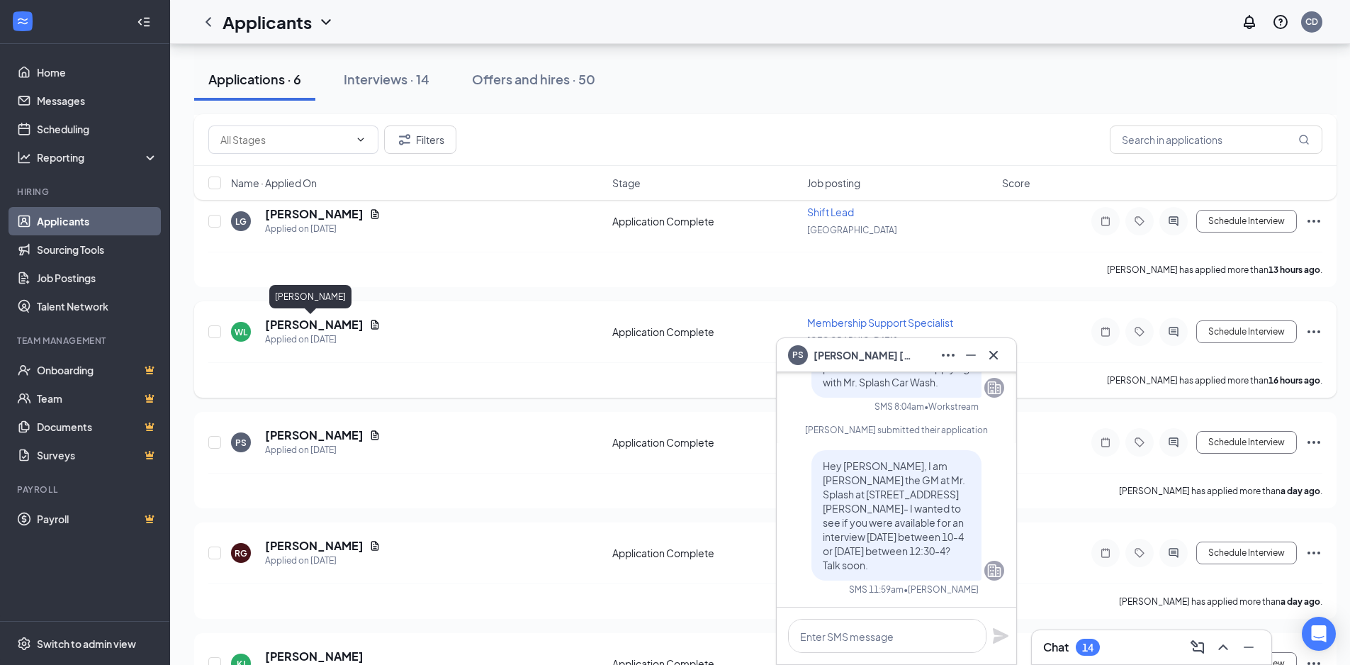
click at [295, 323] on h5 "[PERSON_NAME]" at bounding box center [314, 325] width 98 height 16
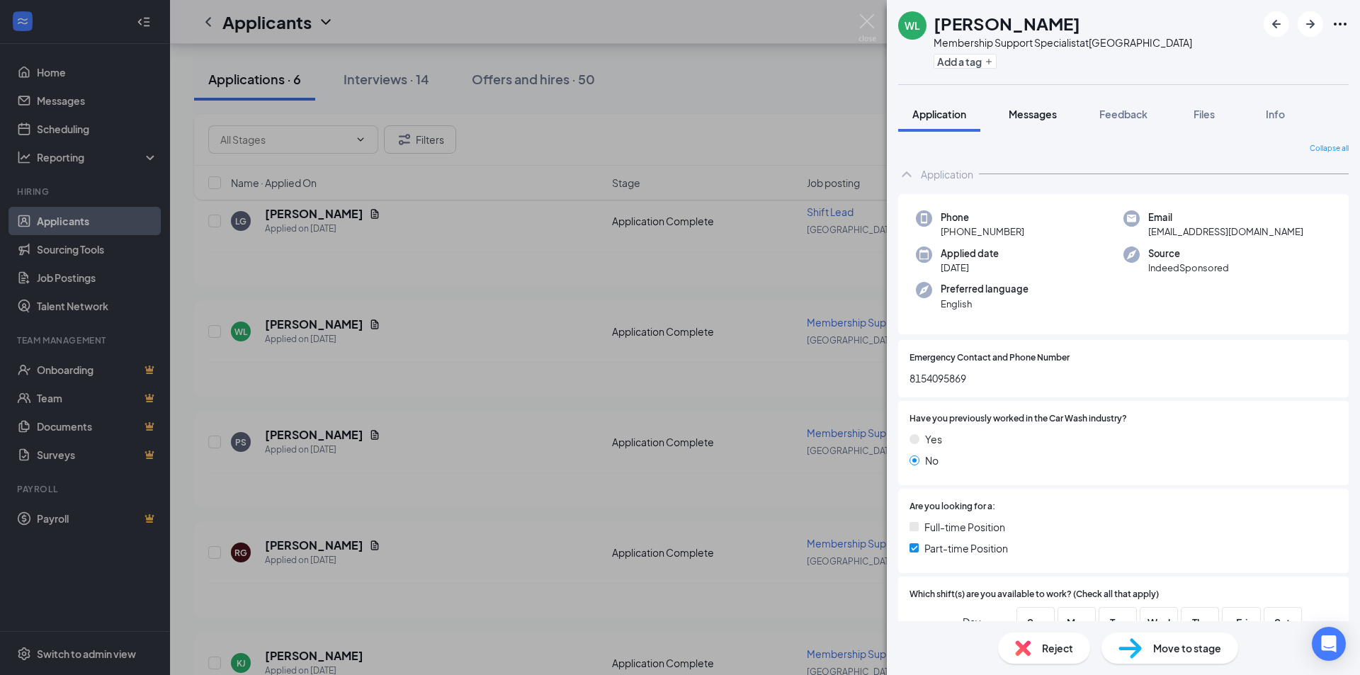
click at [701, 111] on span "Messages" at bounding box center [1033, 114] width 48 height 13
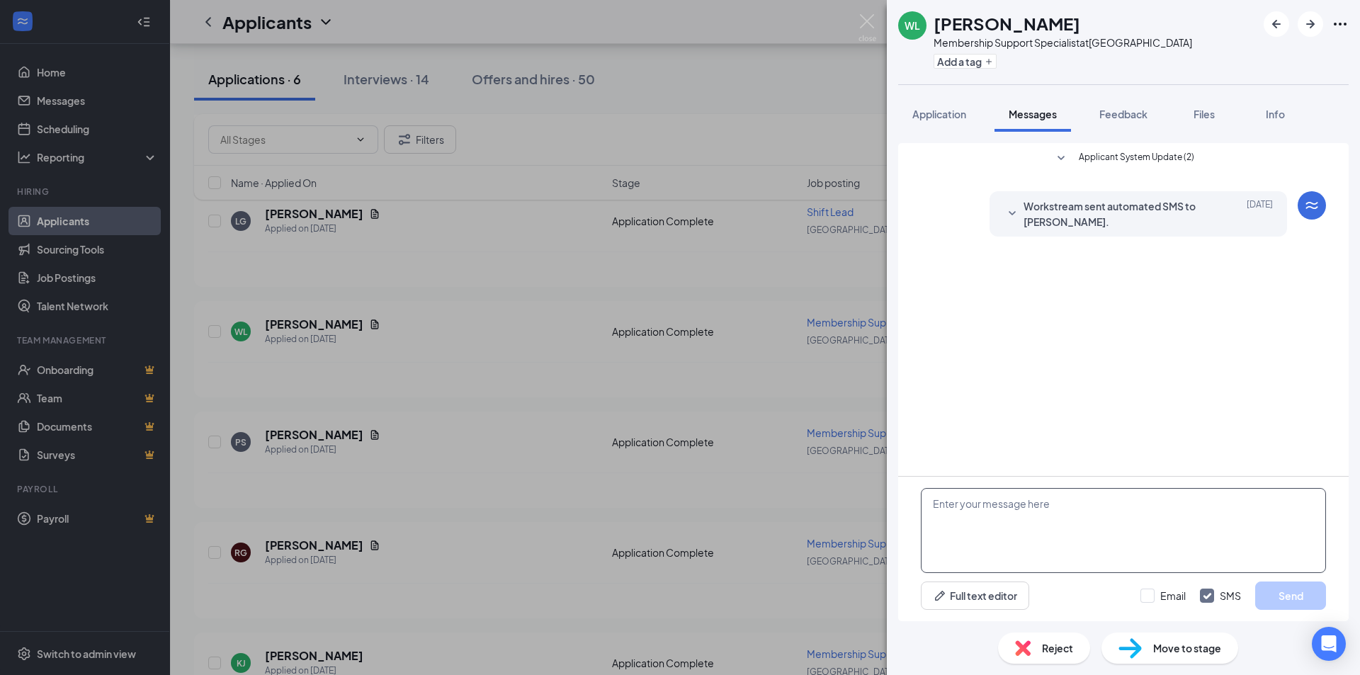
click at [701, 528] on textarea at bounding box center [1123, 530] width 405 height 85
paste textarea "Hey [PERSON_NAME], I am [PERSON_NAME] the GM at Mr. Splash at [STREET_ADDRESS][…"
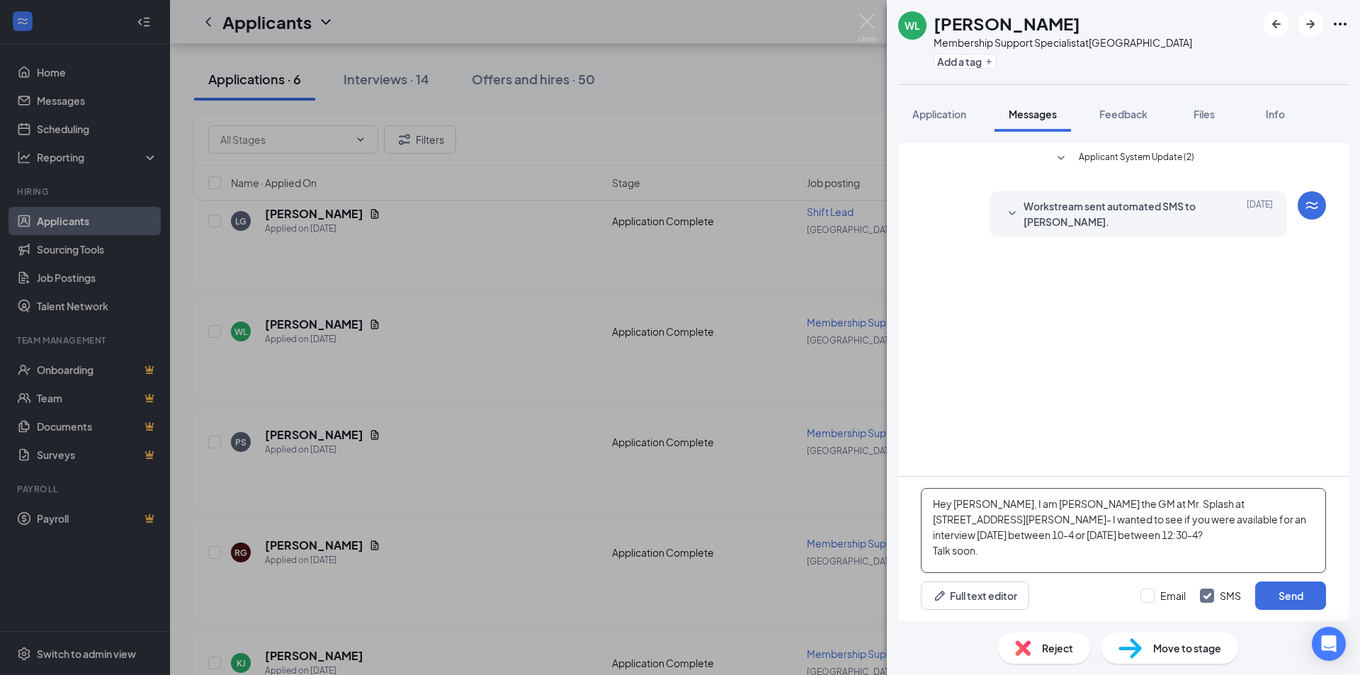
click at [701, 507] on textarea "Hey [PERSON_NAME], I am [PERSON_NAME] the GM at Mr. Splash at [STREET_ADDRESS][…" at bounding box center [1123, 530] width 405 height 85
drag, startPoint x: 1146, startPoint y: 514, endPoint x: 1101, endPoint y: 524, distance: 45.6
click at [701, 524] on textarea "Hey [PERSON_NAME], I am [PERSON_NAME] the GM at Mr. Splash at [STREET_ADDRESS][…" at bounding box center [1123, 530] width 405 height 85
drag, startPoint x: 1194, startPoint y: 520, endPoint x: 1176, endPoint y: 520, distance: 17.7
click at [701, 520] on textarea "Hey [PERSON_NAME], I am [PERSON_NAME] the GM at Mr. Splash at [STREET_ADDRESS][…" at bounding box center [1123, 530] width 405 height 85
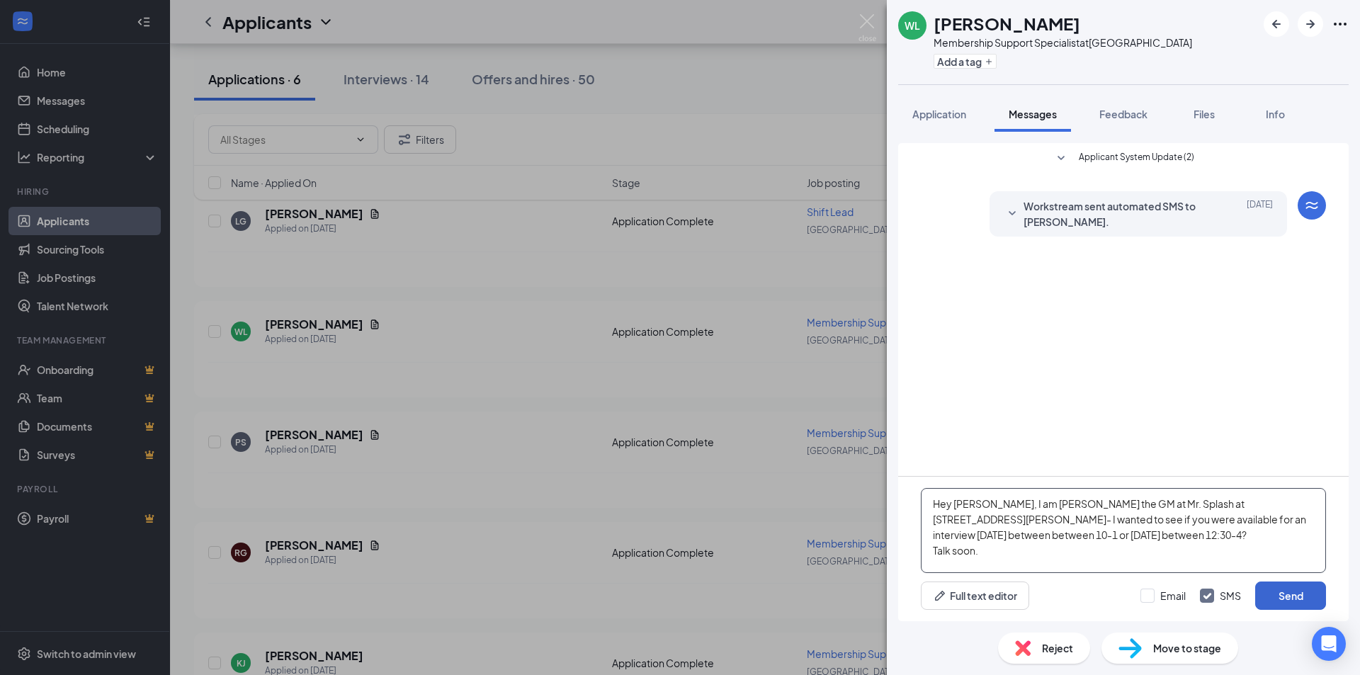
type textarea "Hey [PERSON_NAME], I am [PERSON_NAME] the GM at Mr. Splash at [STREET_ADDRESS][…"
click at [701, 597] on button "Send" at bounding box center [1290, 596] width 71 height 28
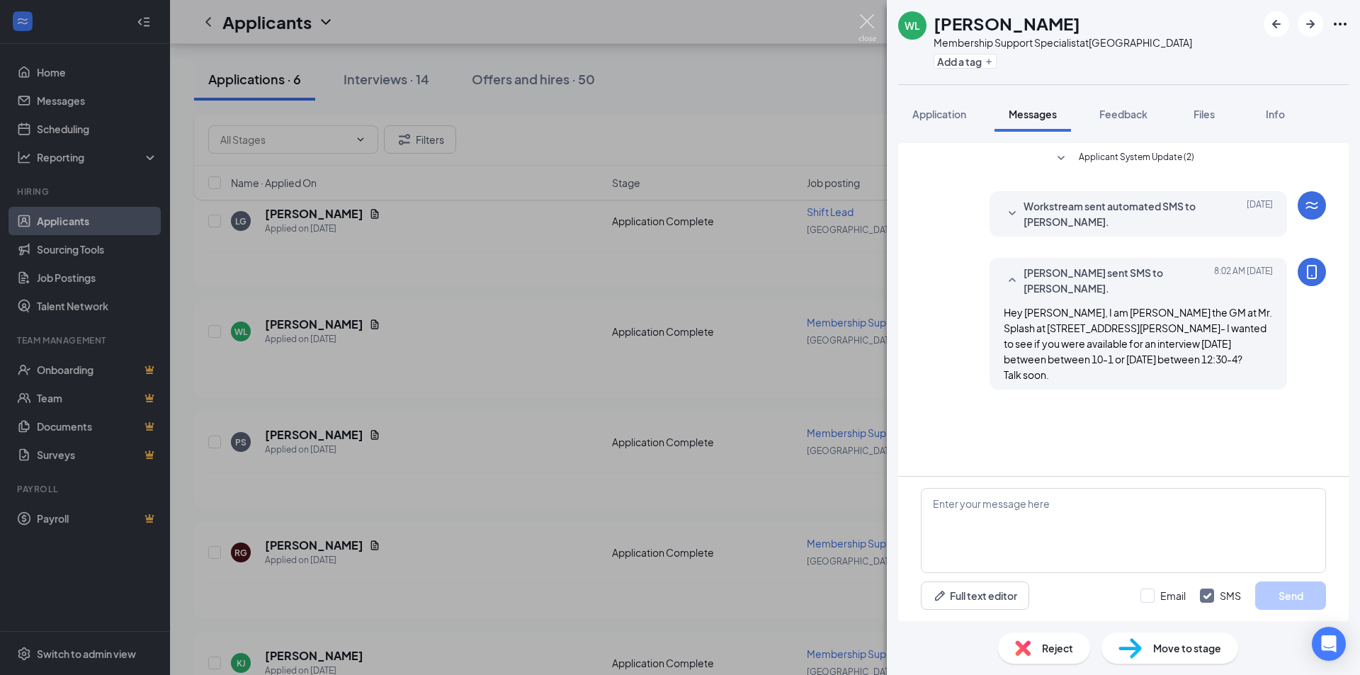
drag, startPoint x: 870, startPoint y: 25, endPoint x: 879, endPoint y: 19, distance: 10.8
click at [701, 25] on img at bounding box center [868, 28] width 18 height 28
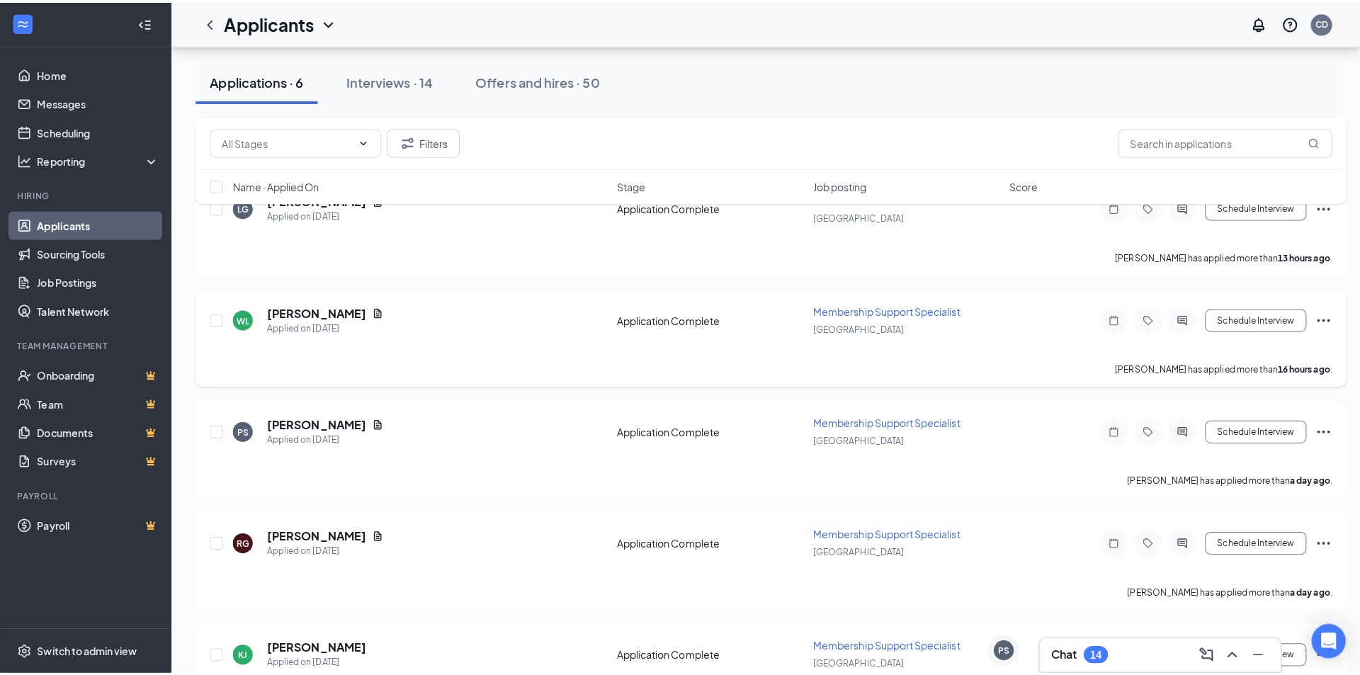
scroll to position [333, 0]
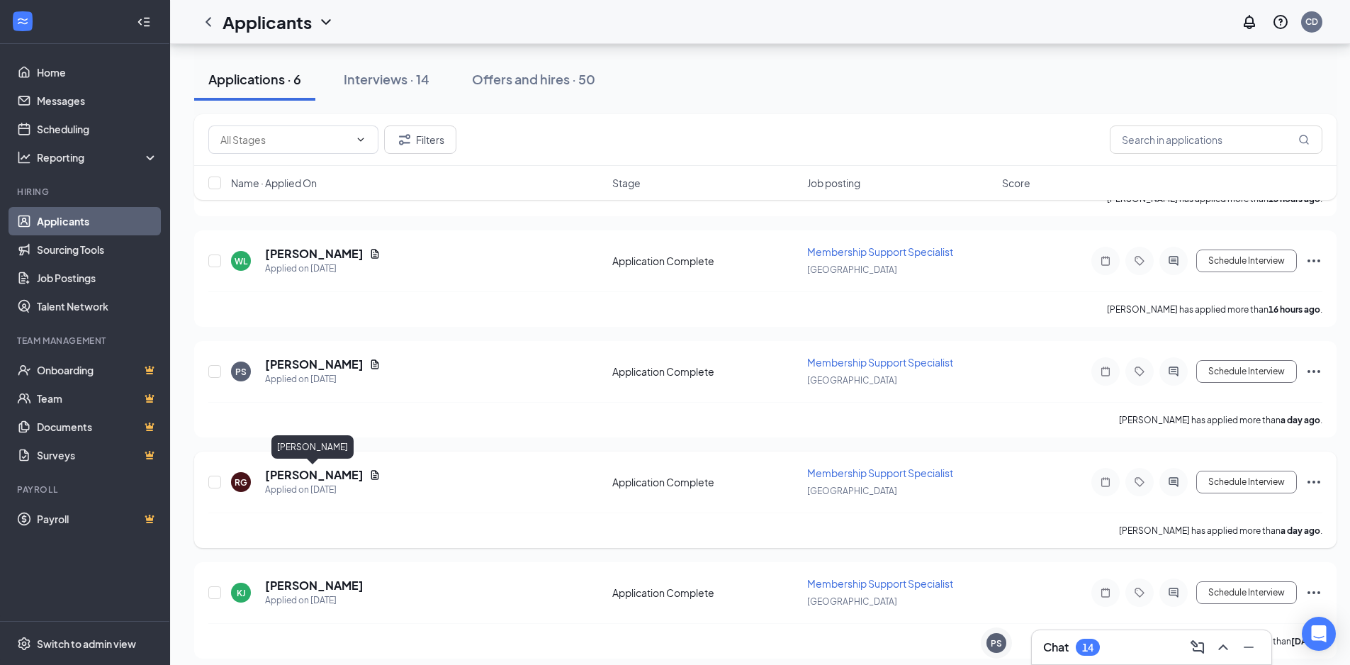
click at [339, 478] on h5 "[PERSON_NAME]" at bounding box center [314, 475] width 98 height 16
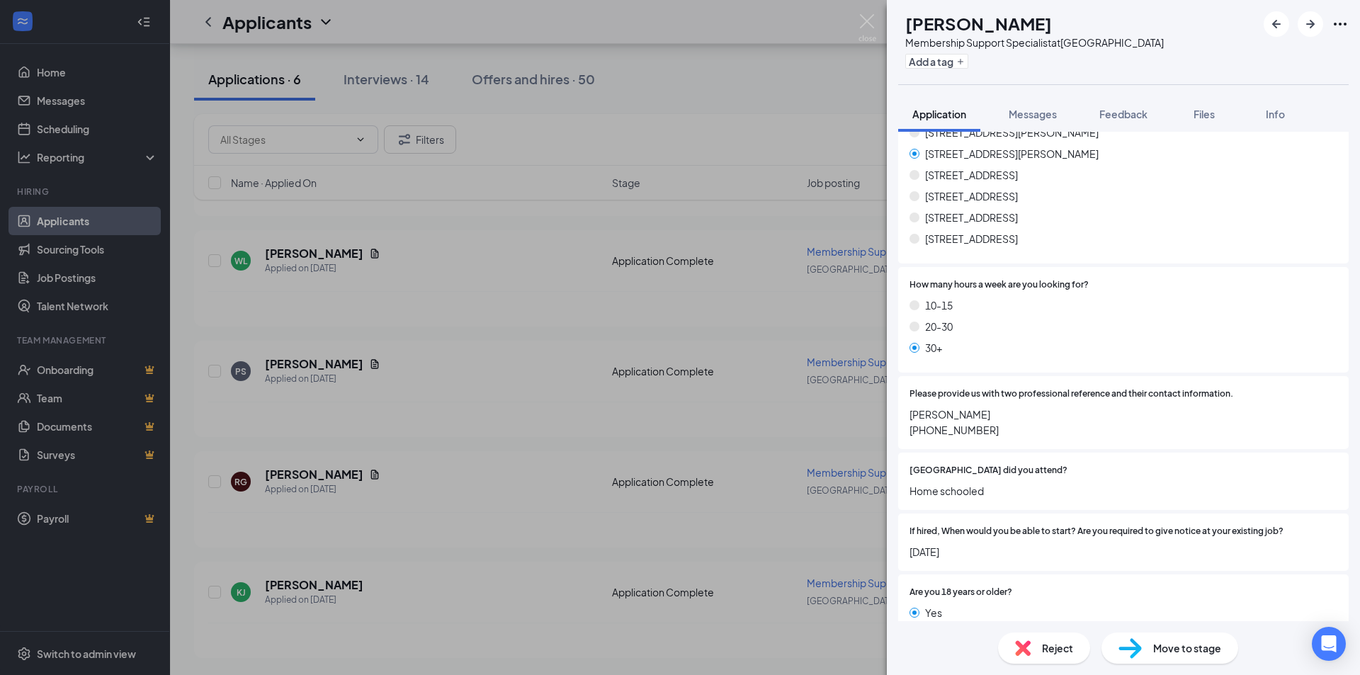
scroll to position [850, 0]
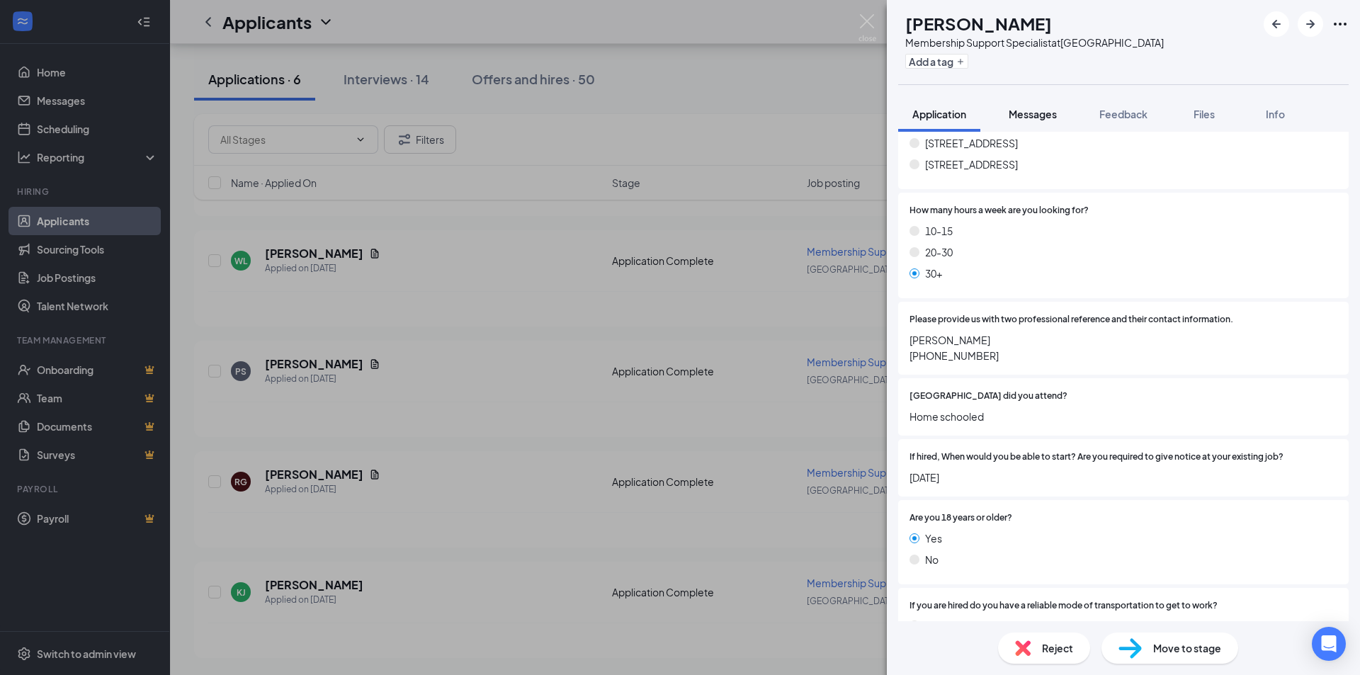
click at [701, 113] on span "Messages" at bounding box center [1033, 114] width 48 height 13
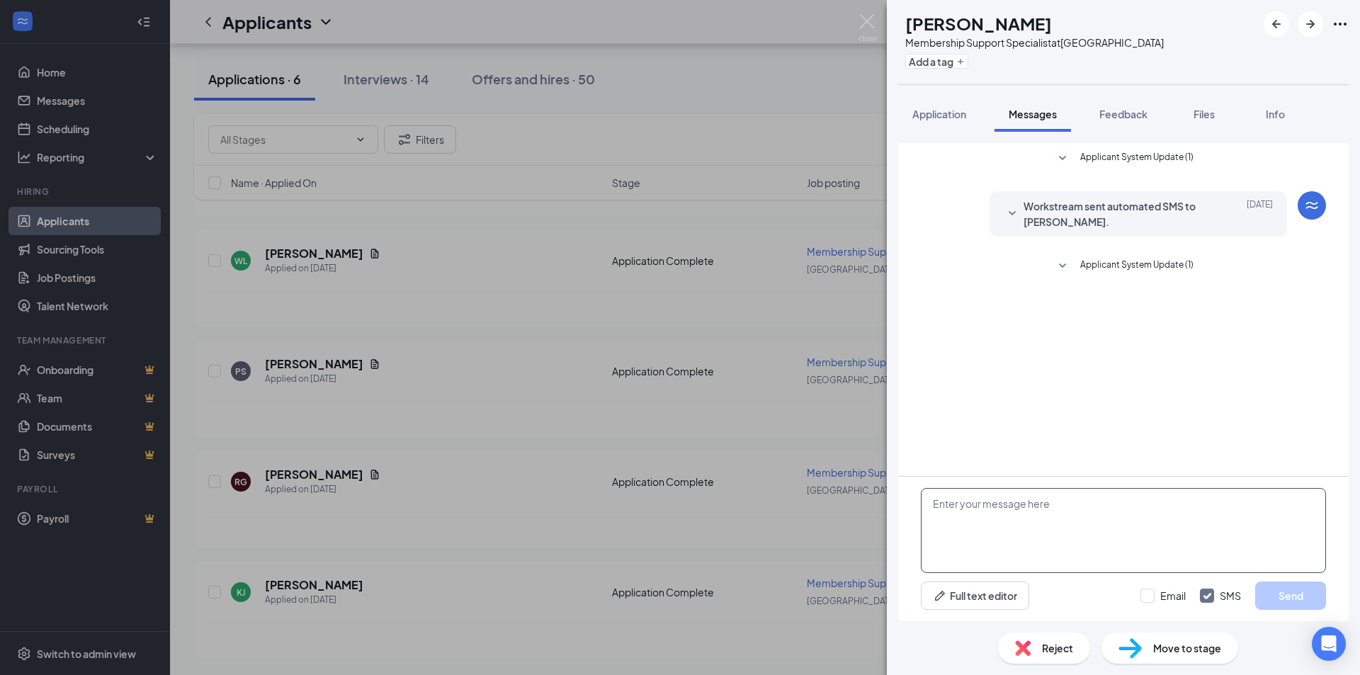
click at [701, 517] on textarea at bounding box center [1123, 530] width 405 height 85
paste textarea "Hey [PERSON_NAME], I am [PERSON_NAME] the GM at Mr. Splash at [STREET_ADDRESS][…"
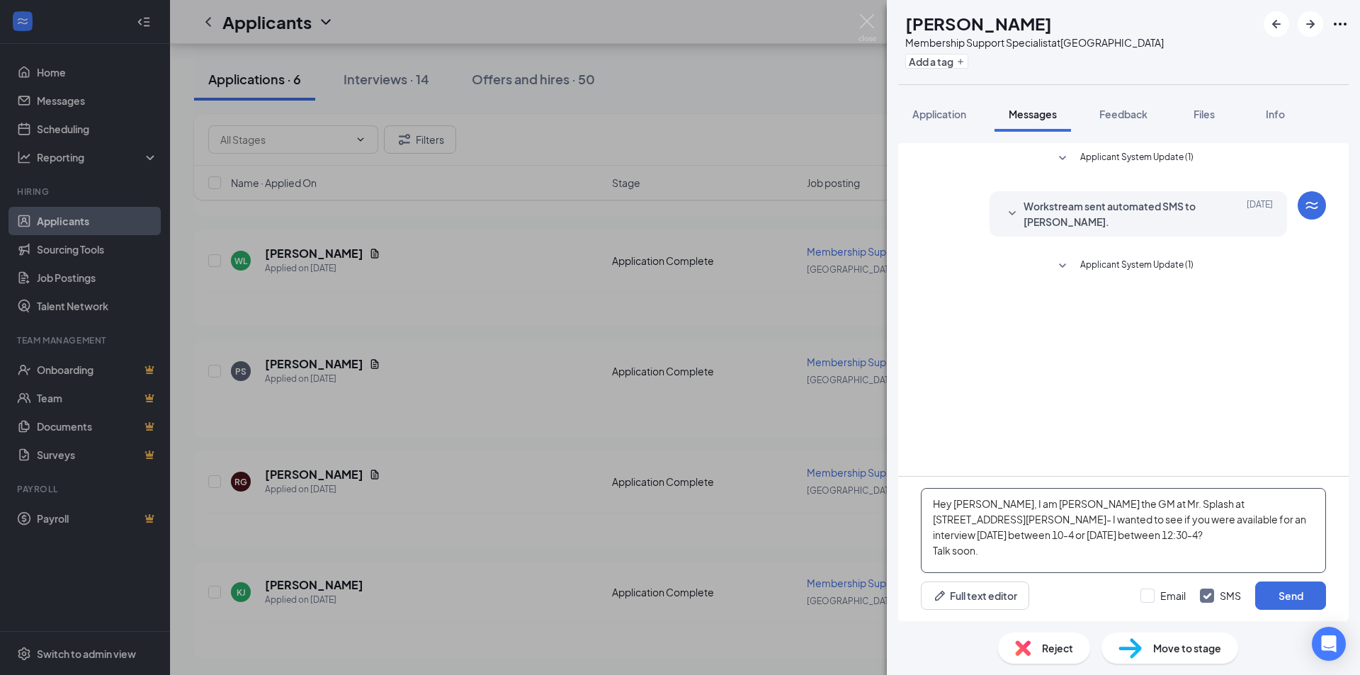
click at [701, 504] on textarea "Hey [PERSON_NAME], I am [PERSON_NAME] the GM at Mr. Splash at [STREET_ADDRESS][…" at bounding box center [1123, 530] width 405 height 85
drag, startPoint x: 1145, startPoint y: 521, endPoint x: 1124, endPoint y: 529, distance: 21.7
click at [701, 524] on textarea "Hey [PERSON_NAME], I am [PERSON_NAME] the GM at Mr. Splash at [STREET_ADDRESS][…" at bounding box center [1123, 530] width 405 height 85
drag, startPoint x: 1195, startPoint y: 521, endPoint x: 1208, endPoint y: 521, distance: 13.5
click at [701, 521] on textarea "Hey [PERSON_NAME], I am [PERSON_NAME] the GM at Mr. Splash at [STREET_ADDRESS][…" at bounding box center [1123, 530] width 405 height 85
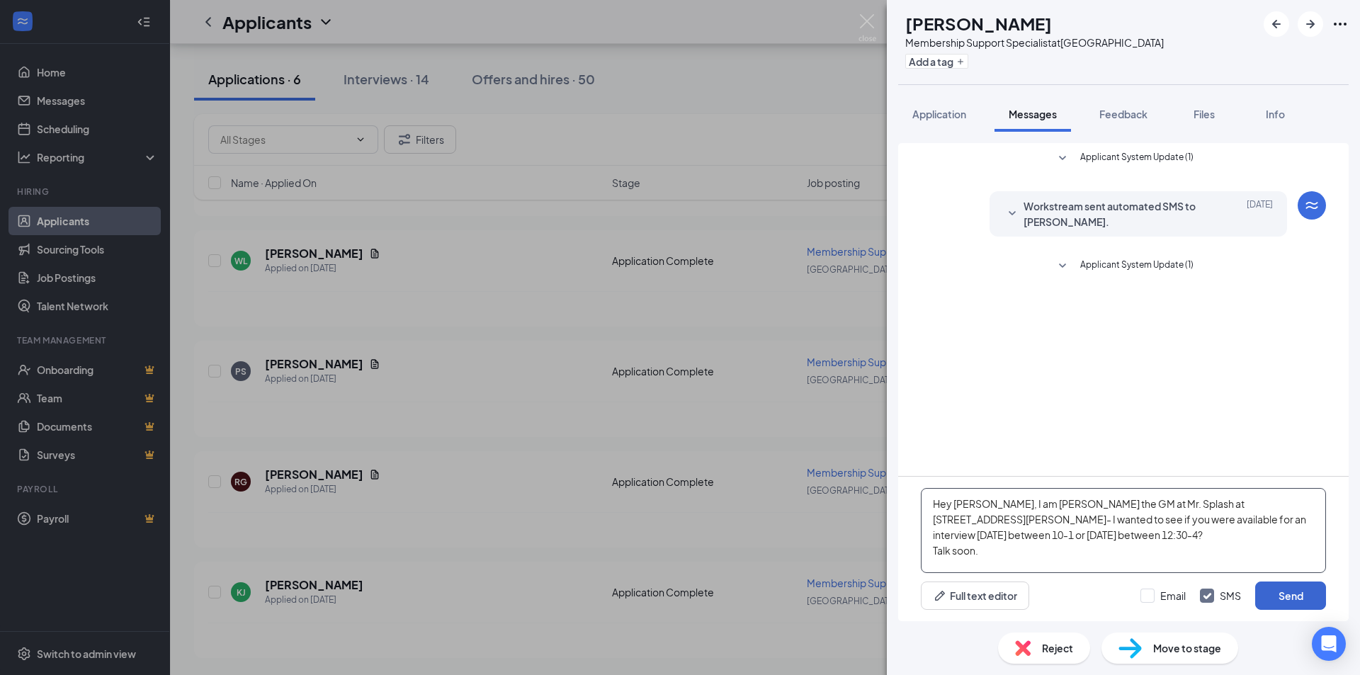
type textarea "Hey [PERSON_NAME], I am [PERSON_NAME] the GM at Mr. Splash at [STREET_ADDRESS][…"
click at [701, 599] on button "Send" at bounding box center [1290, 596] width 71 height 28
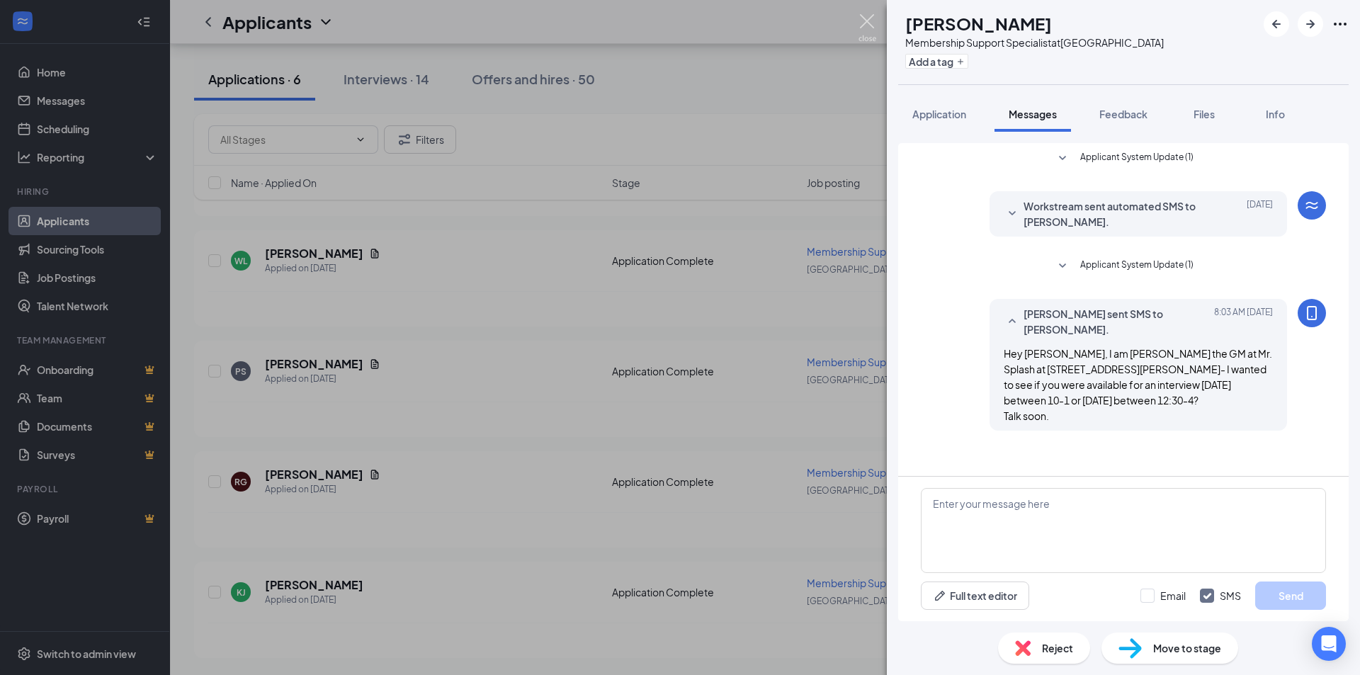
click at [701, 20] on img at bounding box center [868, 28] width 18 height 28
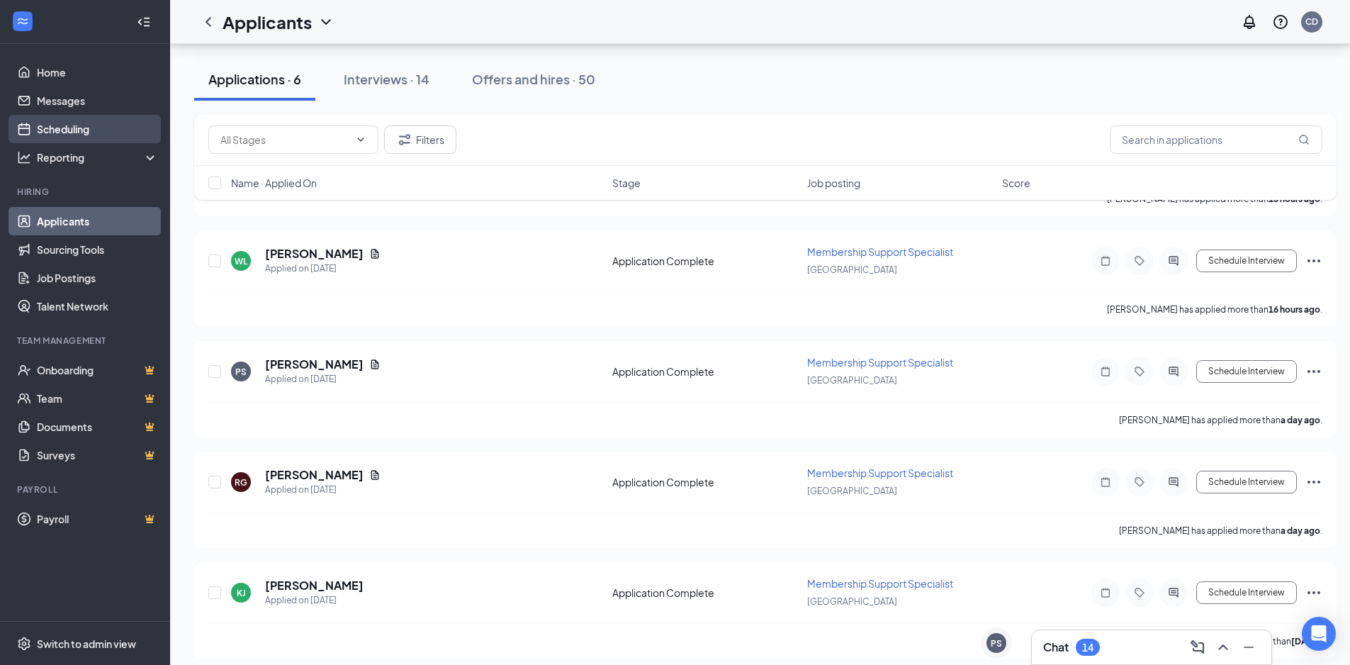
click at [74, 127] on link "Scheduling" at bounding box center [97, 129] width 121 height 28
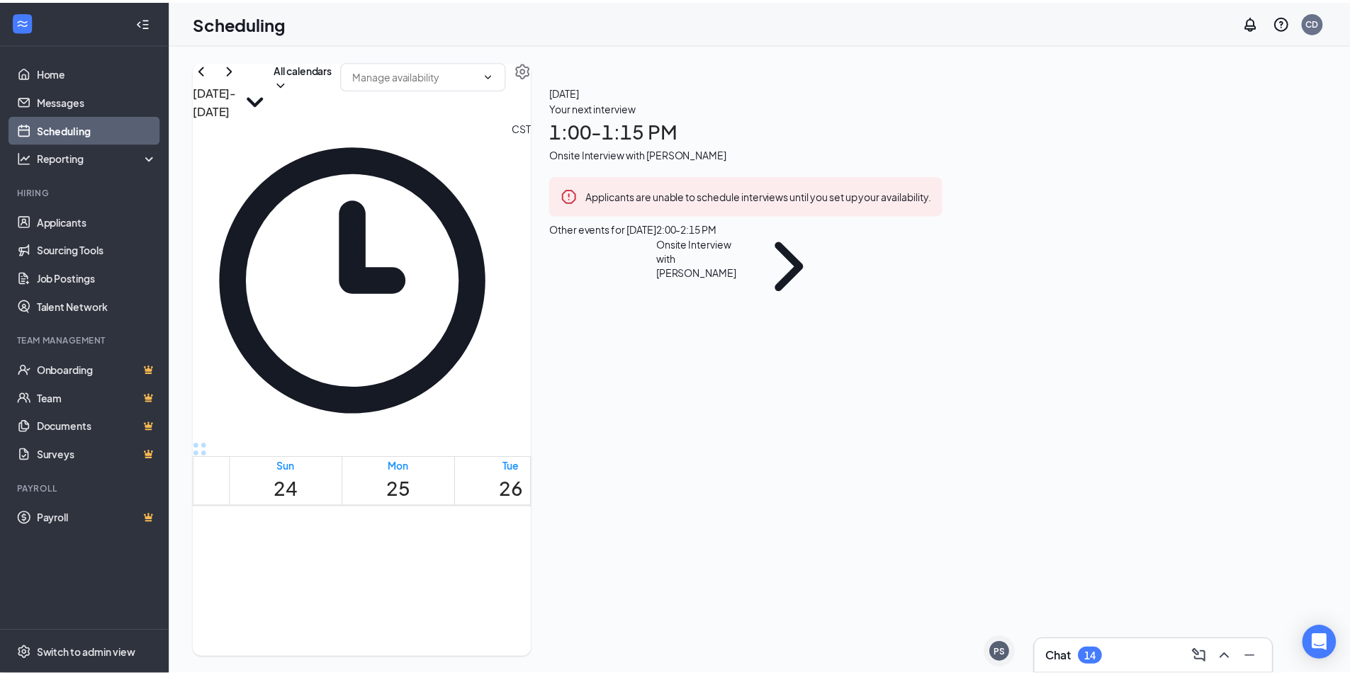
scroll to position [696, 0]
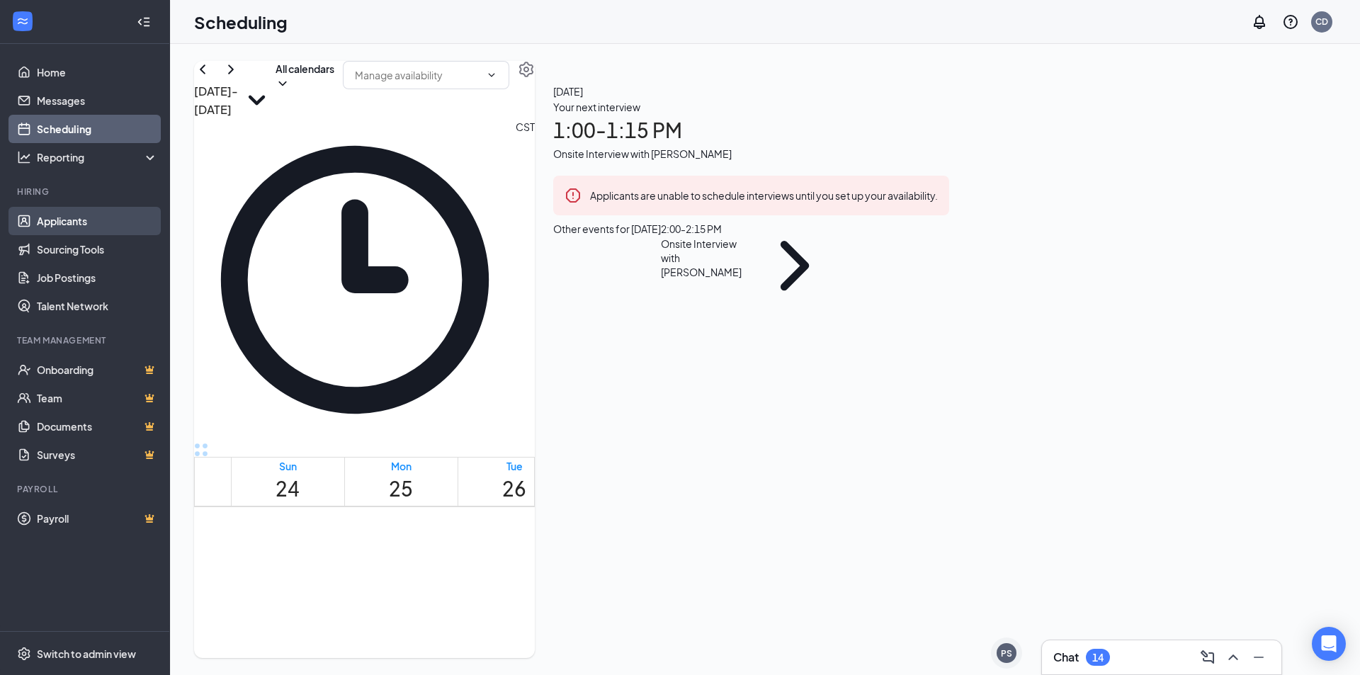
click at [120, 216] on link "Applicants" at bounding box center [97, 221] width 121 height 28
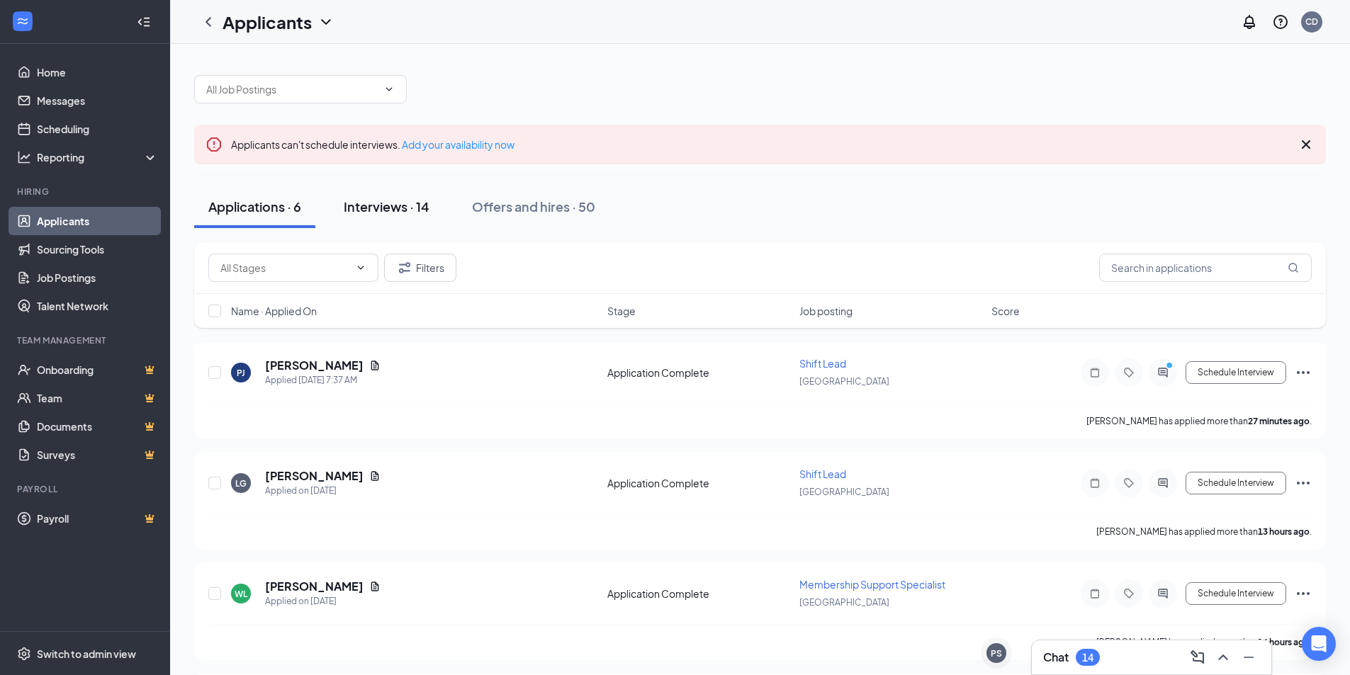
click at [382, 209] on div "Interviews · 14" at bounding box center [387, 207] width 86 height 18
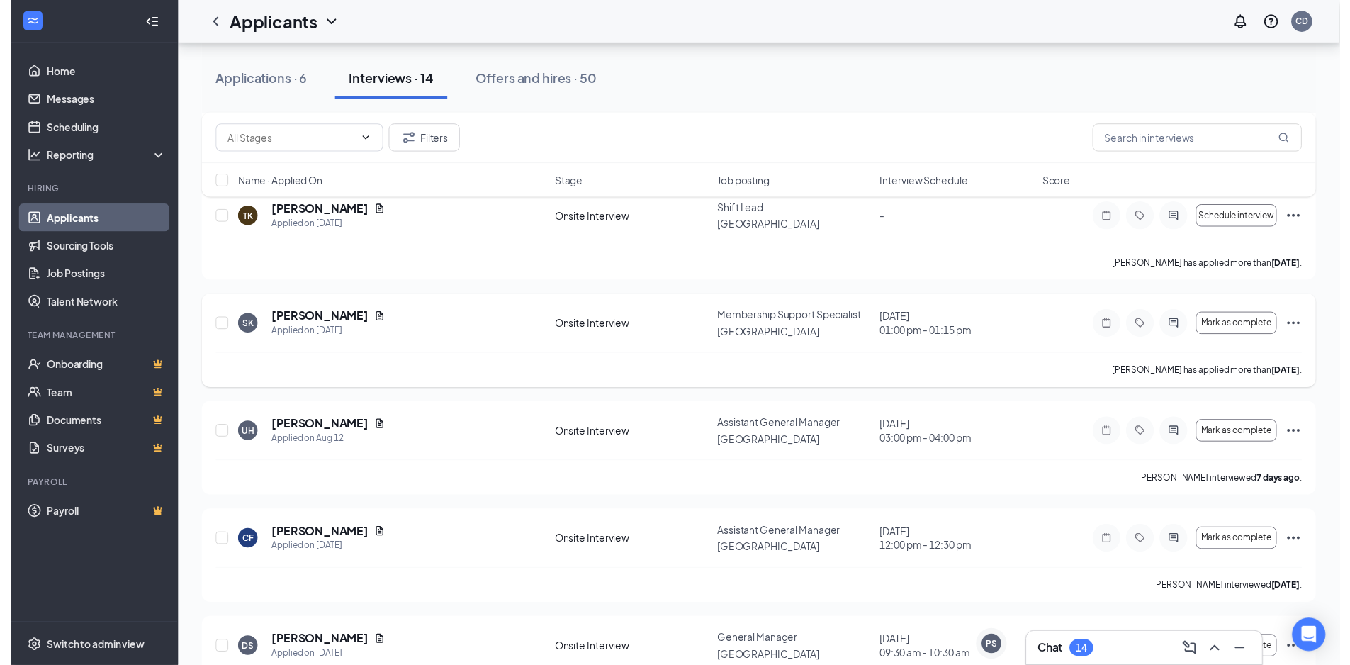
scroll to position [921, 0]
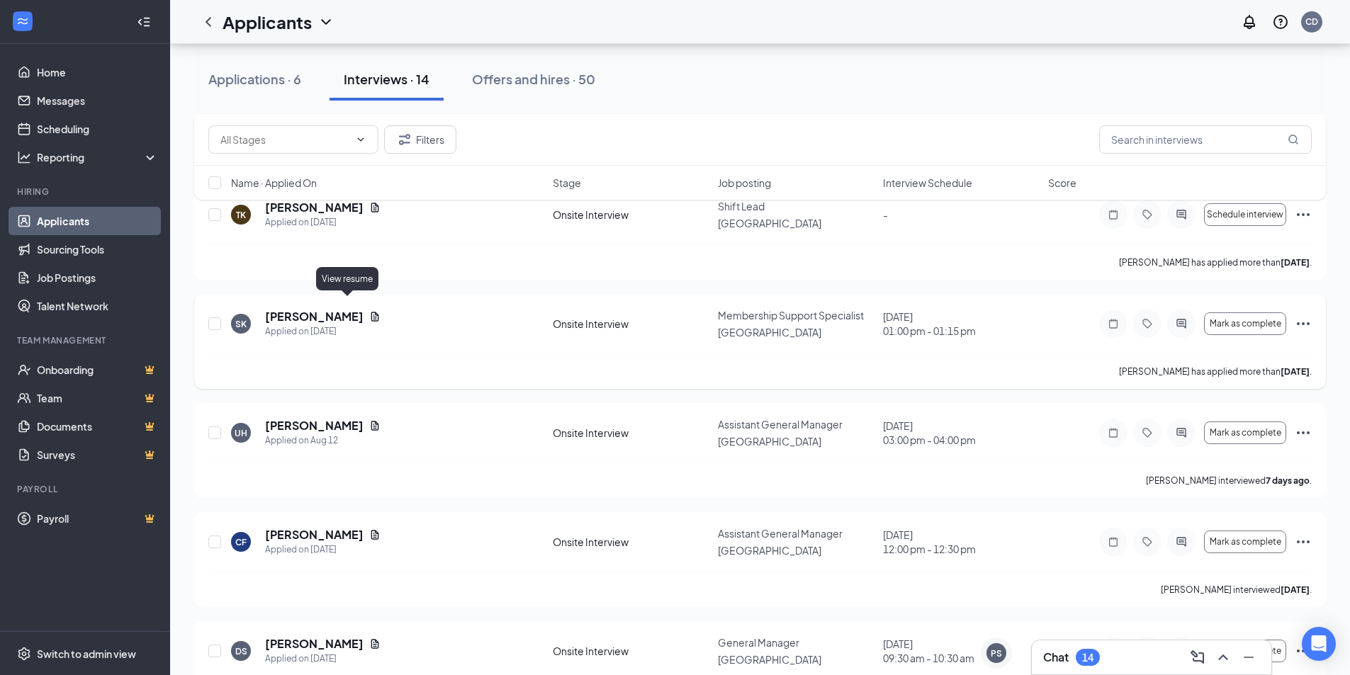
click at [371, 312] on icon "Document" at bounding box center [375, 316] width 8 height 9
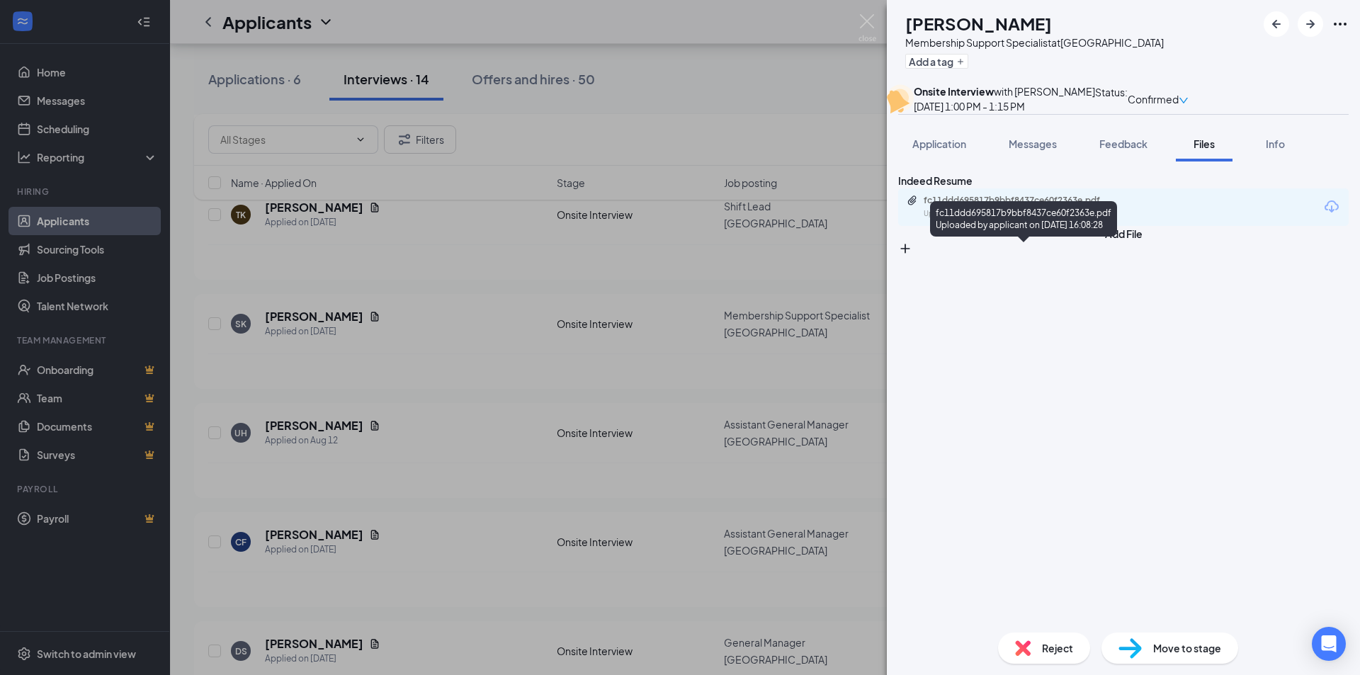
click at [701, 220] on div "Uploaded by applicant on [DATE] 16:08:28" at bounding box center [1030, 213] width 213 height 11
click at [701, 23] on img at bounding box center [868, 28] width 18 height 28
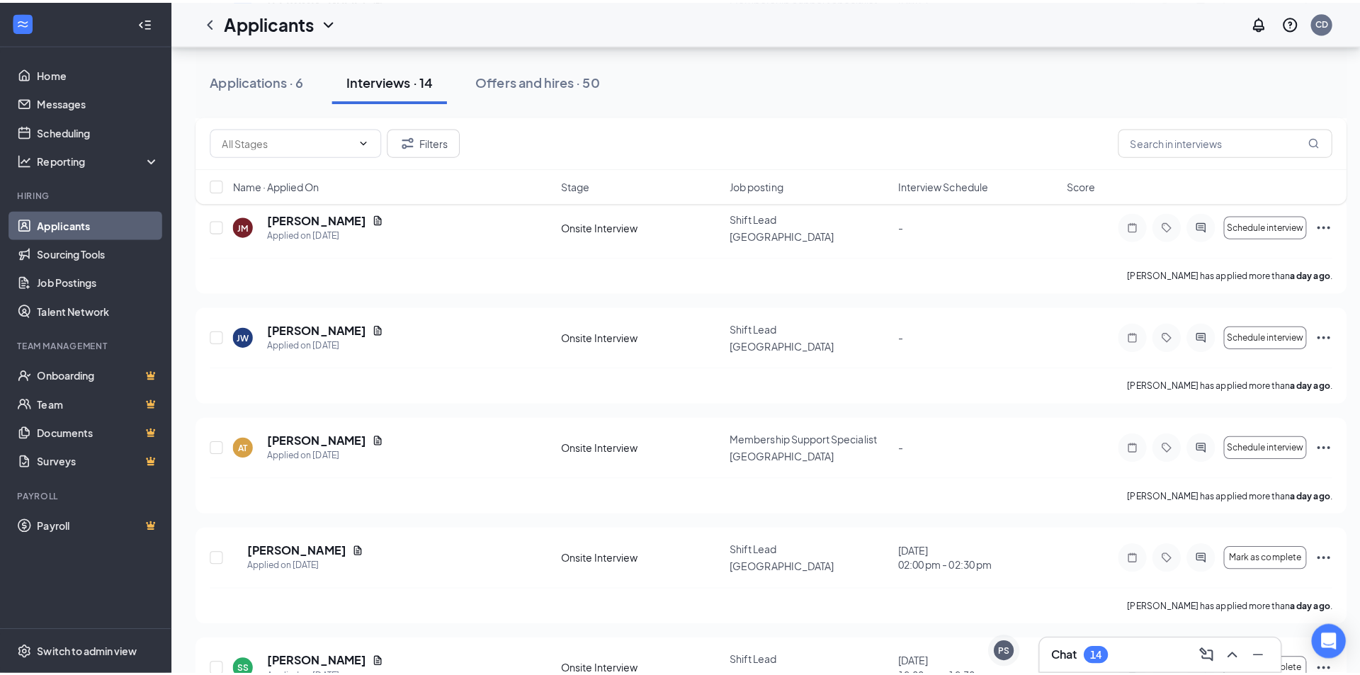
scroll to position [354, 0]
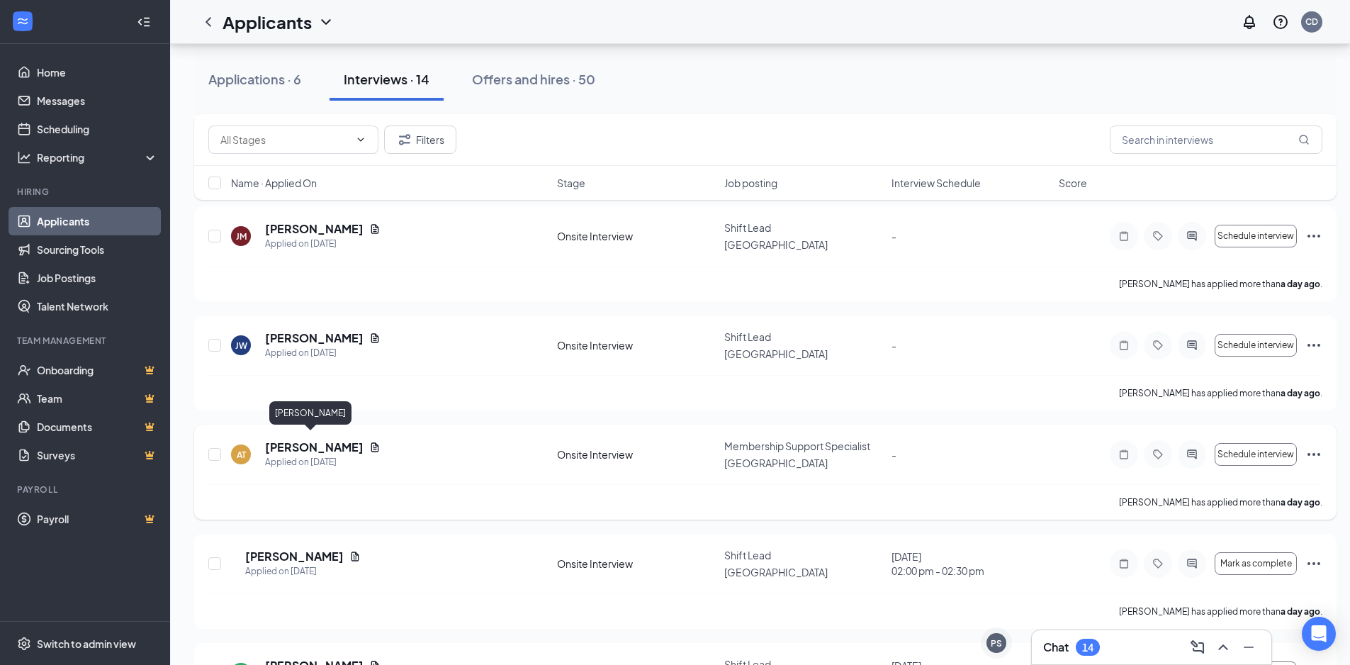
click at [316, 439] on h5 "[PERSON_NAME]" at bounding box center [314, 447] width 98 height 16
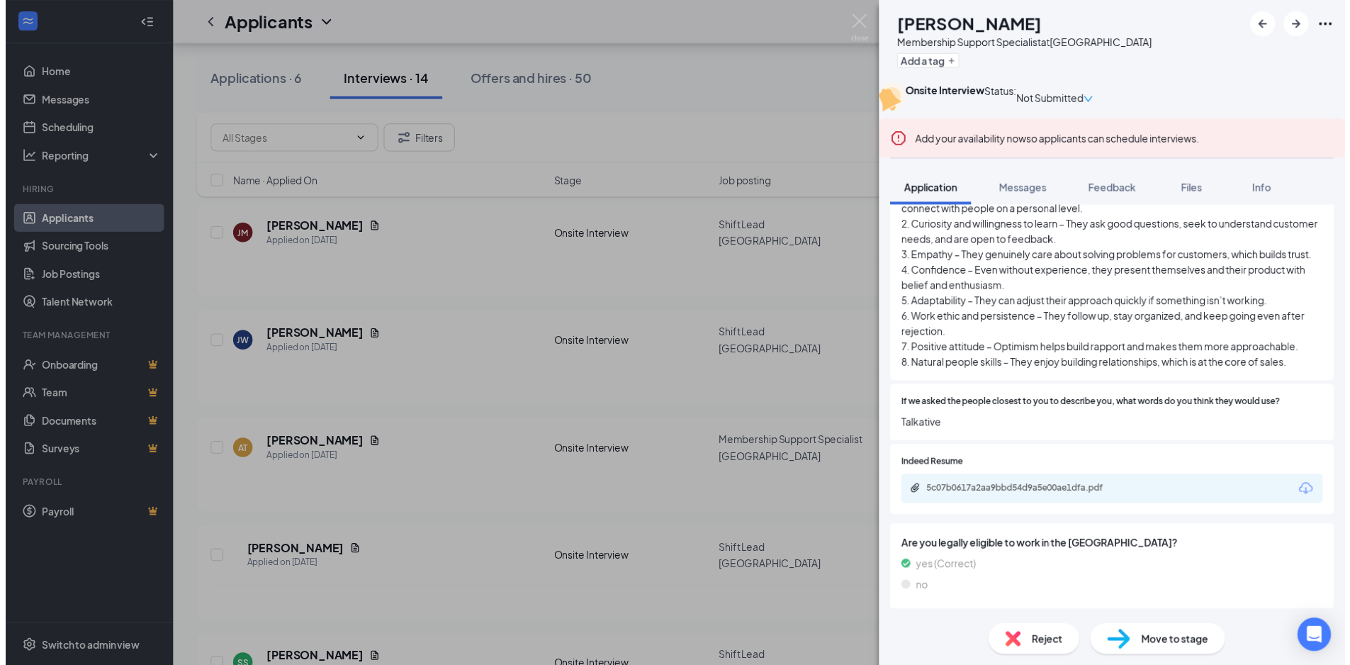
scroll to position [1879, 0]
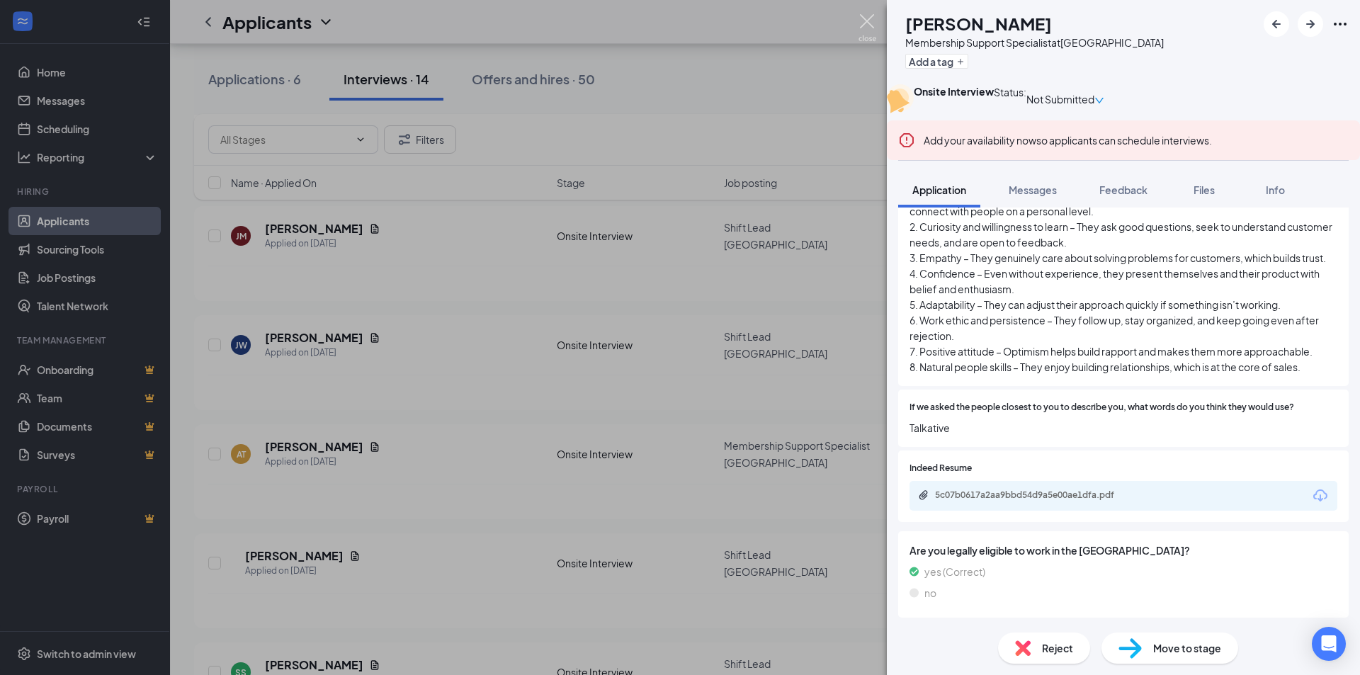
click at [701, 22] on img at bounding box center [868, 28] width 18 height 28
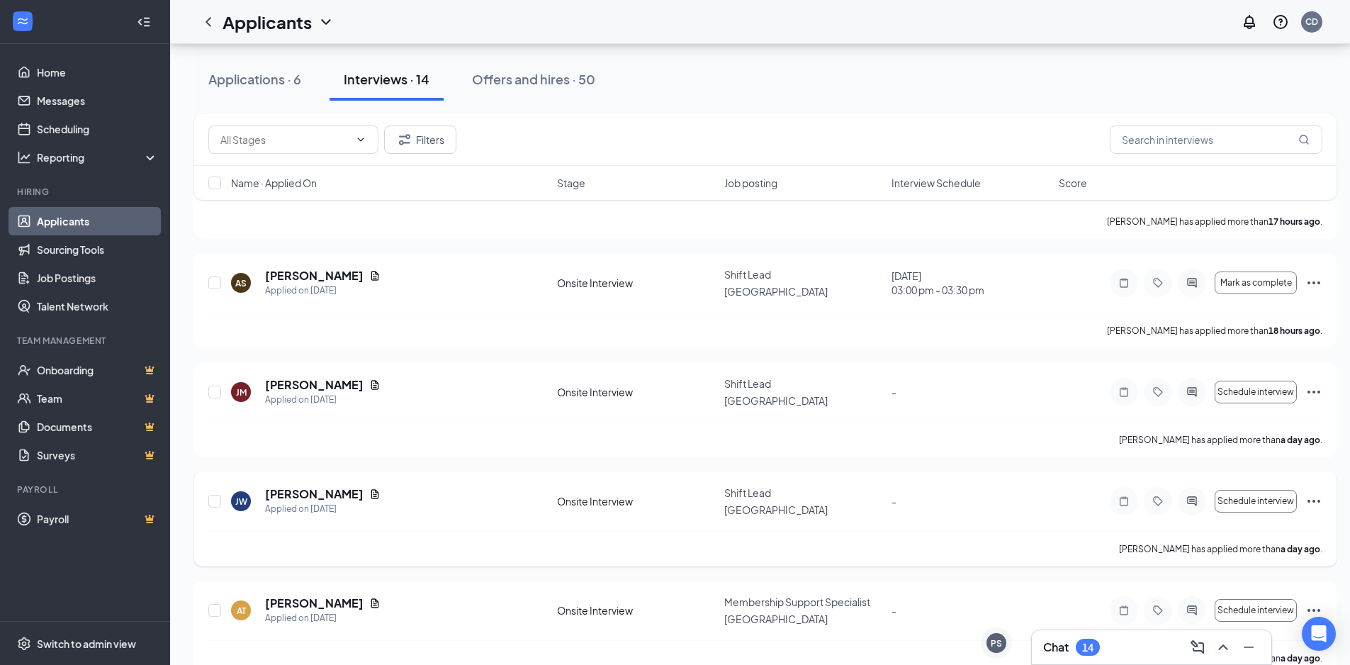
scroll to position [142, 0]
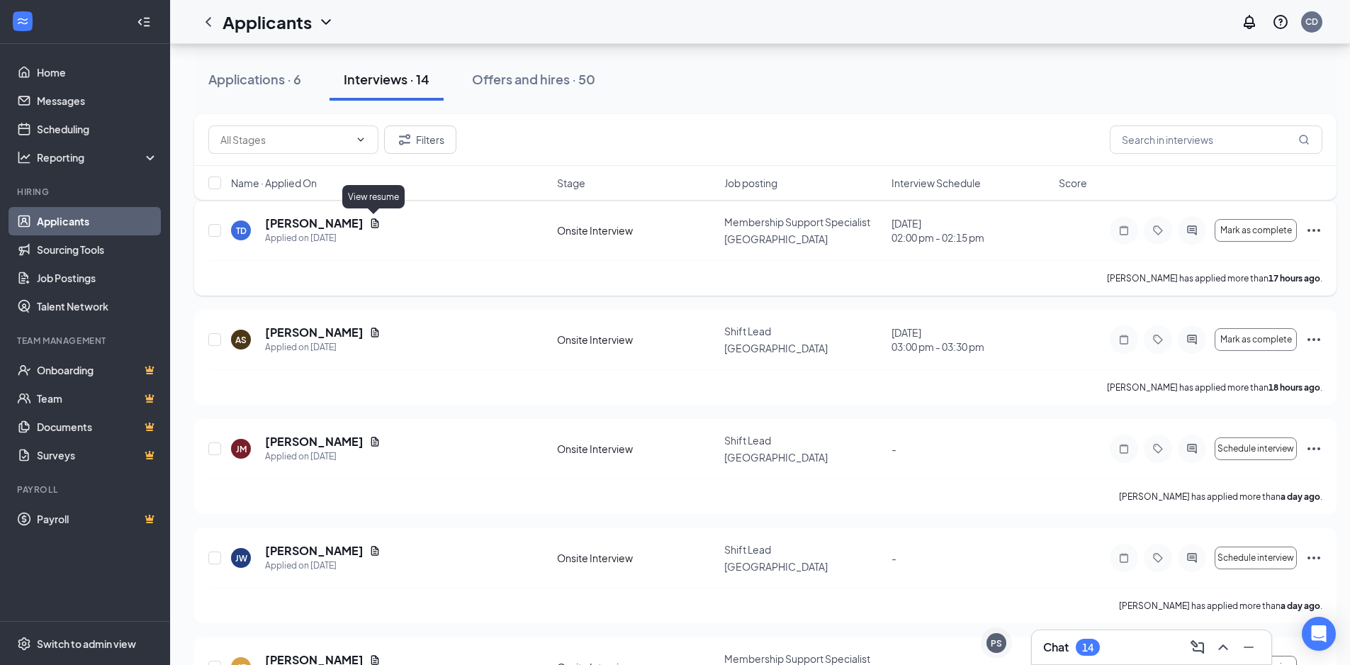
click at [373, 222] on icon "Document" at bounding box center [374, 223] width 11 height 11
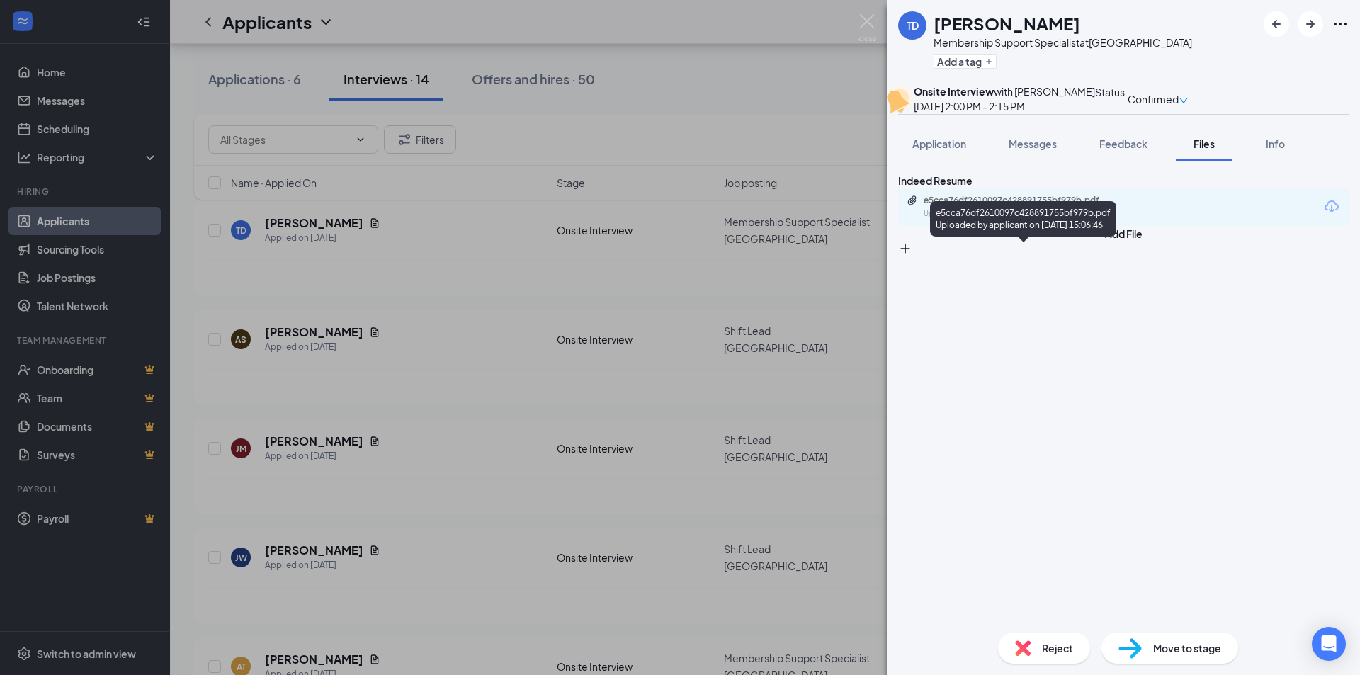
click at [701, 206] on div "e5cca76df2610097c428891755bf979b.pdf" at bounding box center [1023, 200] width 198 height 11
click at [701, 20] on img at bounding box center [868, 28] width 18 height 28
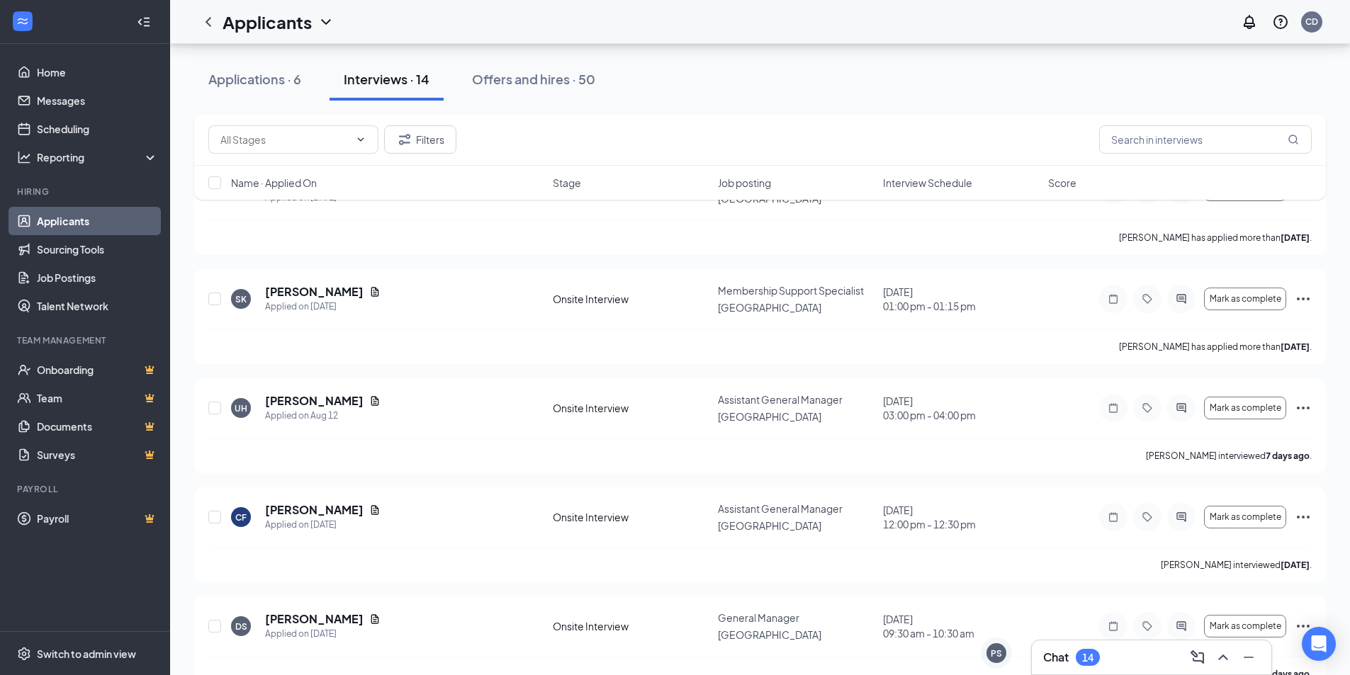
scroll to position [992, 0]
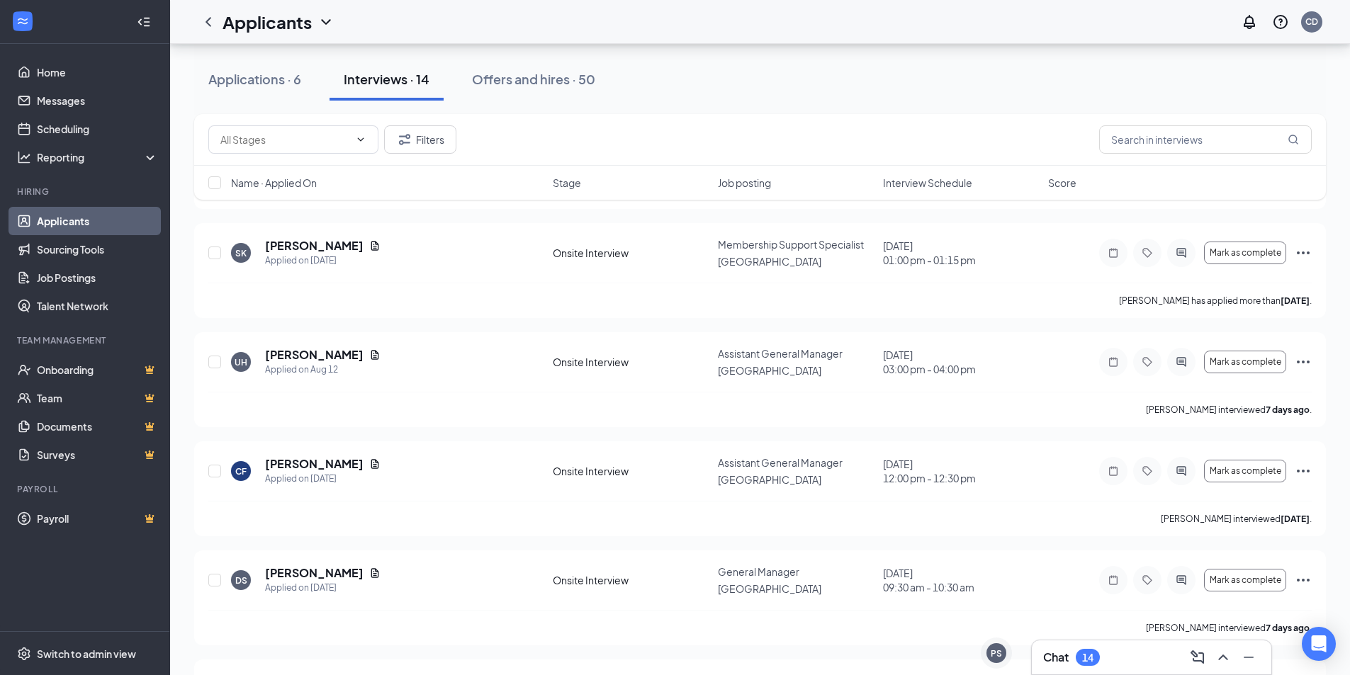
click at [472, 30] on div "Applicants CD" at bounding box center [760, 22] width 1180 height 44
drag, startPoint x: 283, startPoint y: 79, endPoint x: 305, endPoint y: 115, distance: 42.1
click at [281, 79] on div "Applications · 6" at bounding box center [254, 79] width 93 height 18
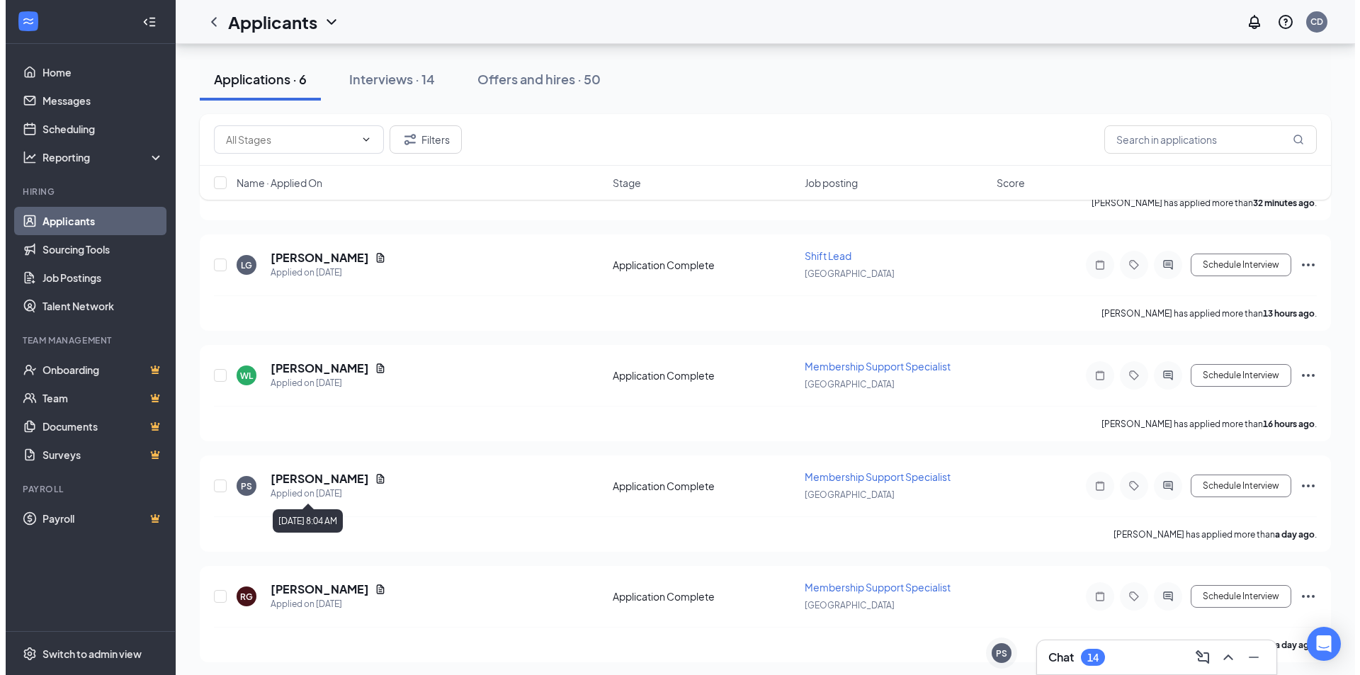
scroll to position [333, 0]
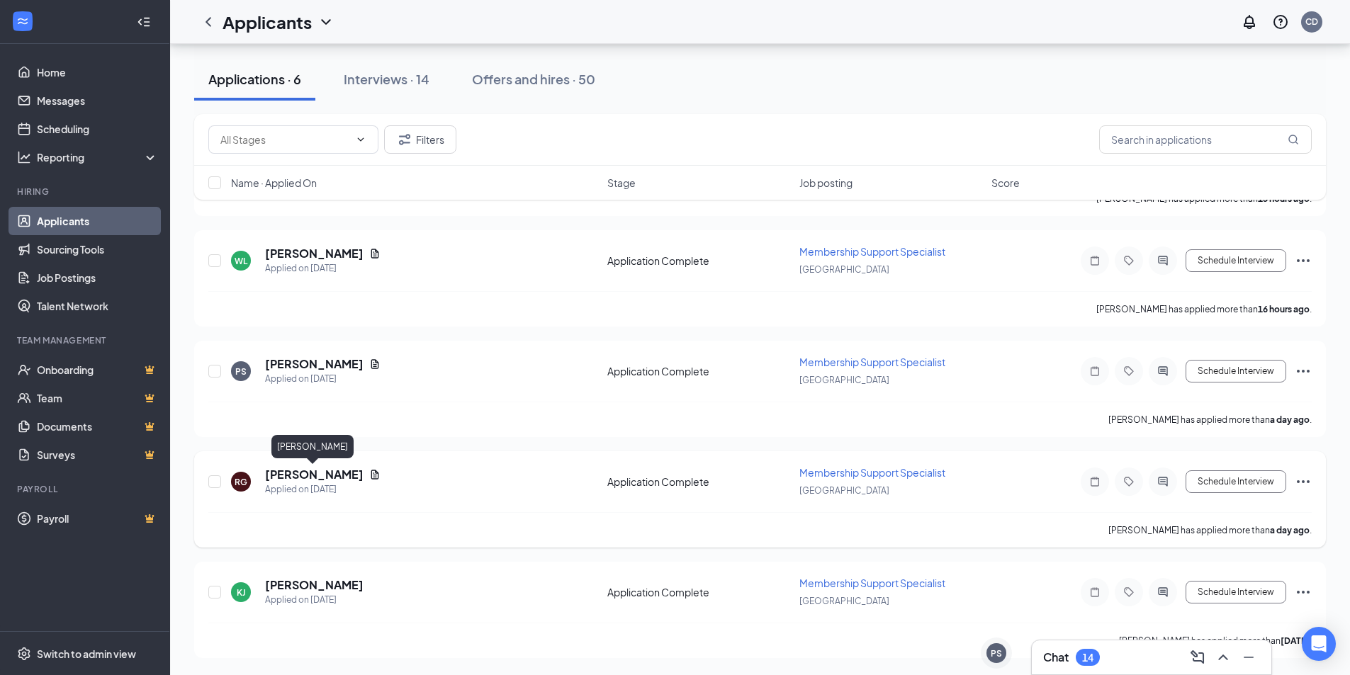
click at [334, 475] on h5 "[PERSON_NAME]" at bounding box center [314, 475] width 98 height 16
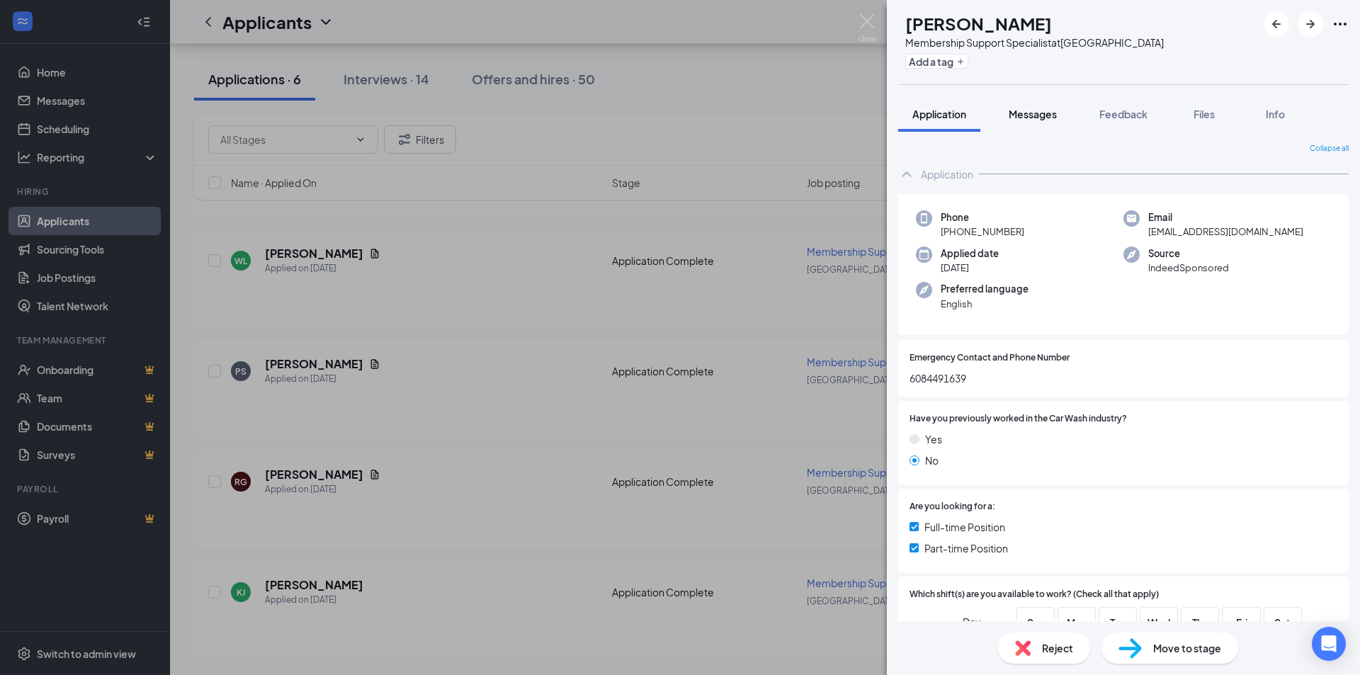
click at [701, 114] on span "Messages" at bounding box center [1033, 114] width 48 height 13
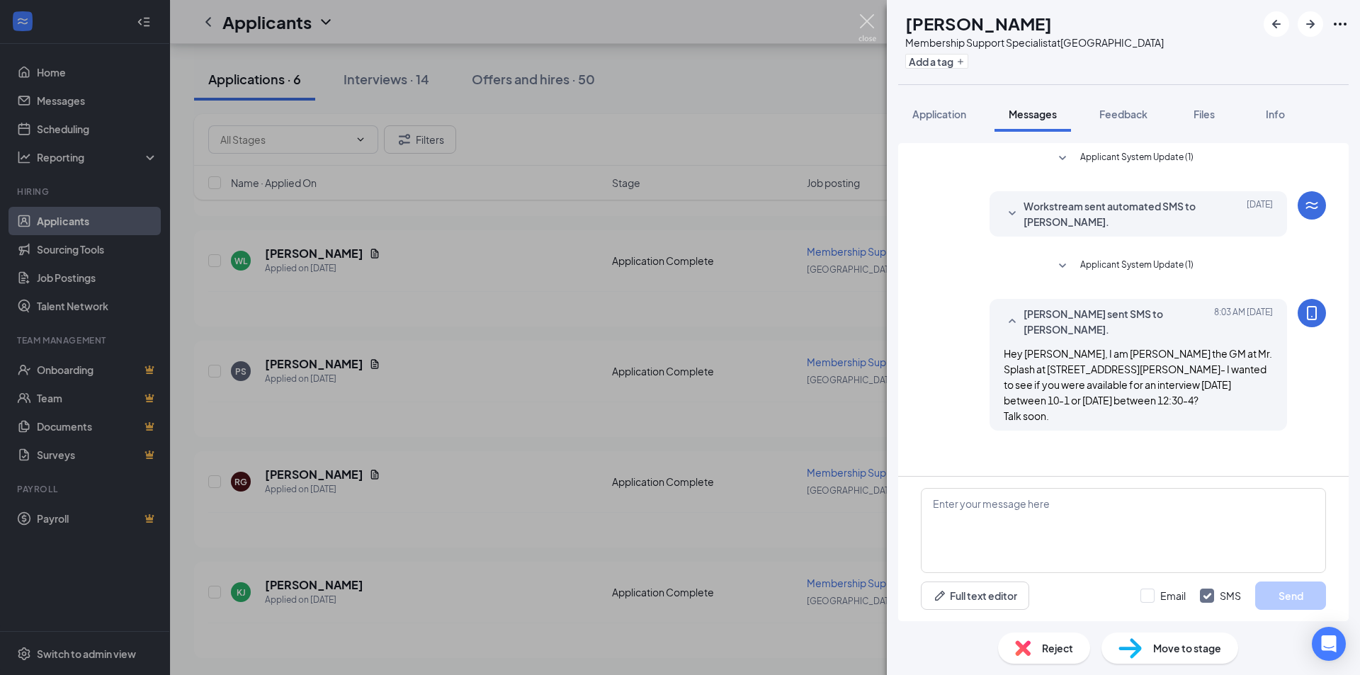
click at [701, 24] on img at bounding box center [868, 28] width 18 height 28
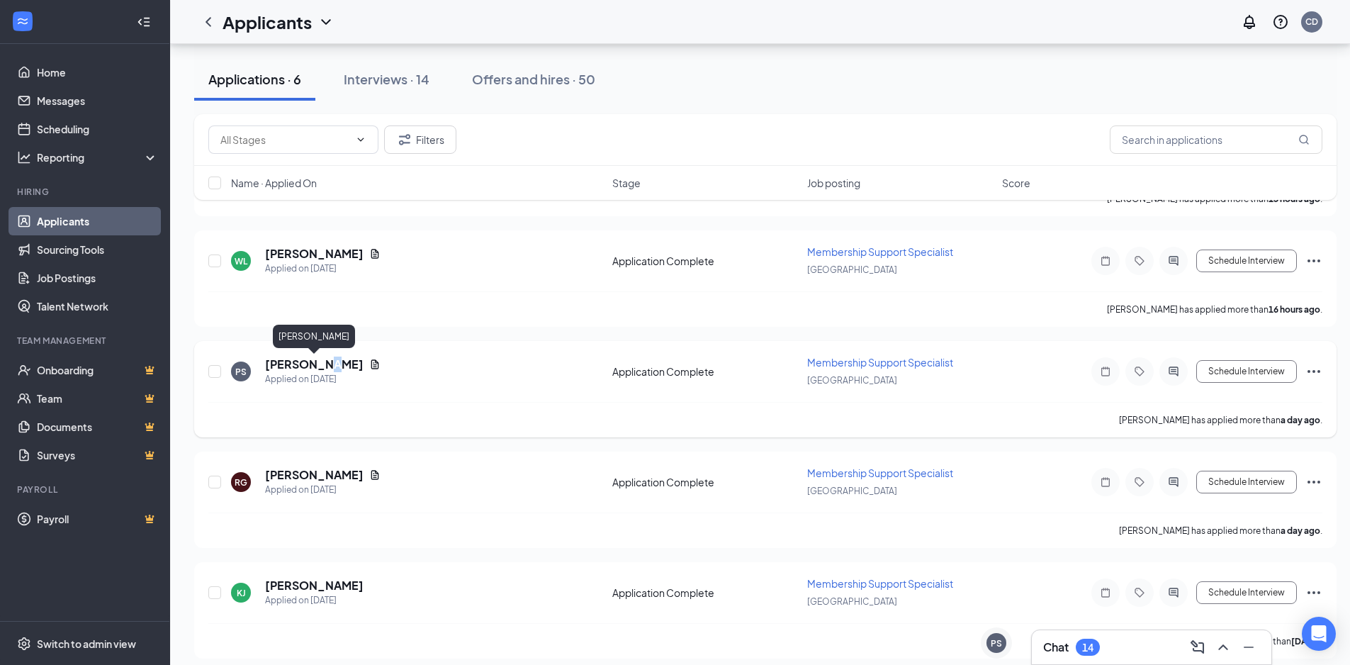
click at [322, 363] on h5 "[PERSON_NAME]" at bounding box center [314, 364] width 98 height 16
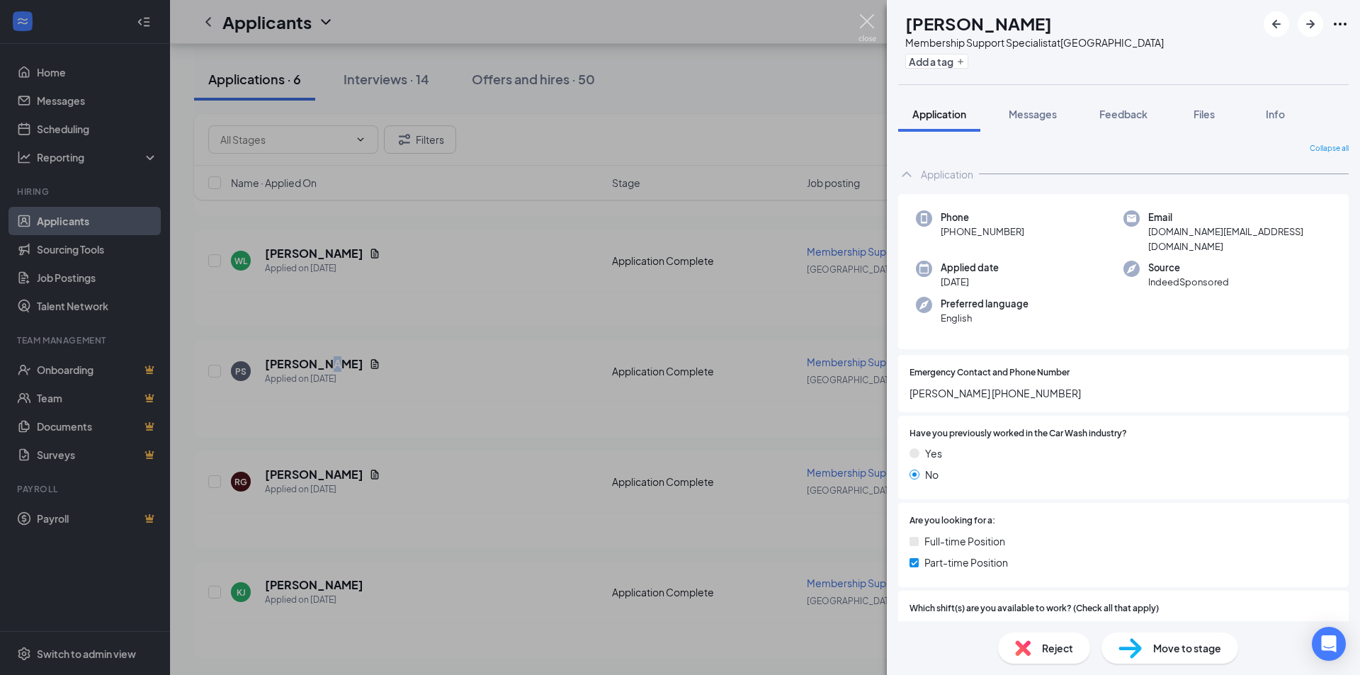
click at [701, 28] on img at bounding box center [868, 28] width 18 height 28
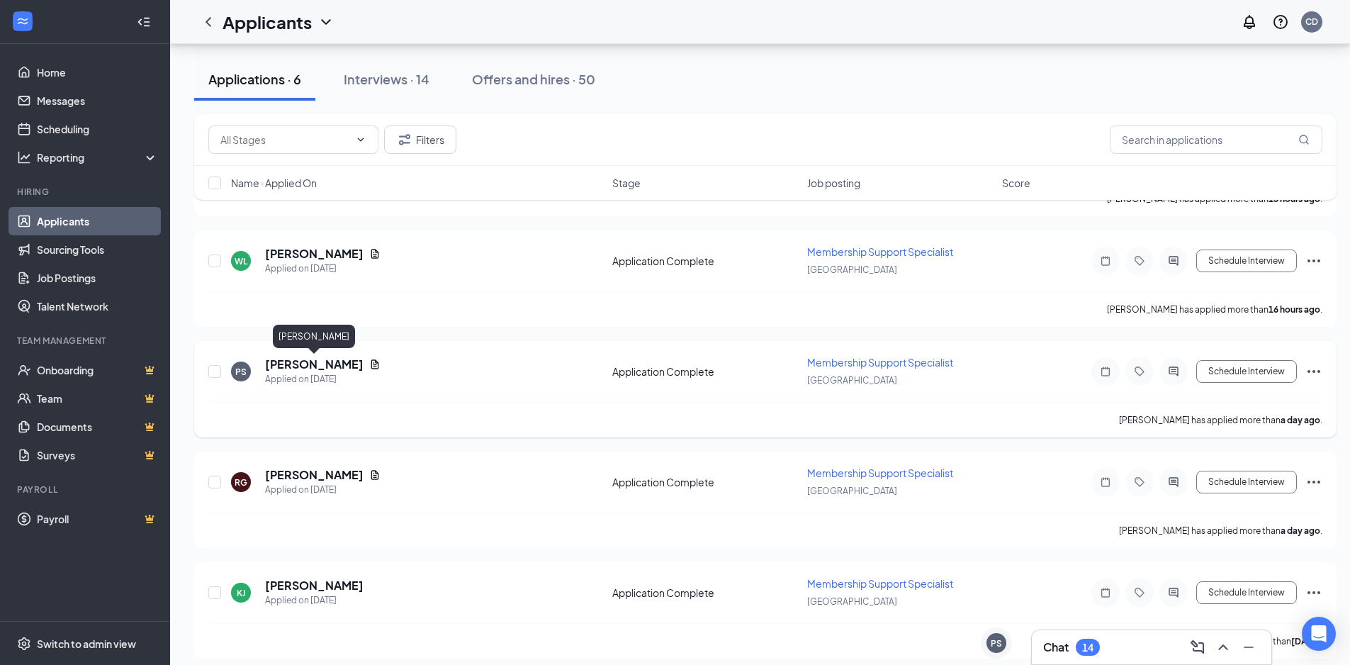
click at [308, 366] on h5 "[PERSON_NAME]" at bounding box center [314, 364] width 98 height 16
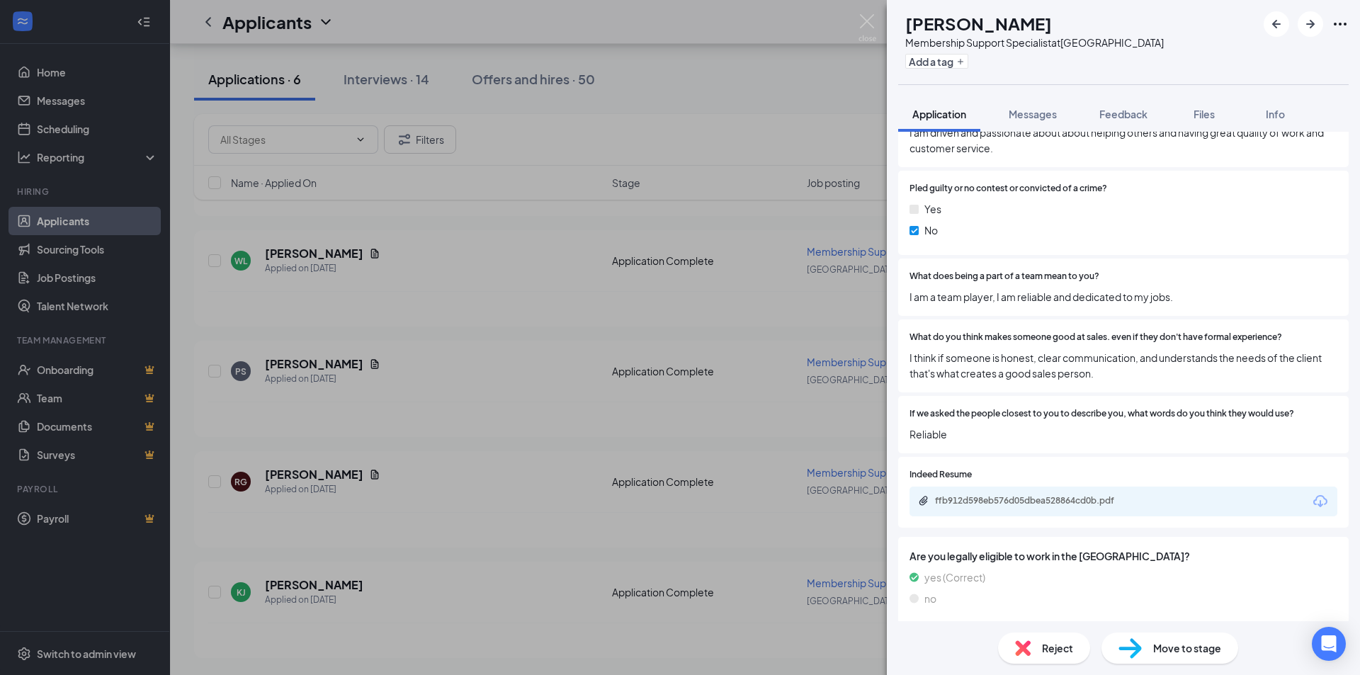
scroll to position [1607, 0]
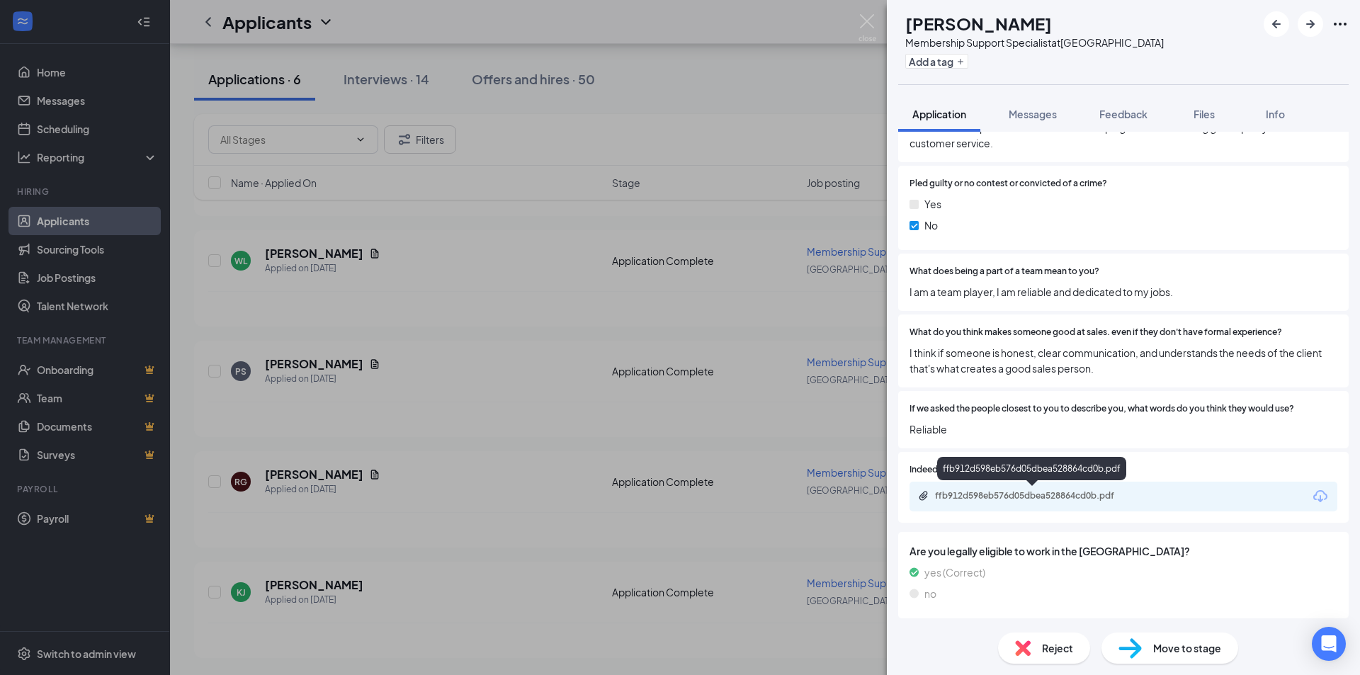
click at [701, 490] on div "ffb912d598eb576d05dbea528864cd0b.pdf" at bounding box center [1034, 495] width 198 height 11
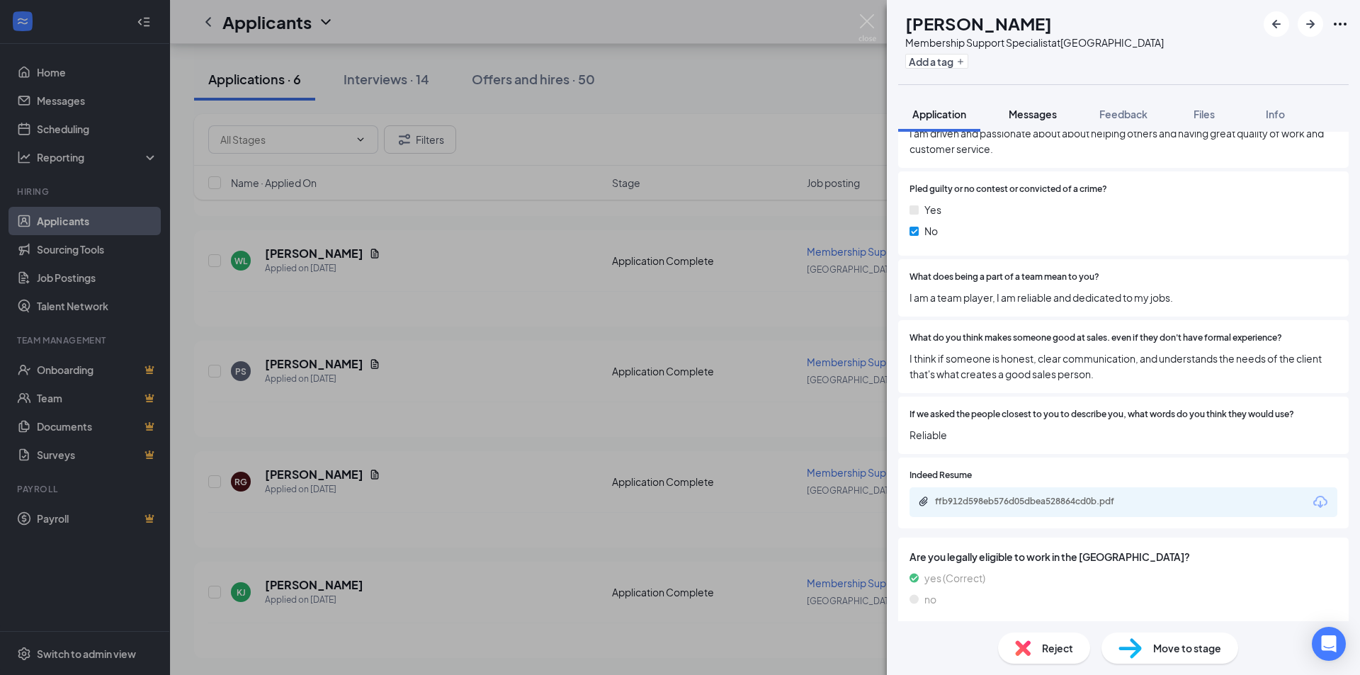
drag, startPoint x: 1033, startPoint y: 118, endPoint x: 1028, endPoint y: 96, distance: 21.8
click at [701, 118] on span "Messages" at bounding box center [1033, 114] width 48 height 13
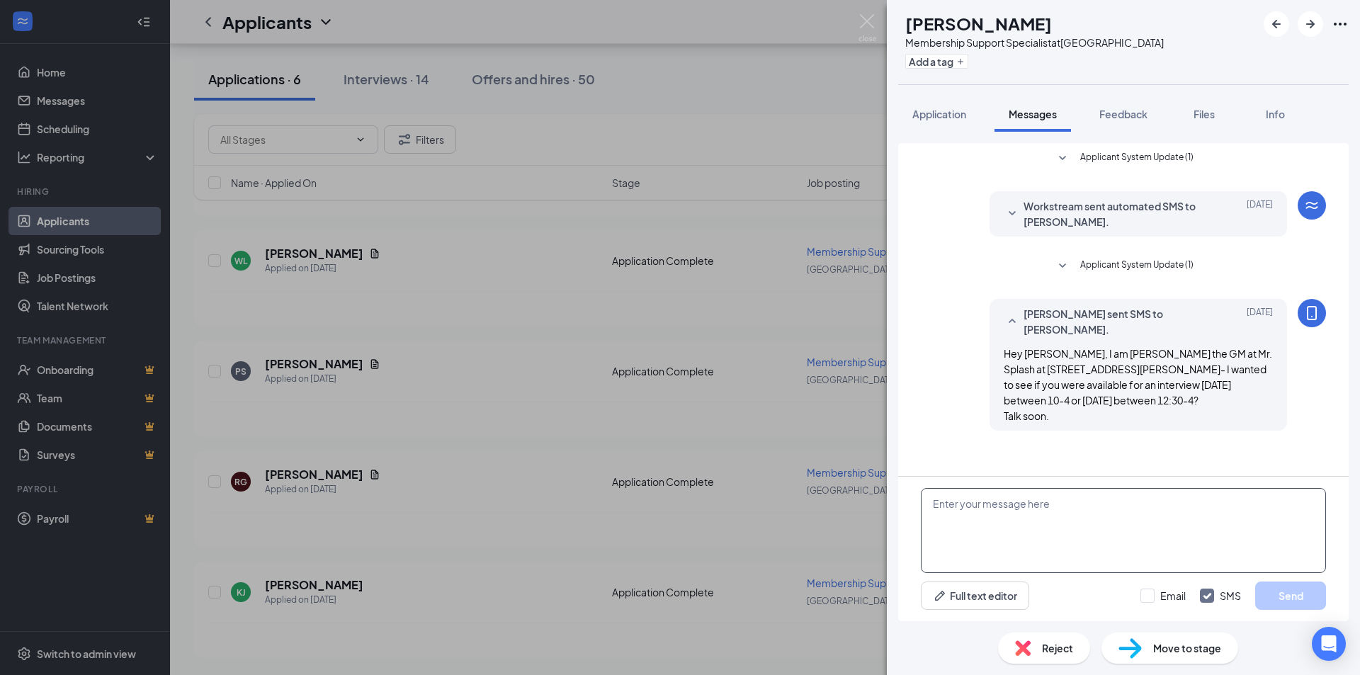
click at [701, 514] on textarea at bounding box center [1123, 530] width 405 height 85
drag, startPoint x: 1300, startPoint y: 504, endPoint x: 930, endPoint y: 507, distance: 370.6
click at [701, 507] on textarea "Good morning, just following up seeing if you are still interested in interview…" at bounding box center [1123, 530] width 405 height 85
type textarea "Good morning, just following up seeing if you are still interested in interview…"
click at [701, 598] on button "Send" at bounding box center [1290, 596] width 71 height 28
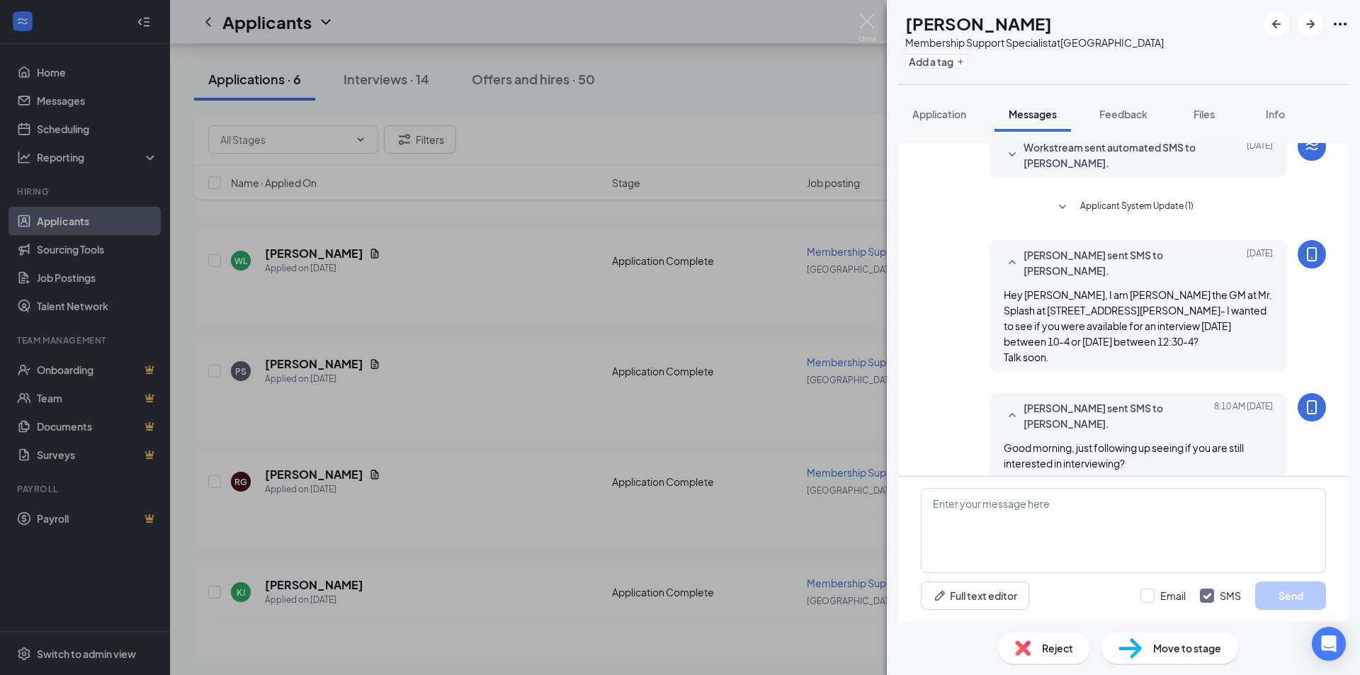
scroll to position [75, 0]
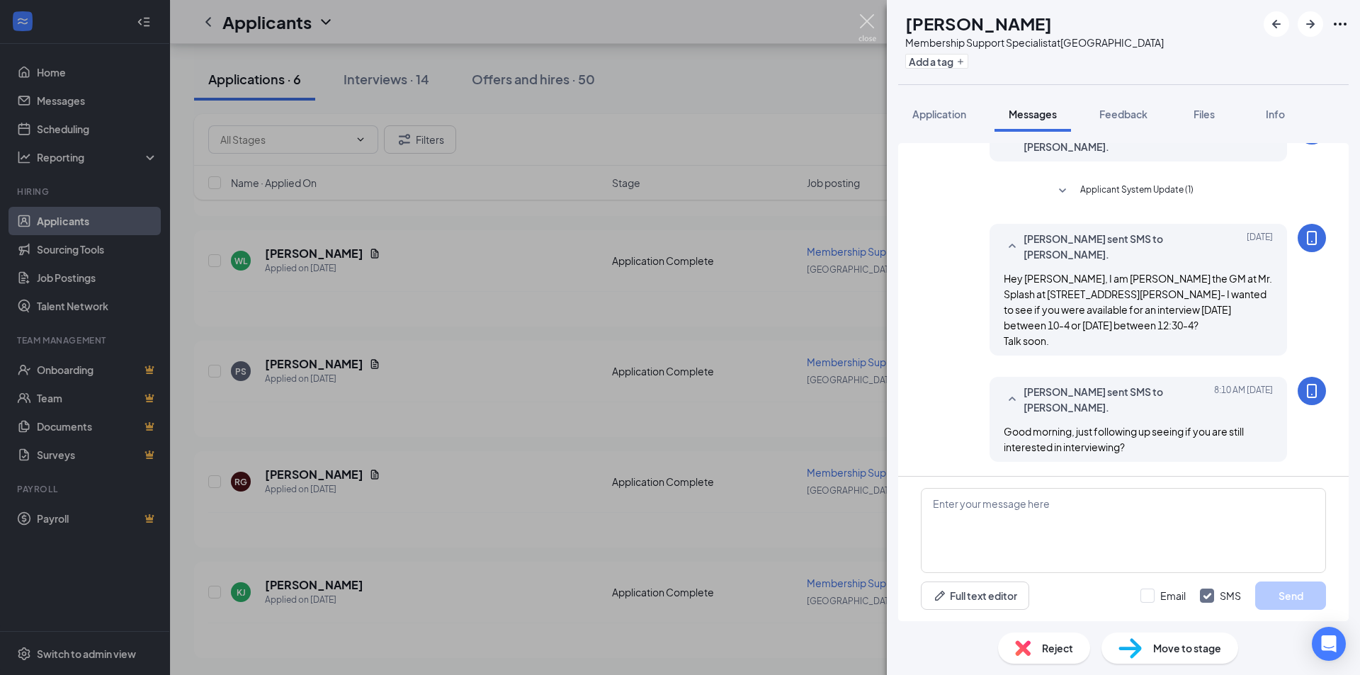
click at [701, 29] on img at bounding box center [868, 28] width 18 height 28
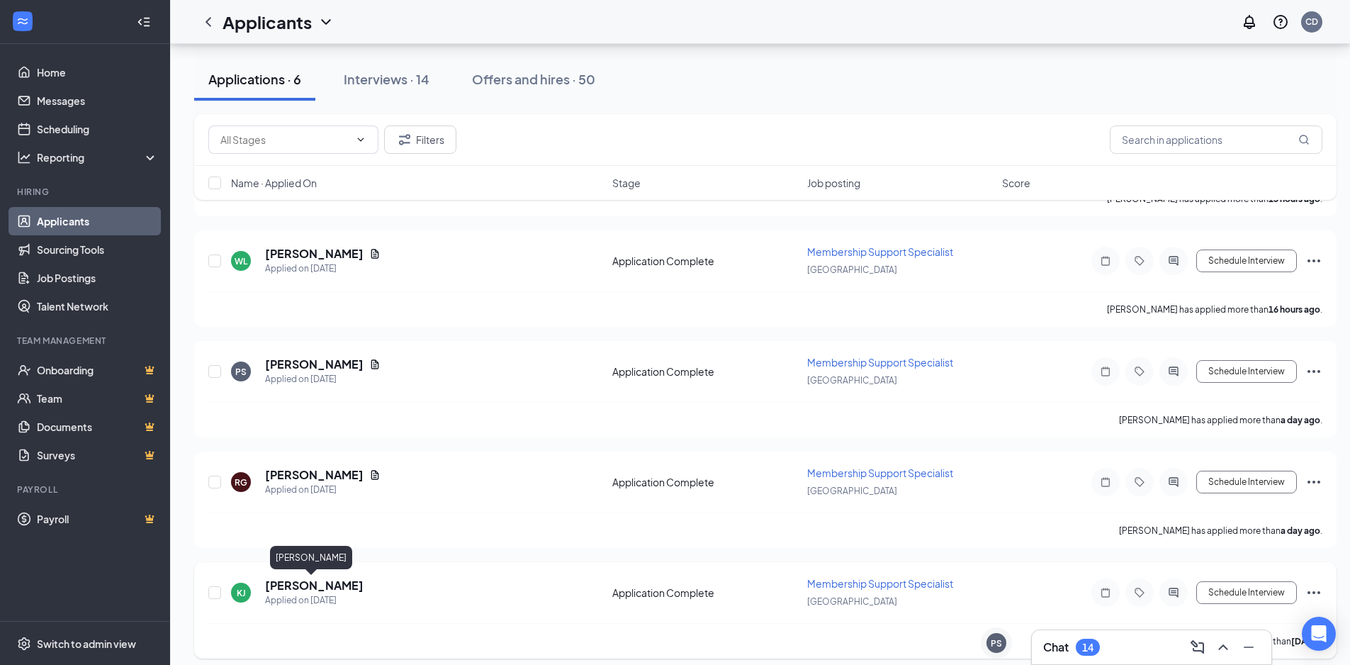
click at [325, 587] on h5 "[PERSON_NAME]" at bounding box center [314, 585] width 98 height 16
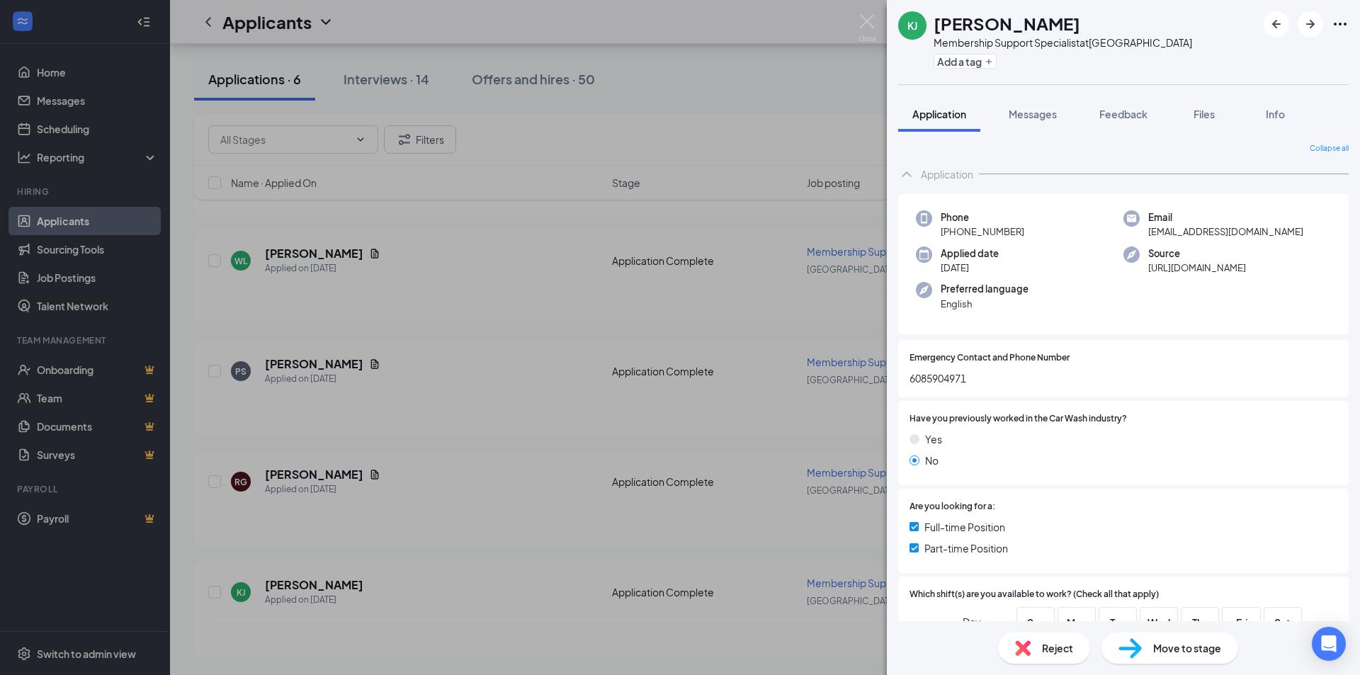
drag, startPoint x: 1033, startPoint y: 113, endPoint x: 1083, endPoint y: 674, distance: 562.7
click at [701, 113] on span "Messages" at bounding box center [1033, 114] width 48 height 13
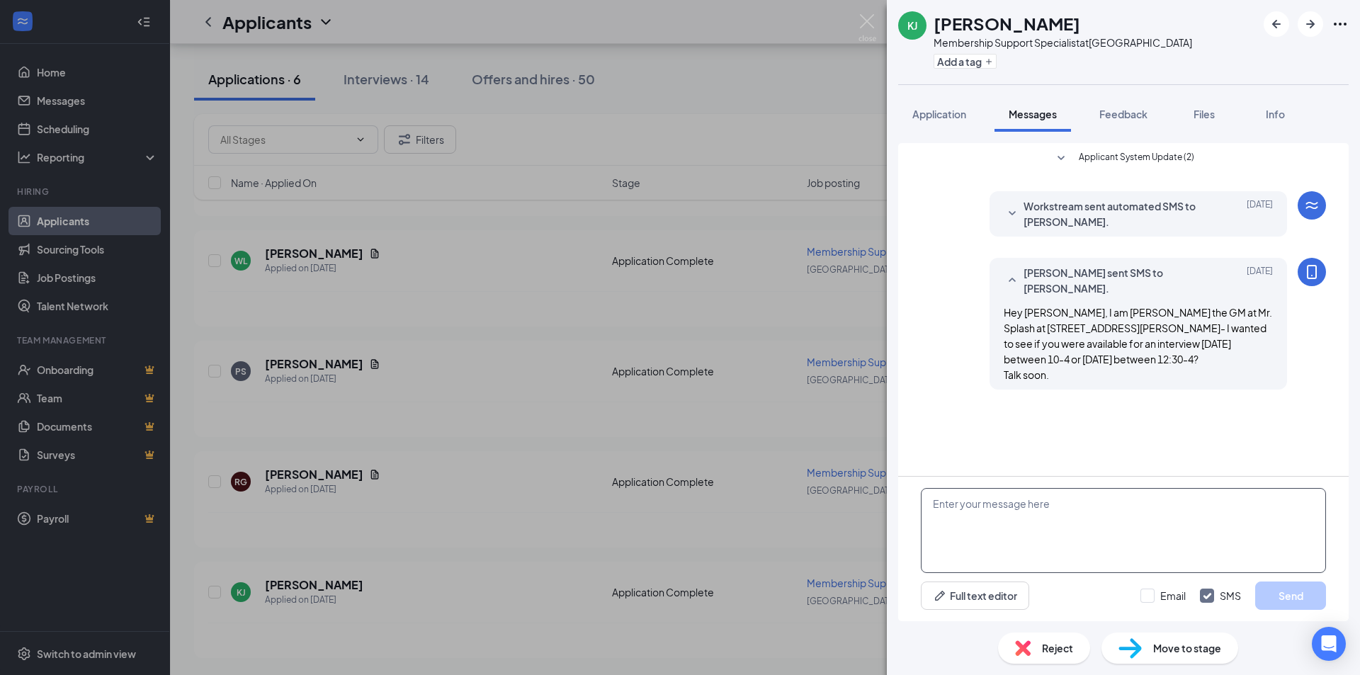
click at [701, 517] on textarea at bounding box center [1123, 530] width 405 height 85
paste textarea "Good morning, just following up seeing if you are still interested in interview…"
type textarea "Good morning, just following up seeing if you are still interested in interview…"
click at [701, 588] on button "Send" at bounding box center [1290, 596] width 71 height 28
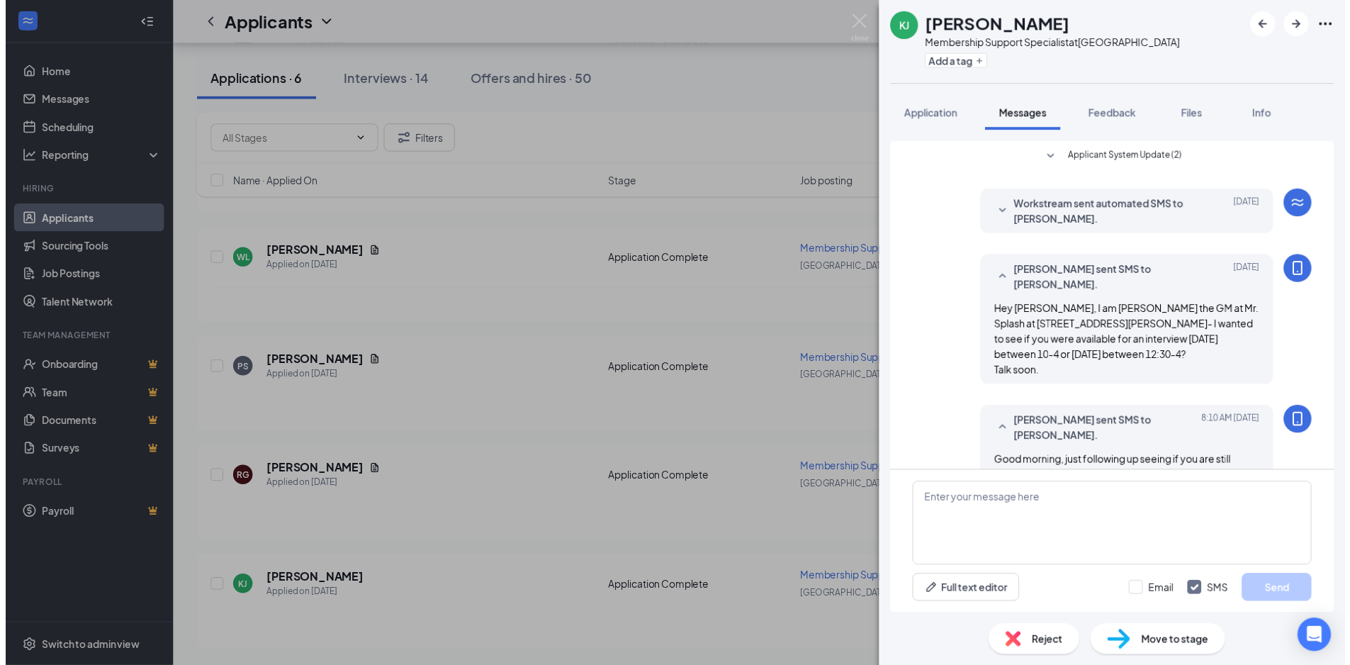
scroll to position [34, 0]
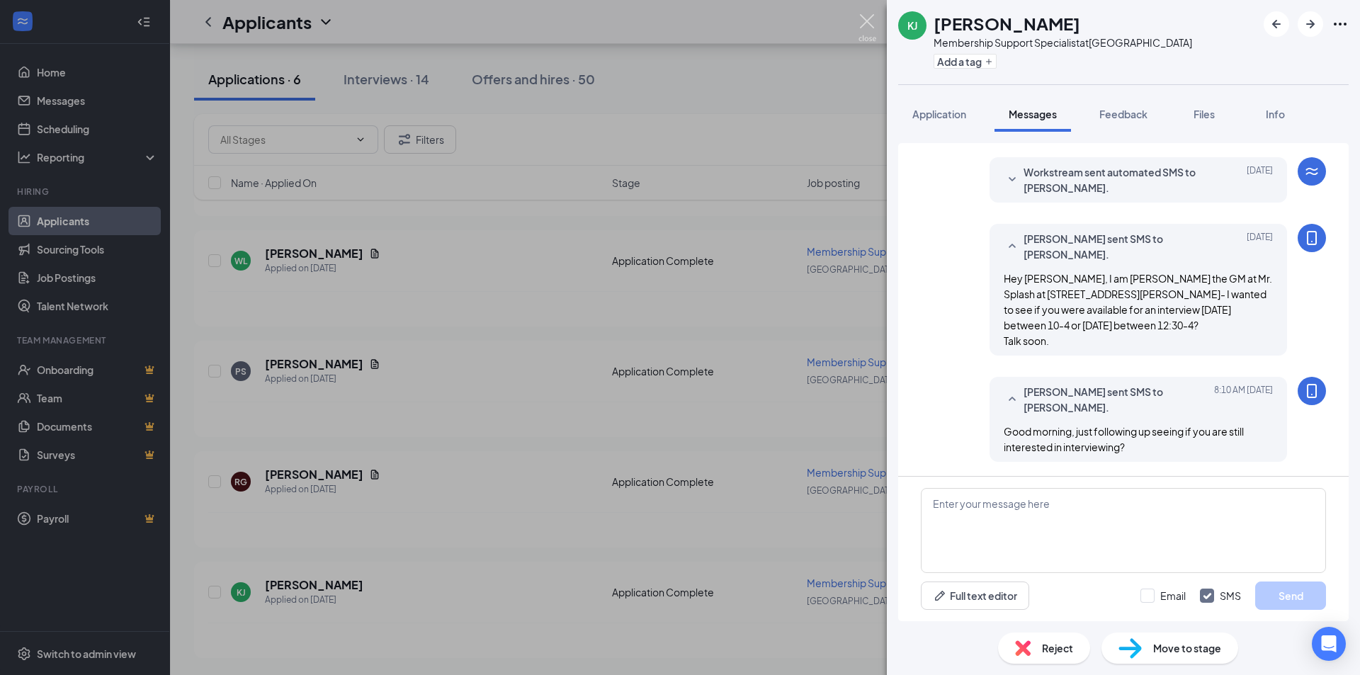
click at [701, 29] on img at bounding box center [868, 28] width 18 height 28
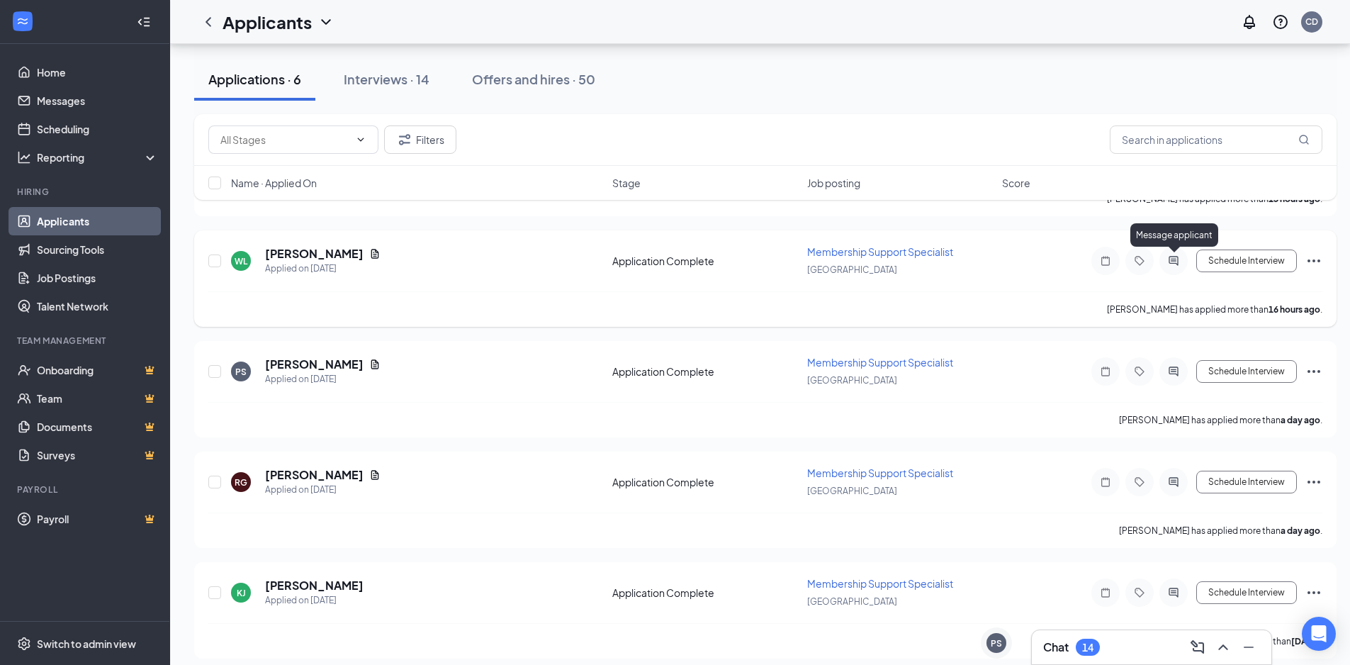
click at [701, 259] on icon "ActiveChat" at bounding box center [1172, 260] width 9 height 9
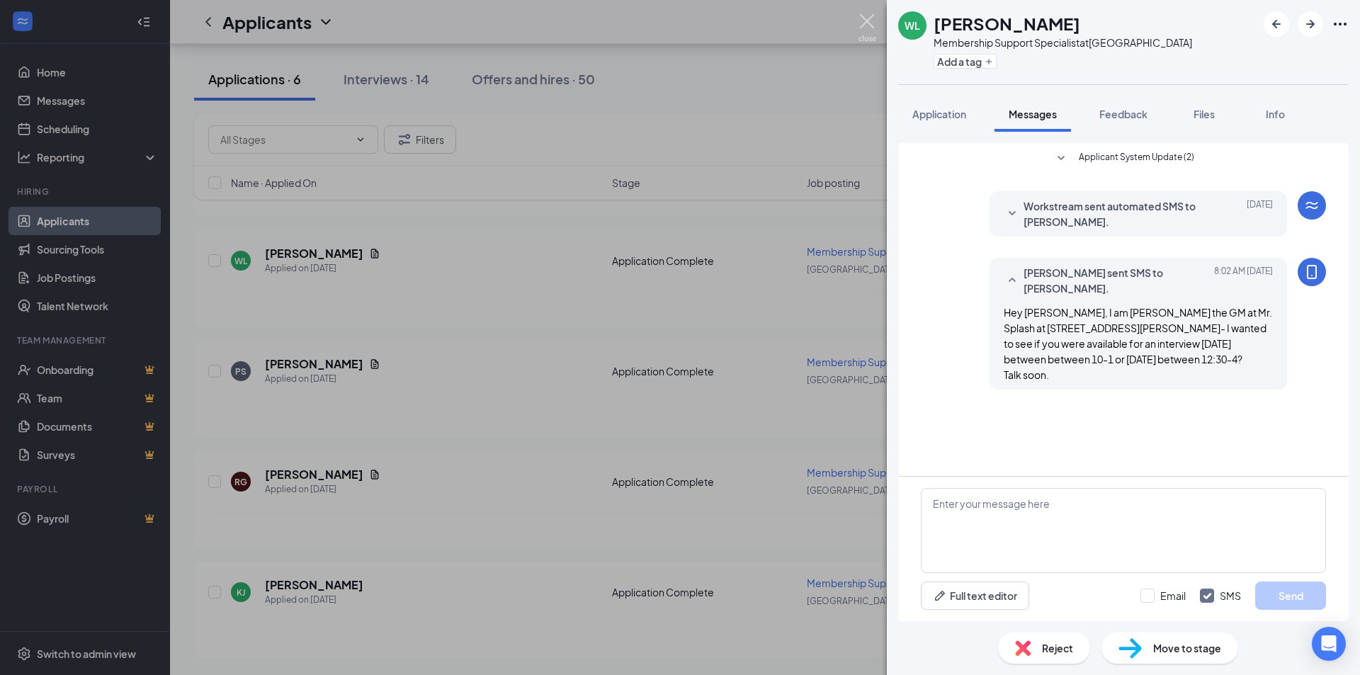
click at [701, 30] on img at bounding box center [868, 28] width 18 height 28
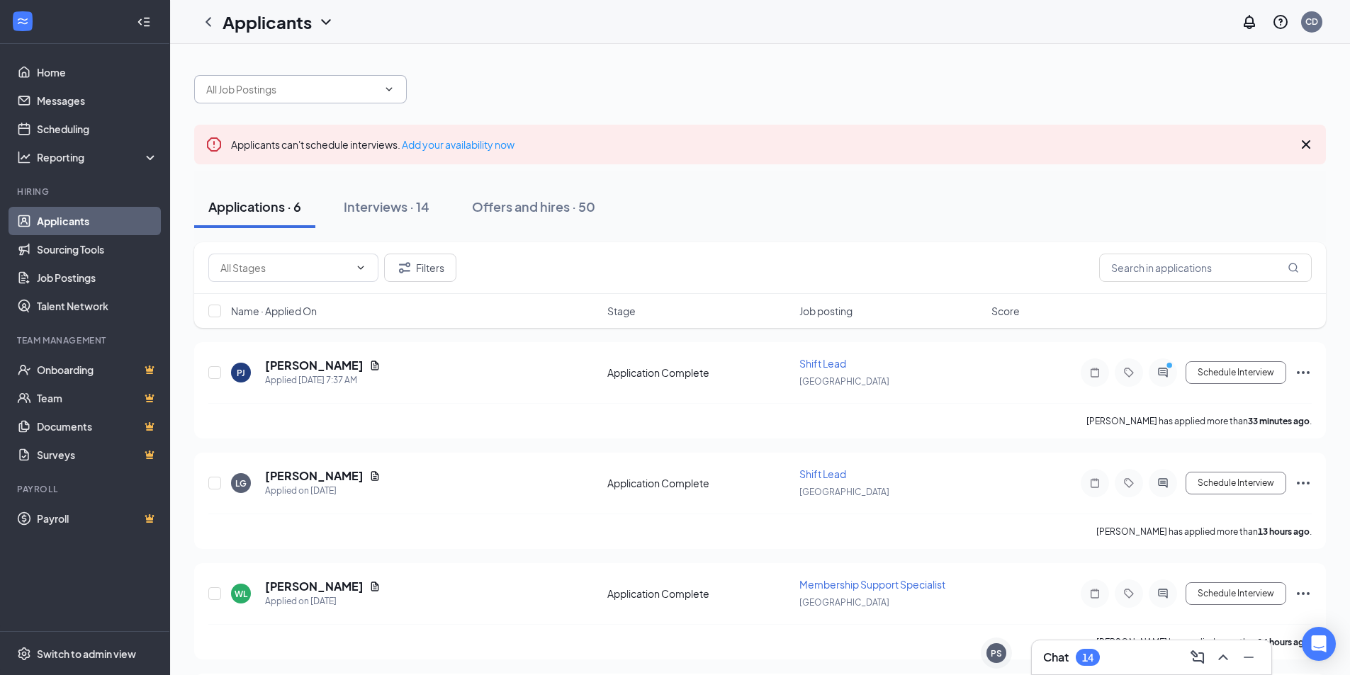
click at [344, 94] on input "text" at bounding box center [291, 89] width 171 height 16
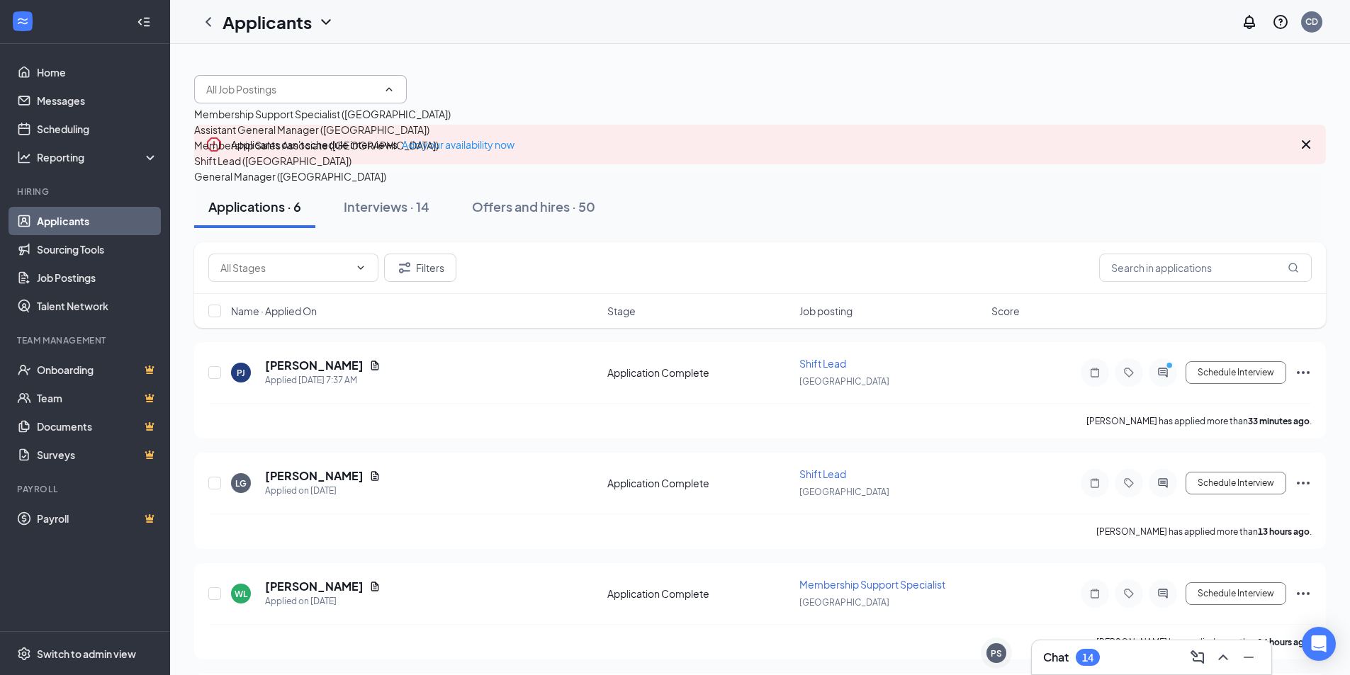
click at [336, 89] on input "text" at bounding box center [291, 89] width 171 height 16
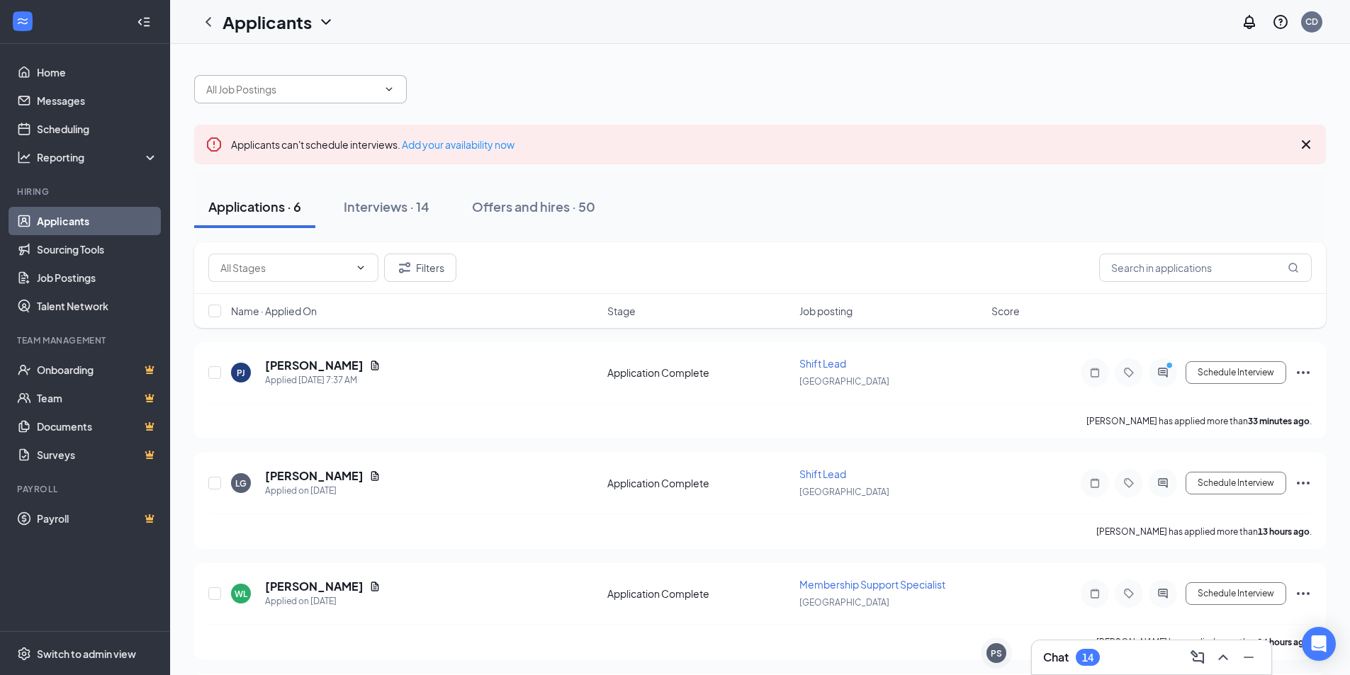
click at [592, 74] on div at bounding box center [759, 82] width 1131 height 43
click at [74, 222] on link "Applicants" at bounding box center [97, 221] width 121 height 28
drag, startPoint x: 81, startPoint y: 67, endPoint x: 81, endPoint y: 45, distance: 22.0
click at [79, 67] on link "Home" at bounding box center [97, 72] width 121 height 28
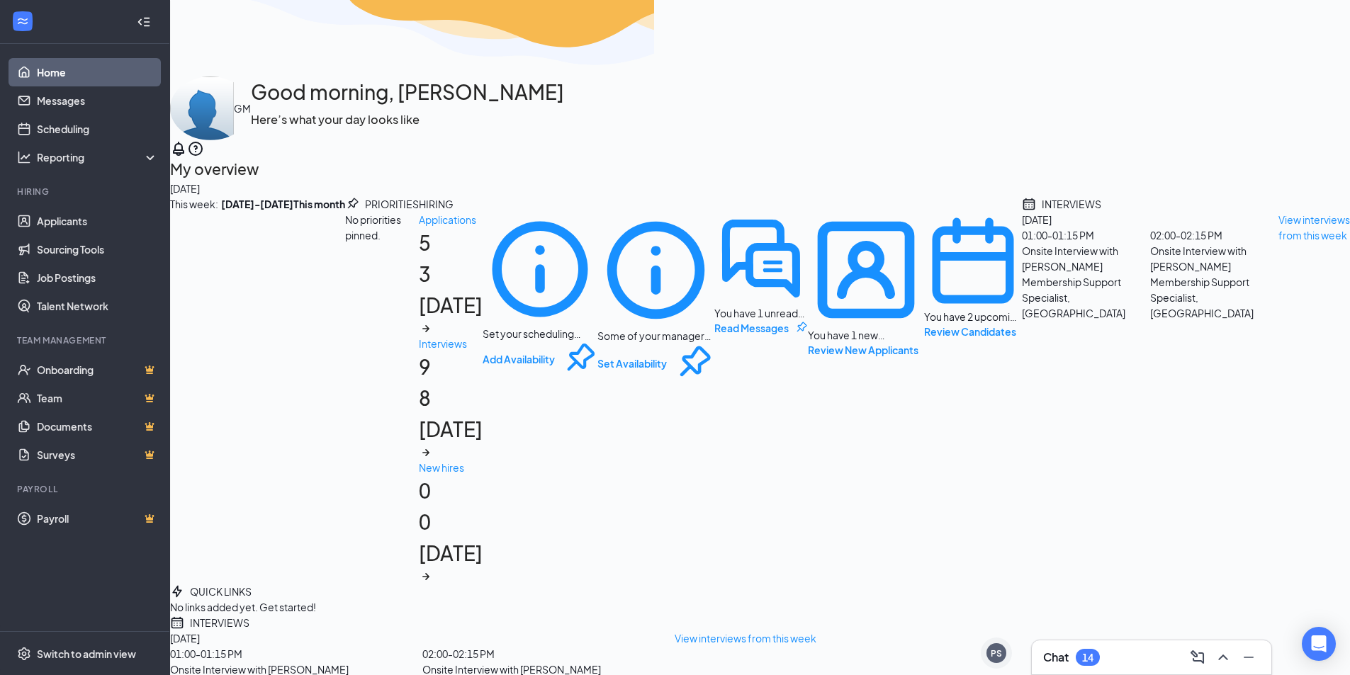
click at [701, 654] on div "Chat 14" at bounding box center [1151, 657] width 217 height 23
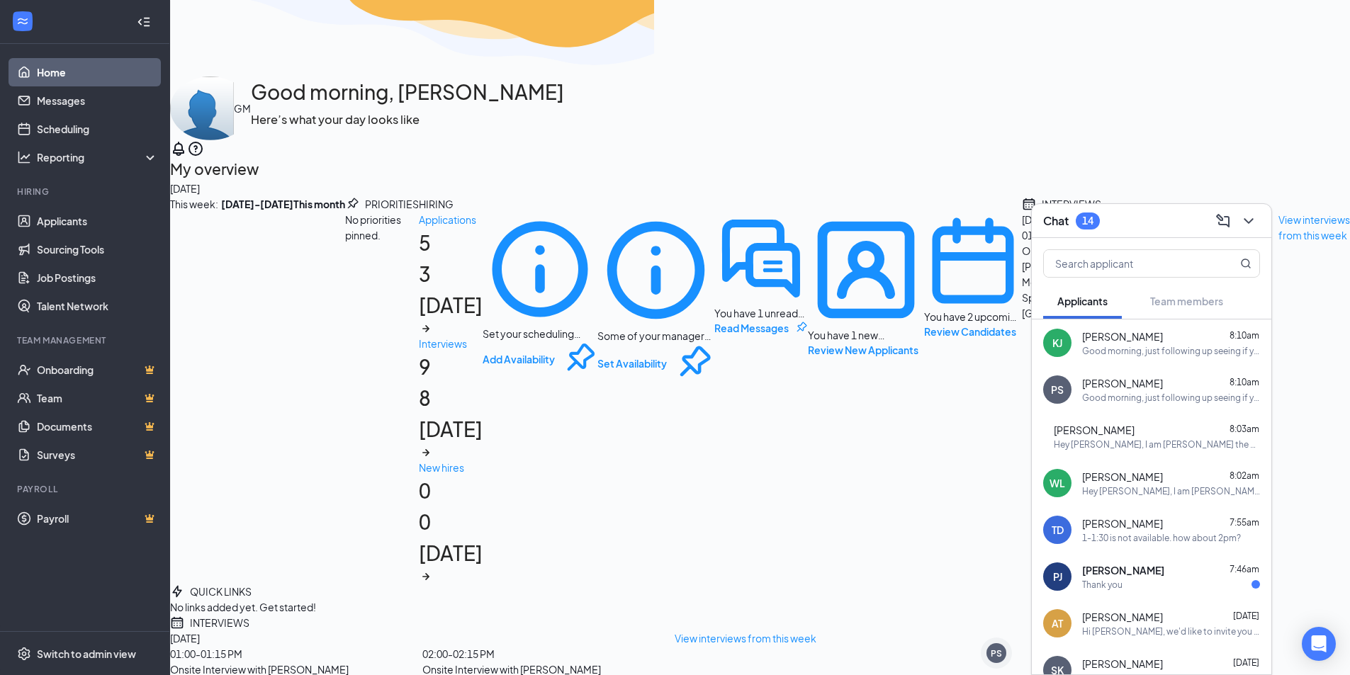
click at [701, 582] on div "Thank you" at bounding box center [1171, 585] width 178 height 12
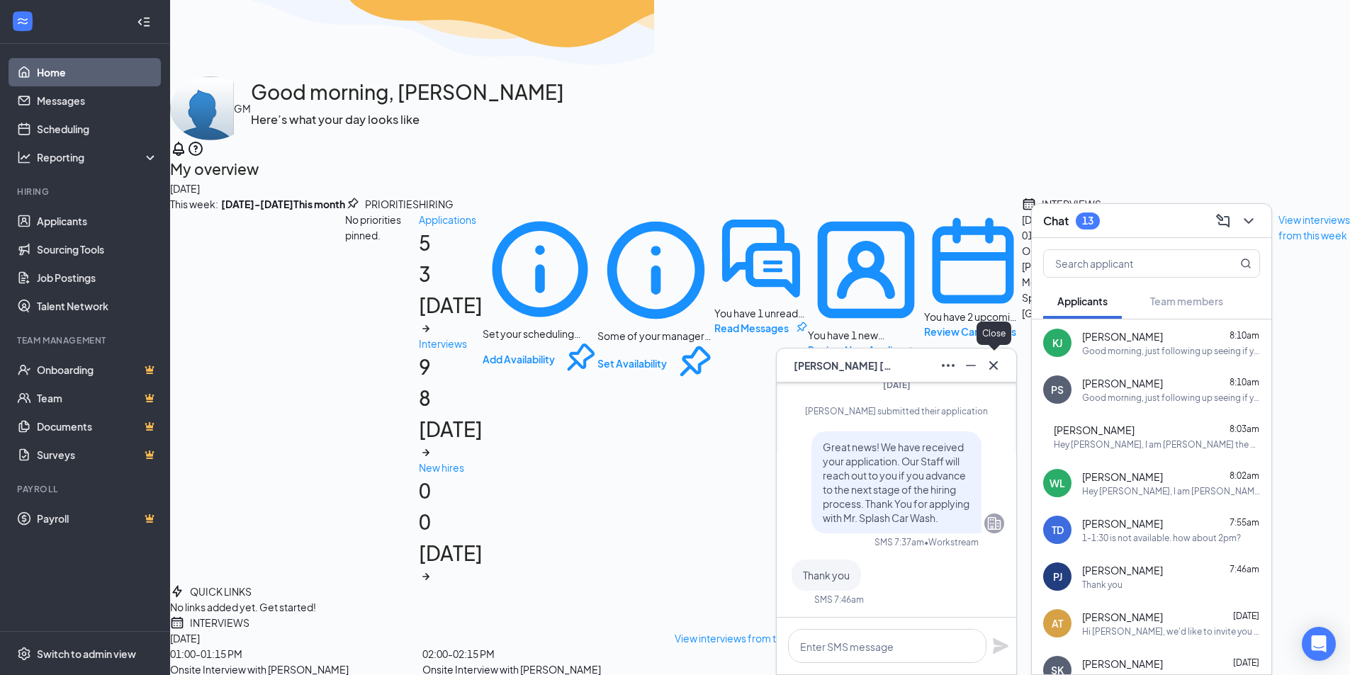
click at [701, 365] on icon "Cross" at bounding box center [993, 365] width 17 height 17
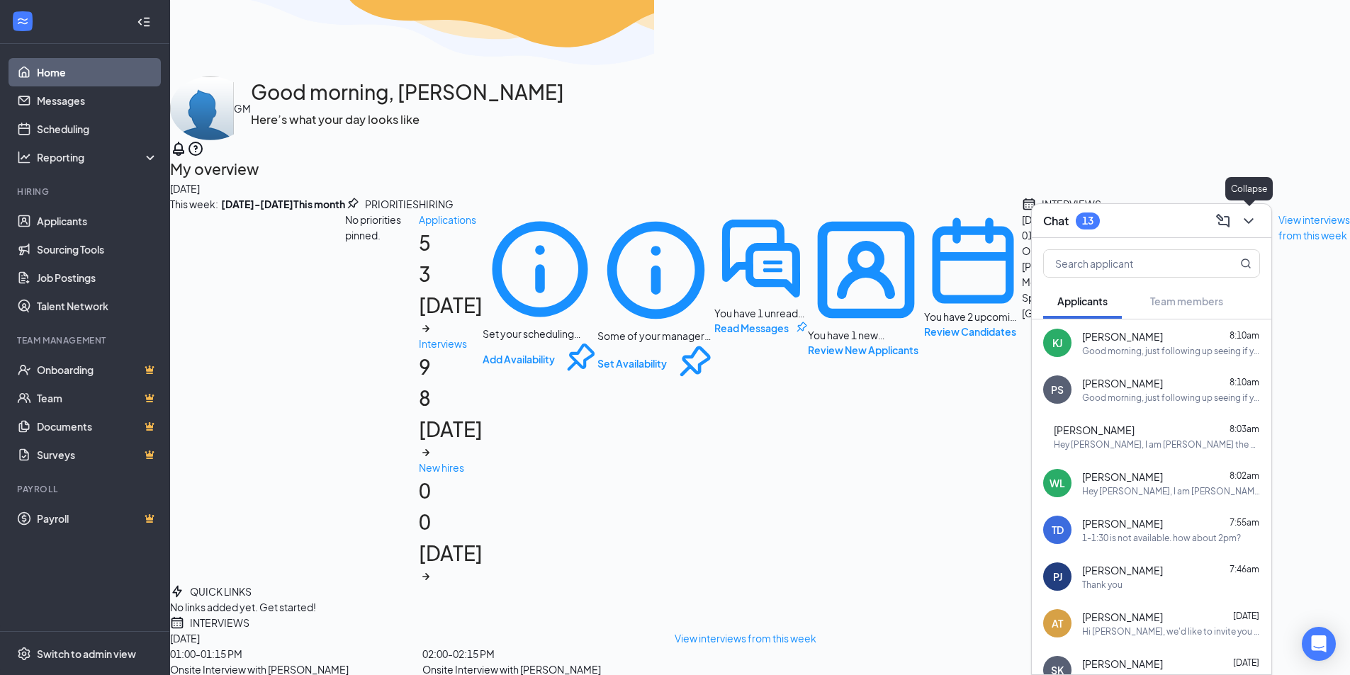
click at [701, 218] on icon "ChevronDown" at bounding box center [1248, 221] width 17 height 17
